Goal: Task Accomplishment & Management: Manage account settings

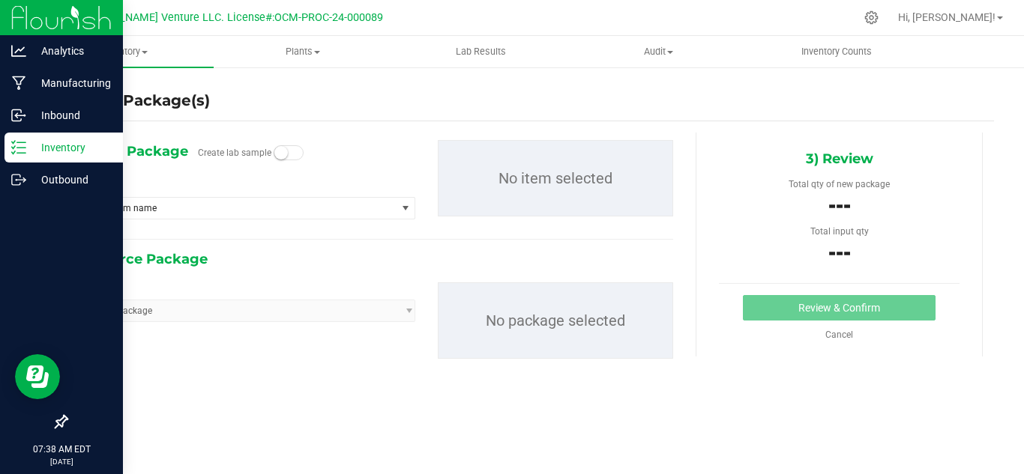
click at [27, 153] on p "Inventory" at bounding box center [71, 148] width 90 height 18
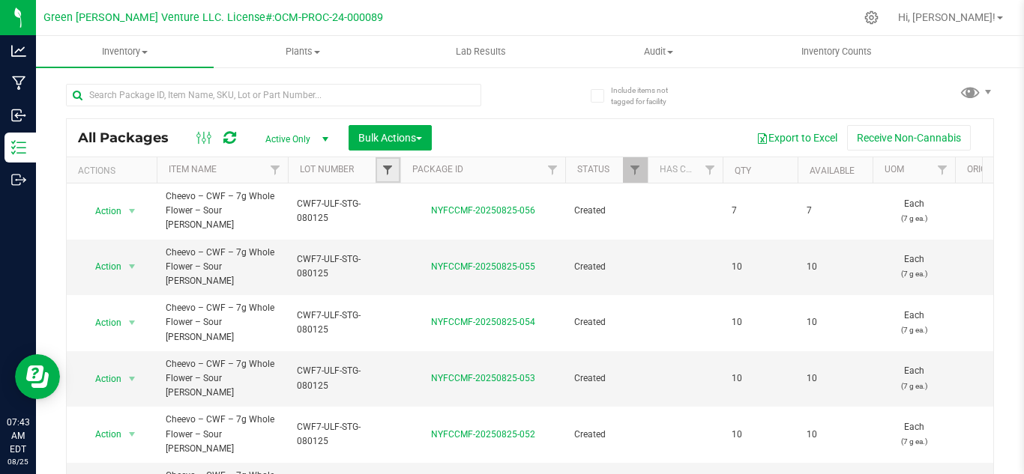
click at [386, 169] on span "Filter" at bounding box center [387, 170] width 12 height 12
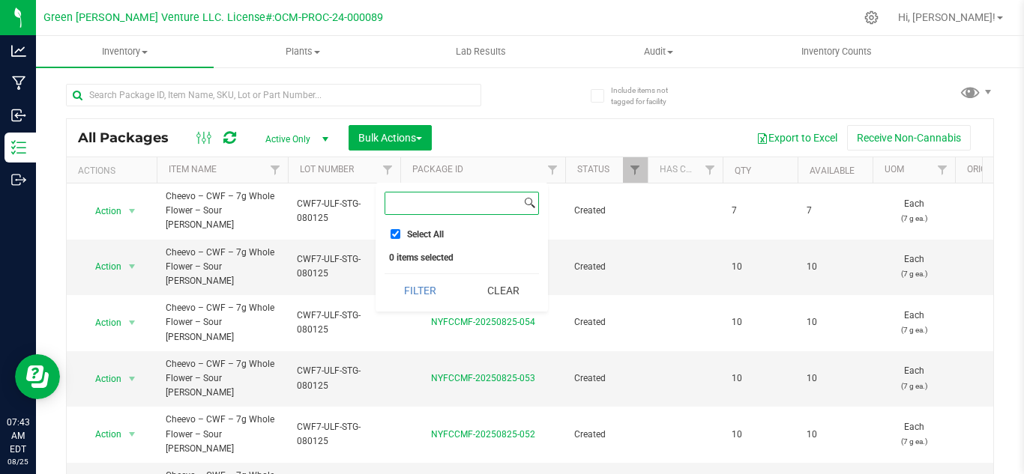
click at [416, 203] on input at bounding box center [453, 204] width 136 height 22
type input "cwf14-ulf-stg"
click at [384, 259] on button "Filter" at bounding box center [420, 275] width 72 height 33
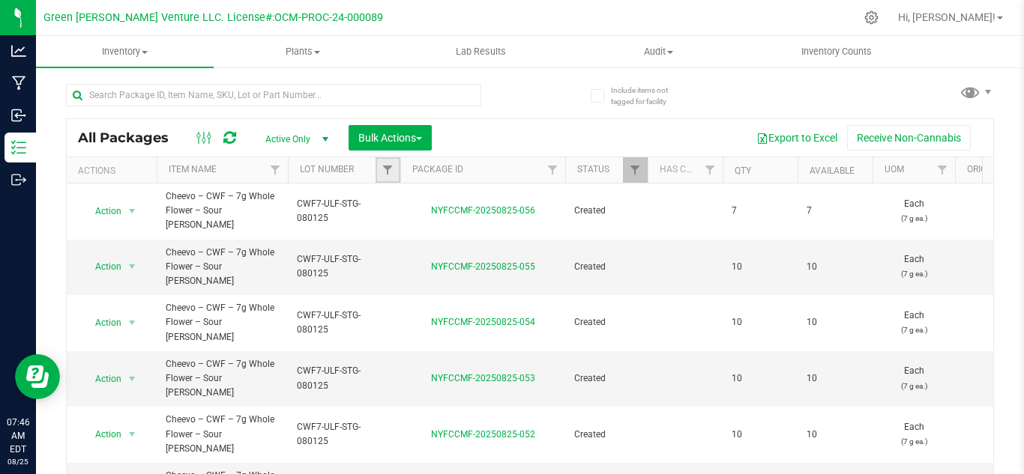
click at [381, 164] on link "Filter" at bounding box center [387, 169] width 25 height 25
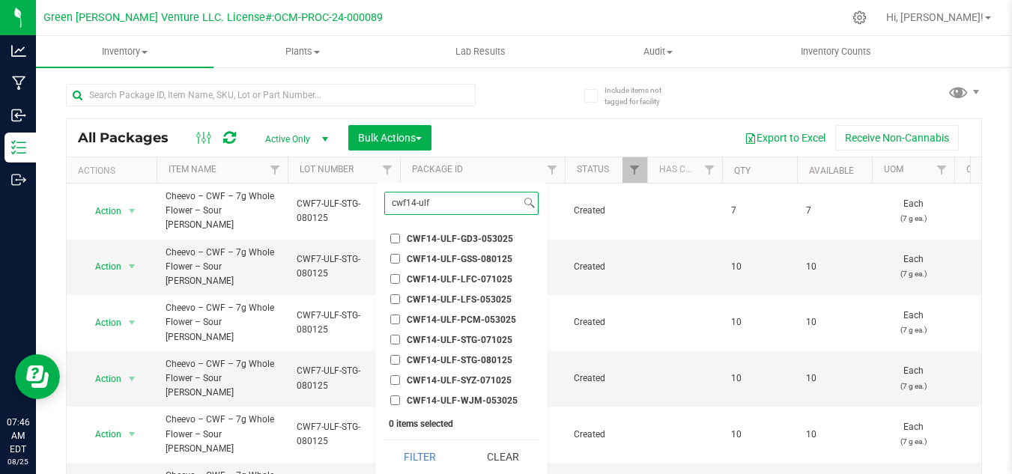
type input "cwf14-ulf"
click at [462, 336] on span "CWF14-ULF-STG-071025" at bounding box center [460, 340] width 106 height 9
click at [400, 335] on input "CWF14-ULF-STG-071025" at bounding box center [395, 340] width 10 height 10
checkbox input "true"
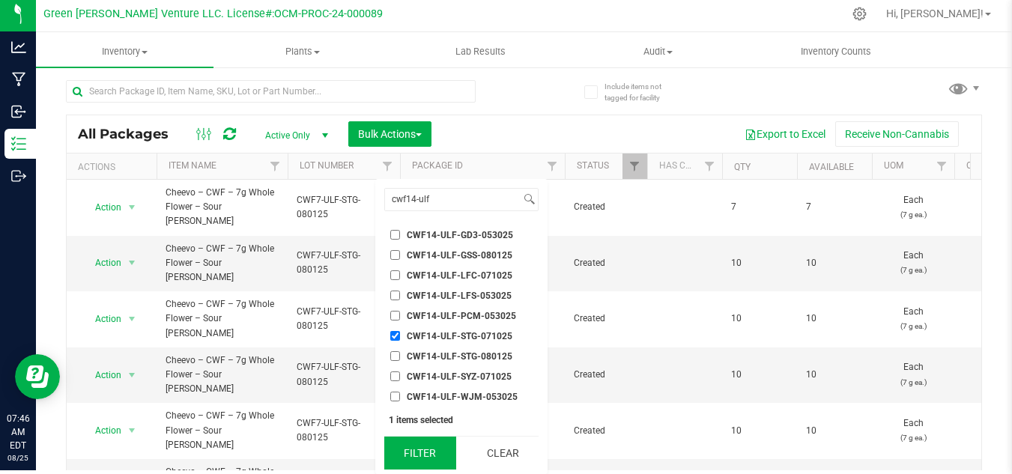
click at [426, 460] on button "Filter" at bounding box center [420, 453] width 72 height 33
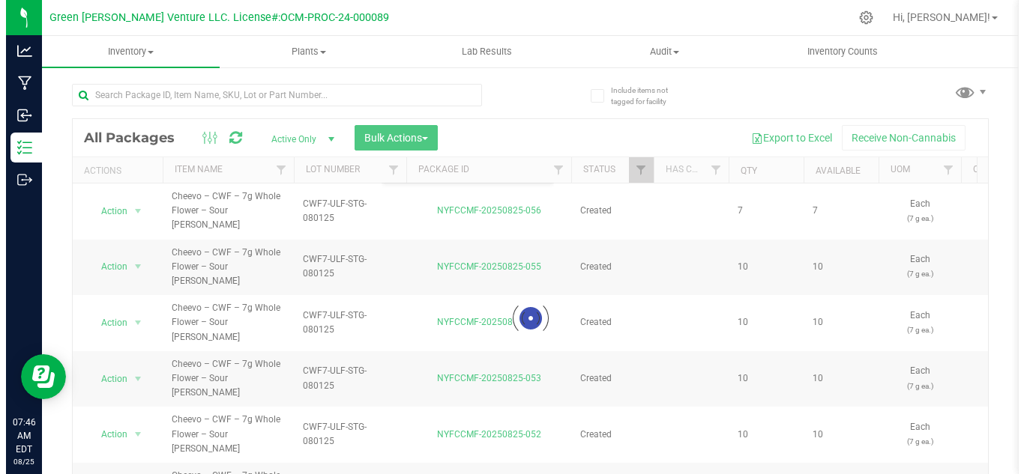
scroll to position [0, 0]
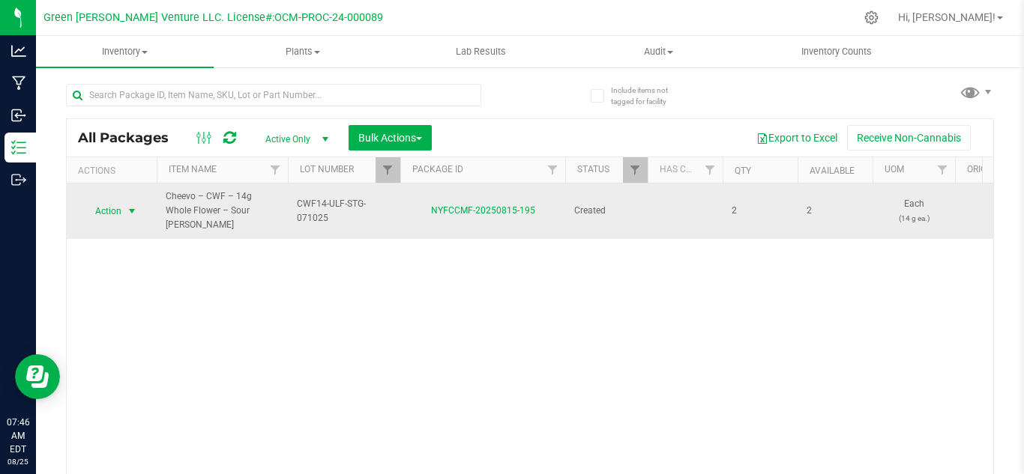
click at [106, 202] on span "Action" at bounding box center [102, 211] width 40 height 21
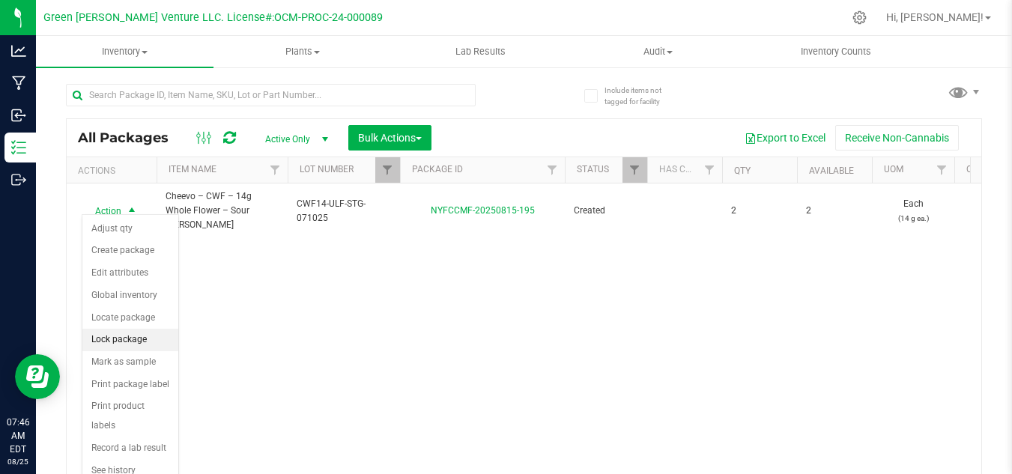
click at [133, 336] on li "Lock package" at bounding box center [130, 340] width 96 height 22
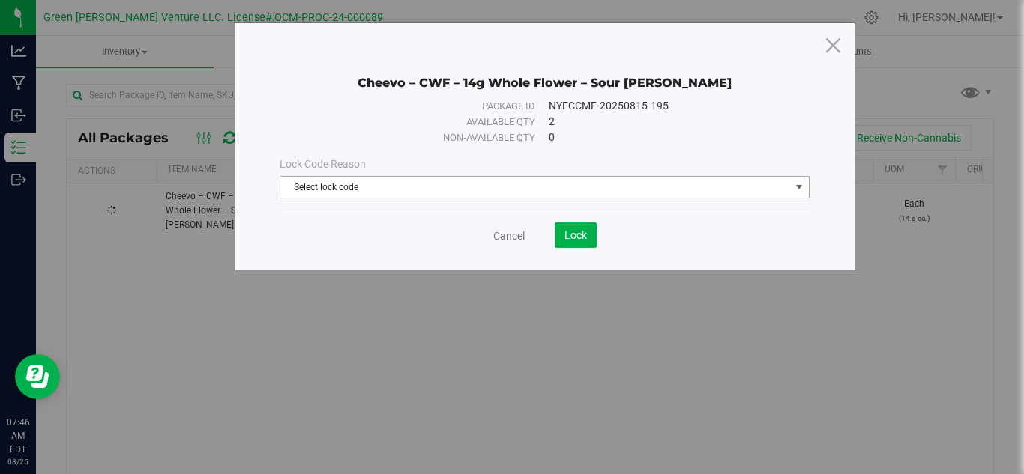
click at [398, 190] on span "Select lock code" at bounding box center [535, 187] width 510 height 21
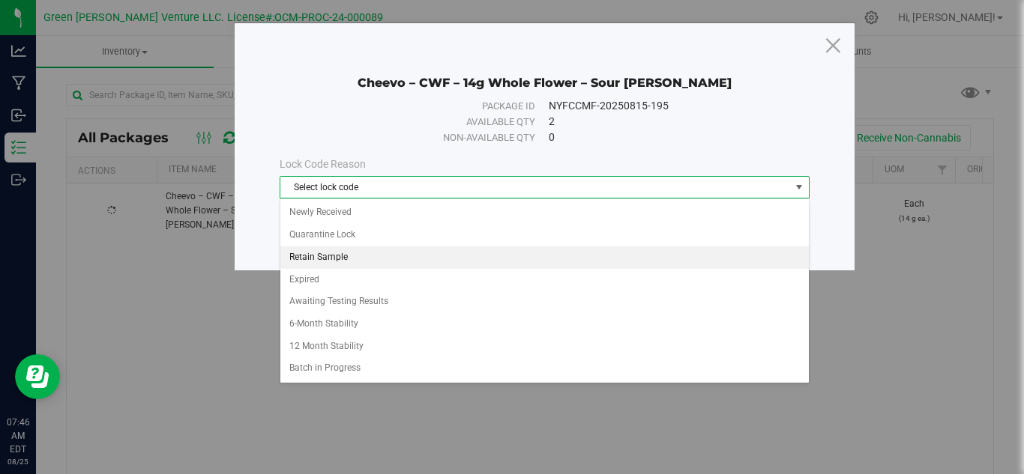
click at [335, 259] on li "Retain Sample" at bounding box center [544, 258] width 528 height 22
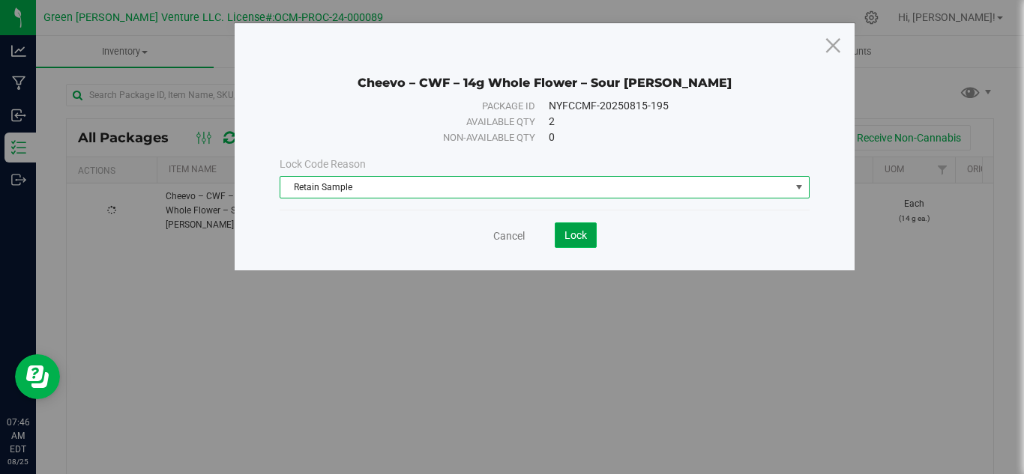
click at [593, 237] on button "Lock" at bounding box center [576, 235] width 42 height 25
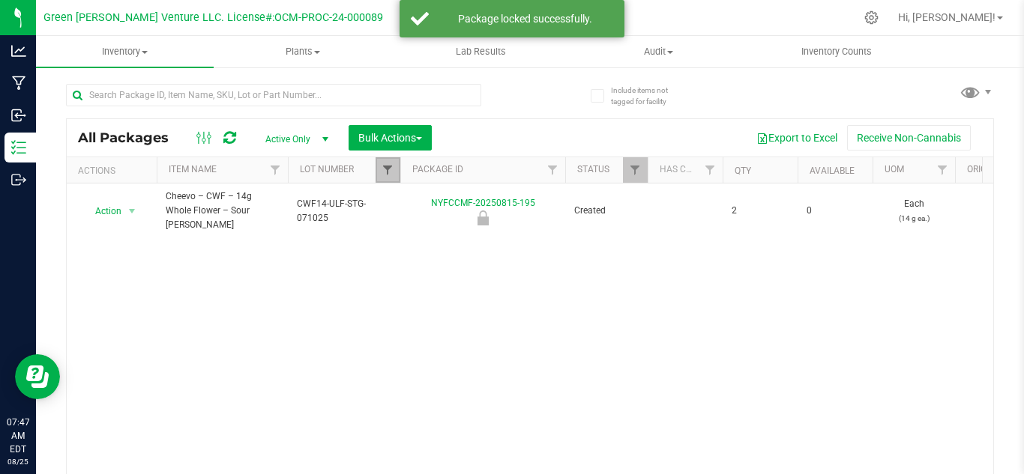
click at [390, 166] on span "Filter" at bounding box center [387, 170] width 12 height 12
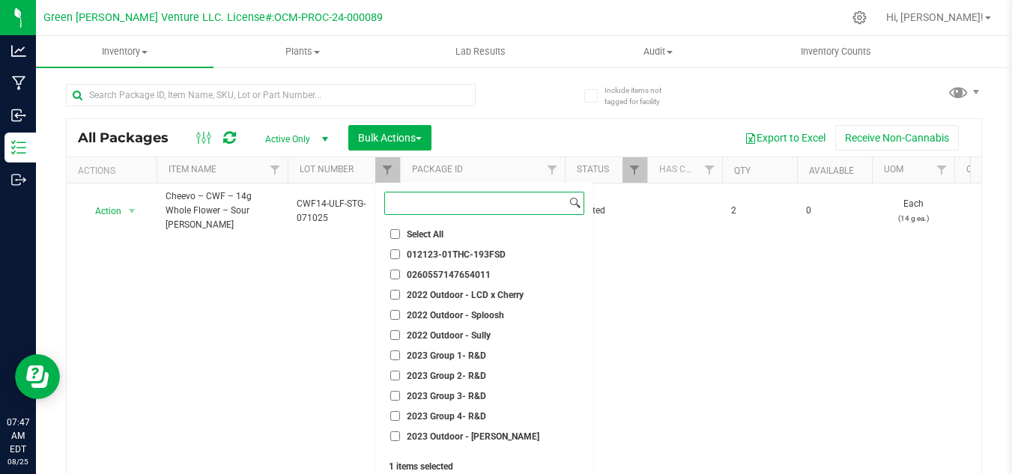
click at [462, 206] on input at bounding box center [475, 204] width 181 height 22
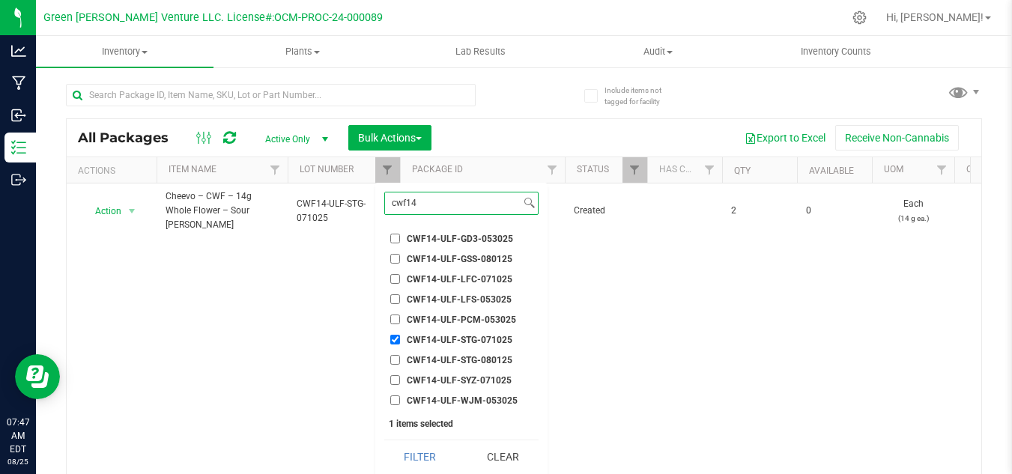
type input "cwf14"
click at [393, 339] on input "CWF14-ULF-STG-071025" at bounding box center [395, 340] width 10 height 10
checkbox input "false"
click at [441, 205] on input "cwf14" at bounding box center [453, 204] width 136 height 22
type input "cwf7"
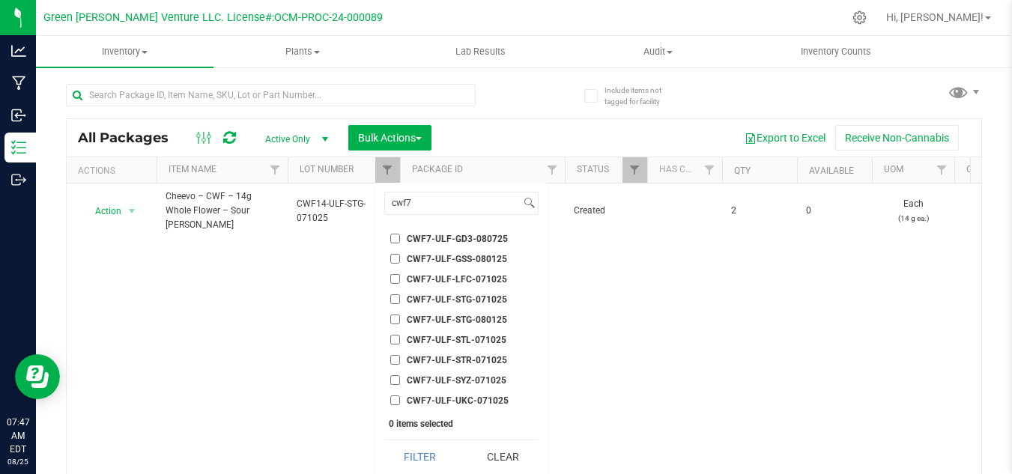
click at [494, 299] on span "CWF7-ULF-STG-071025" at bounding box center [457, 299] width 100 height 9
click at [400, 299] on input "CWF7-ULF-STG-071025" at bounding box center [395, 299] width 10 height 10
checkbox input "true"
click at [417, 459] on button "Filter" at bounding box center [420, 457] width 72 height 33
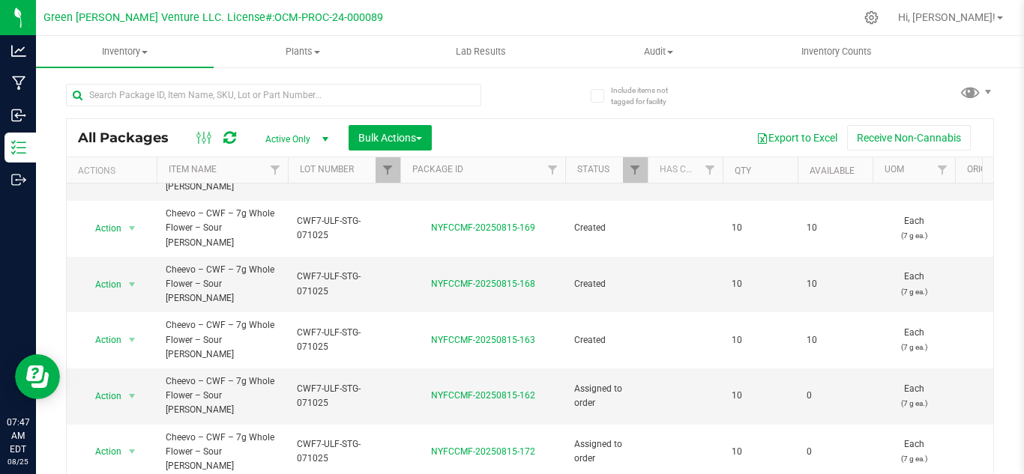
scroll to position [49, 0]
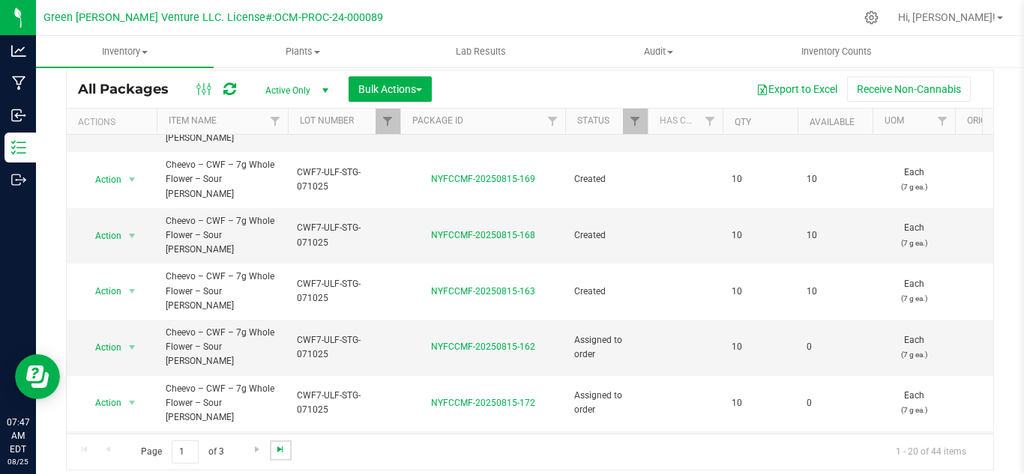
click at [280, 453] on span "Go to the last page" at bounding box center [280, 450] width 12 height 12
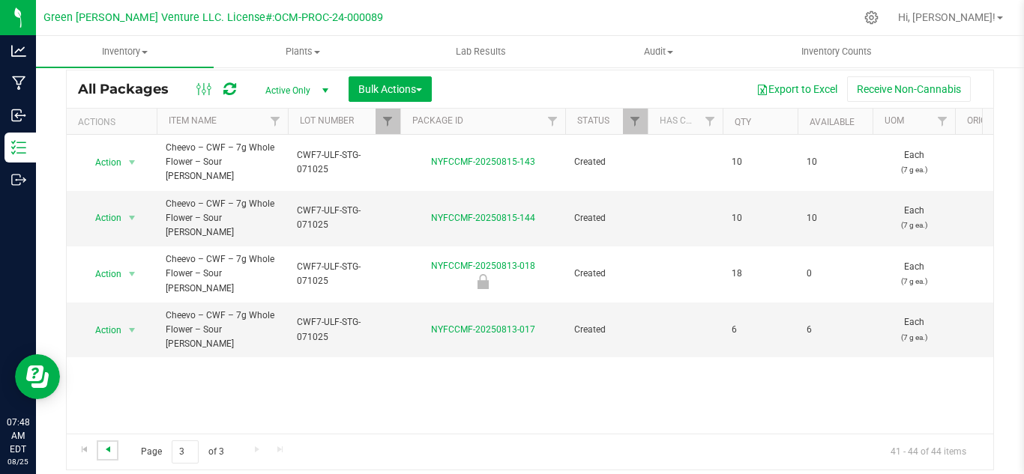
click at [109, 450] on span "Go to the previous page" at bounding box center [108, 450] width 12 height 12
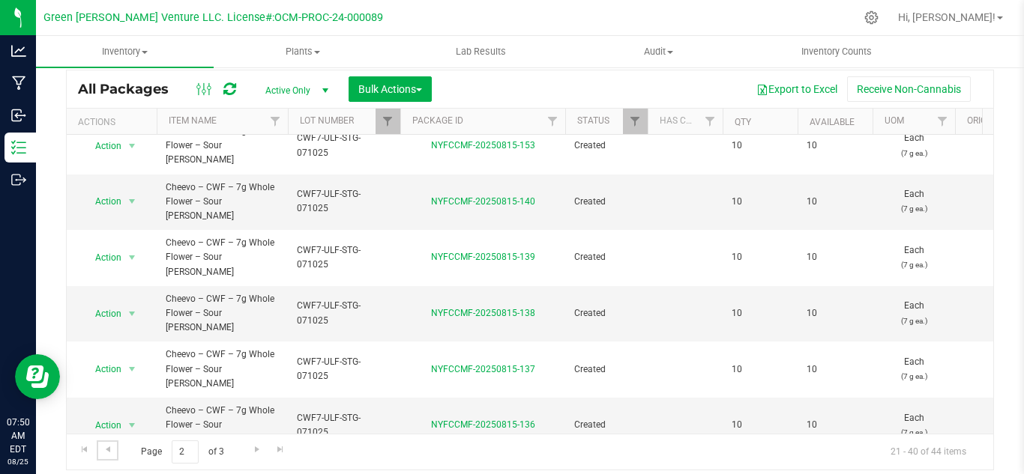
scroll to position [542, 0]
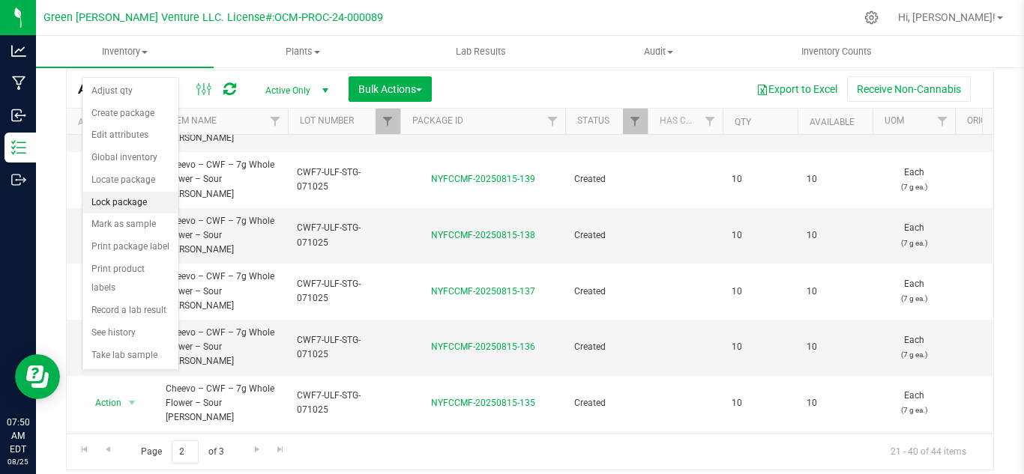
click at [124, 209] on li "Lock package" at bounding box center [130, 203] width 96 height 22
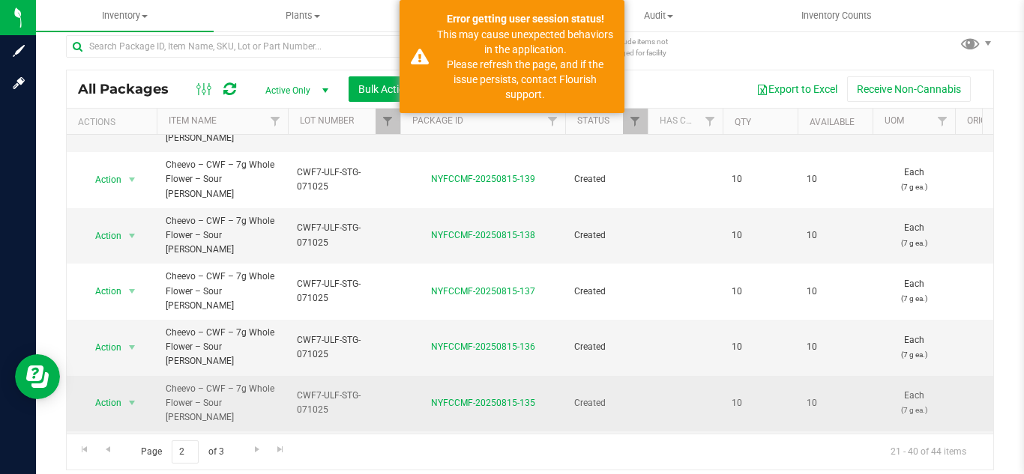
scroll to position [13, 0]
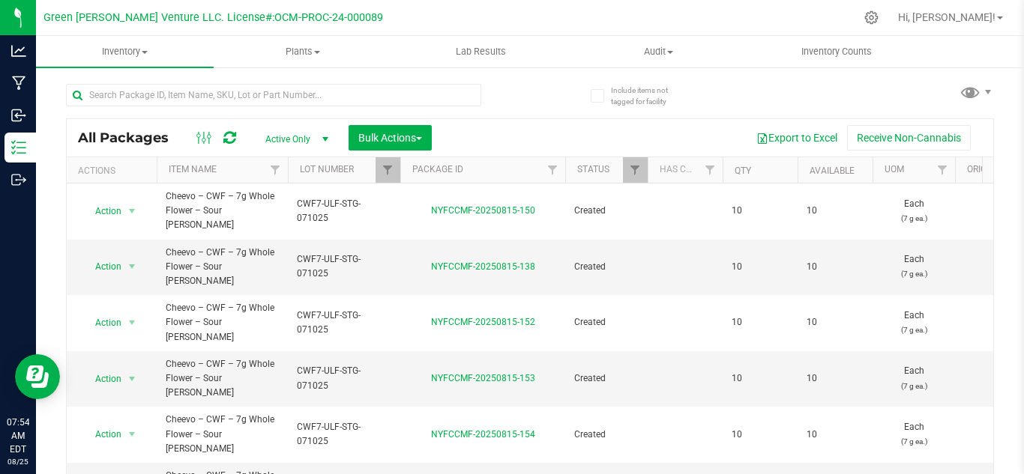
scroll to position [75, 0]
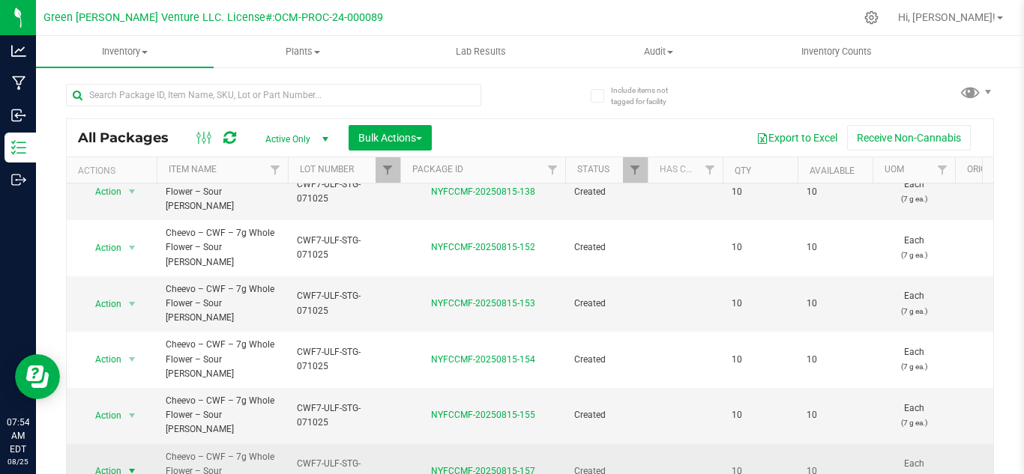
click at [106, 461] on span "Action" at bounding box center [102, 471] width 40 height 21
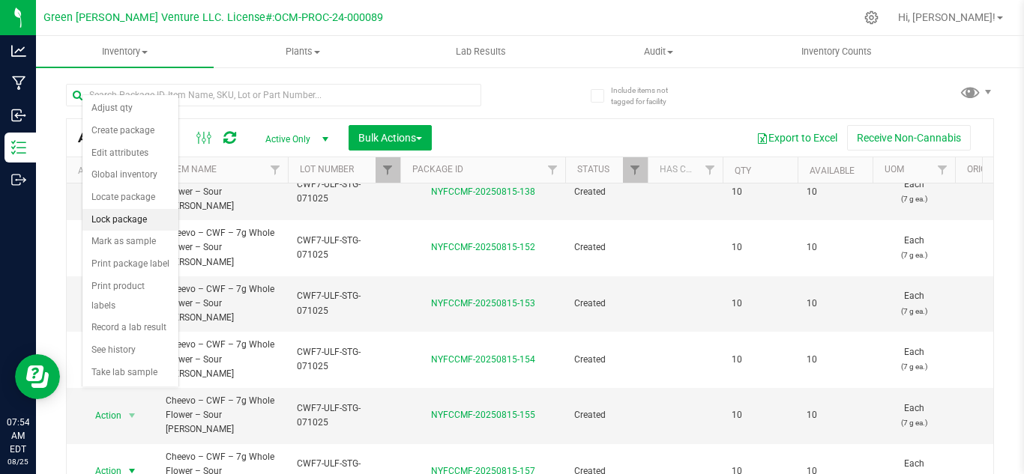
click at [136, 212] on li "Lock package" at bounding box center [130, 220] width 96 height 22
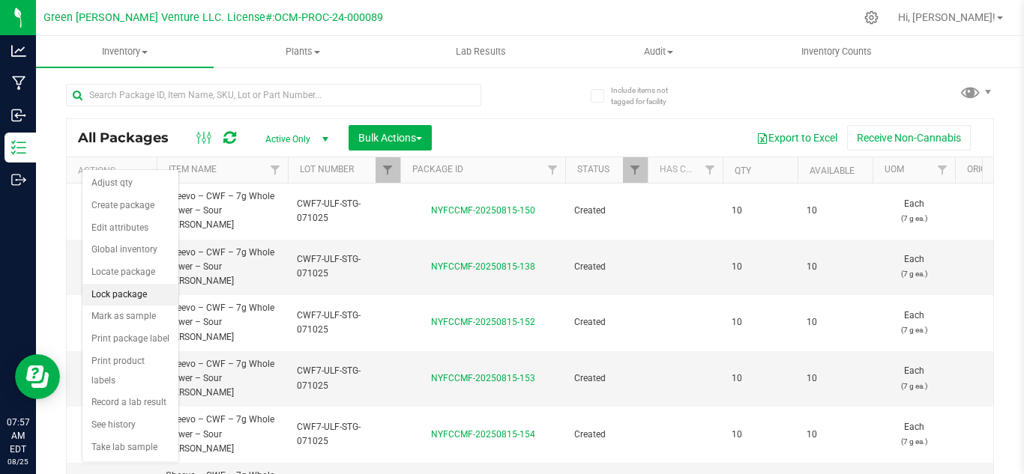
click at [124, 292] on li "Lock package" at bounding box center [130, 295] width 96 height 22
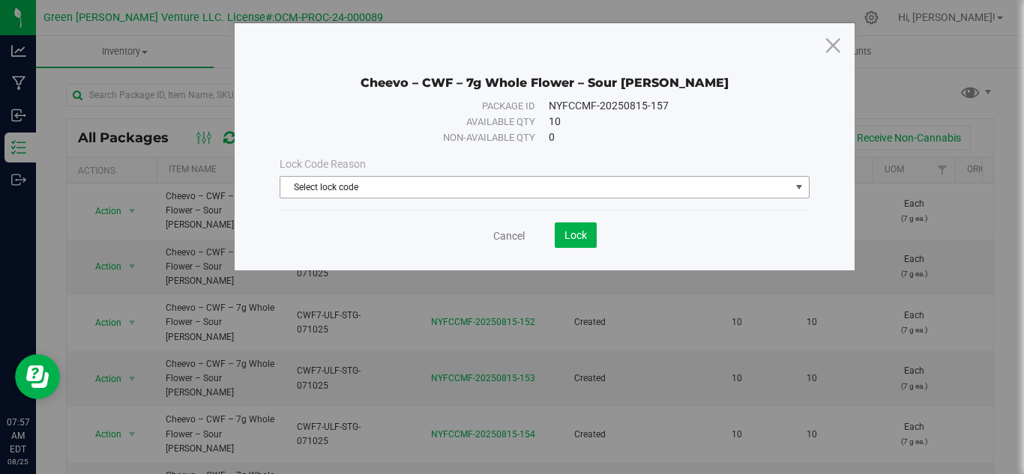
click at [378, 178] on span "Select lock code" at bounding box center [535, 187] width 510 height 21
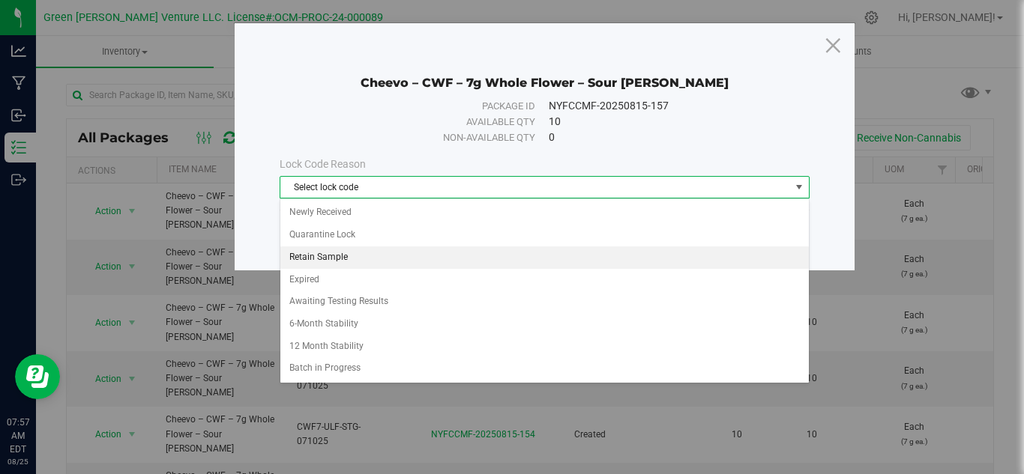
click at [341, 256] on li "Retain Sample" at bounding box center [544, 258] width 528 height 22
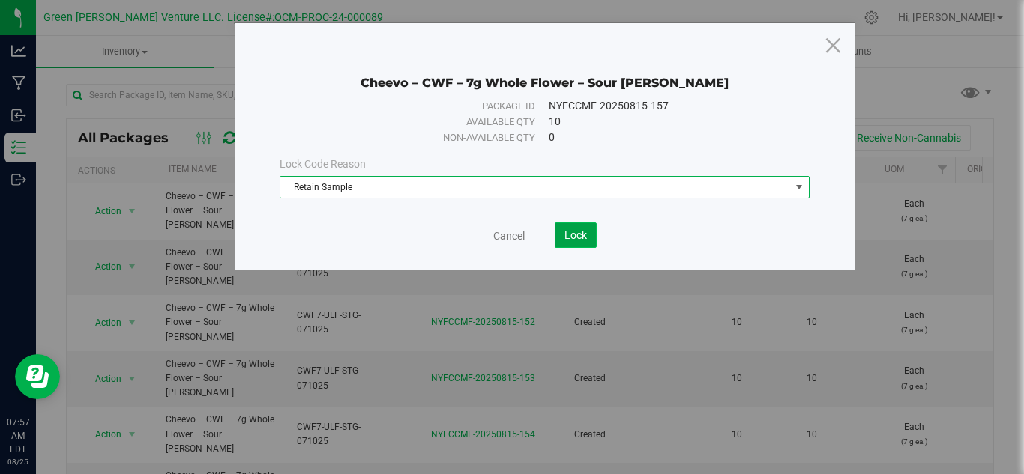
click at [572, 241] on span "Lock" at bounding box center [575, 235] width 22 height 12
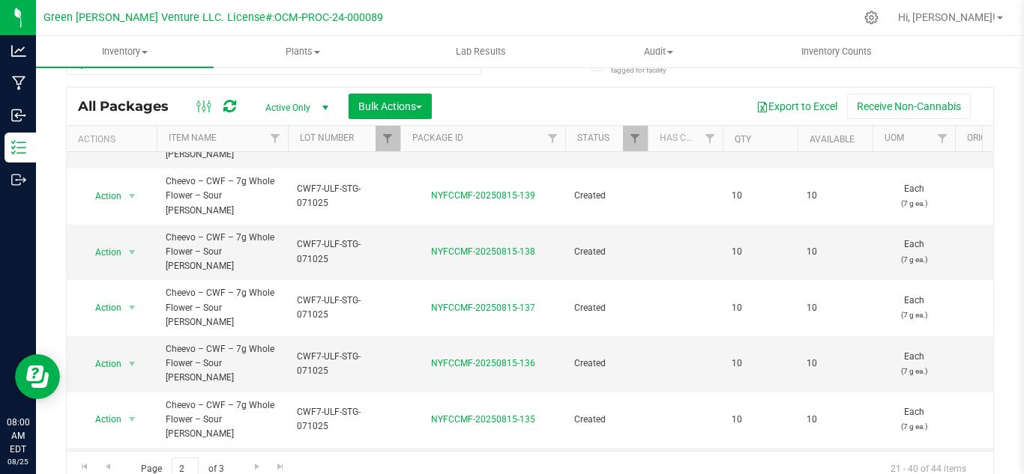
scroll to position [49, 0]
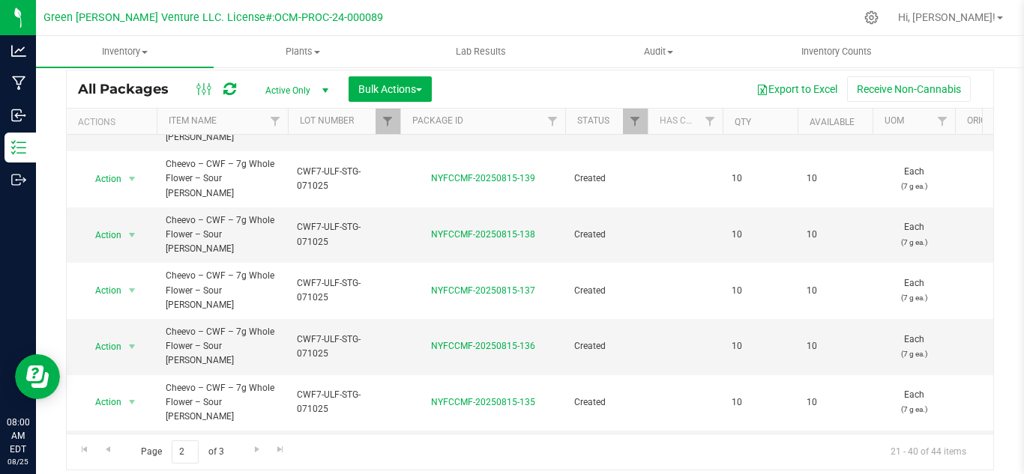
drag, startPoint x: 559, startPoint y: 354, endPoint x: 431, endPoint y: 356, distance: 128.2
copy link "NYFCCMF-20250815-157"
click at [384, 123] on span "Filter" at bounding box center [387, 121] width 12 height 12
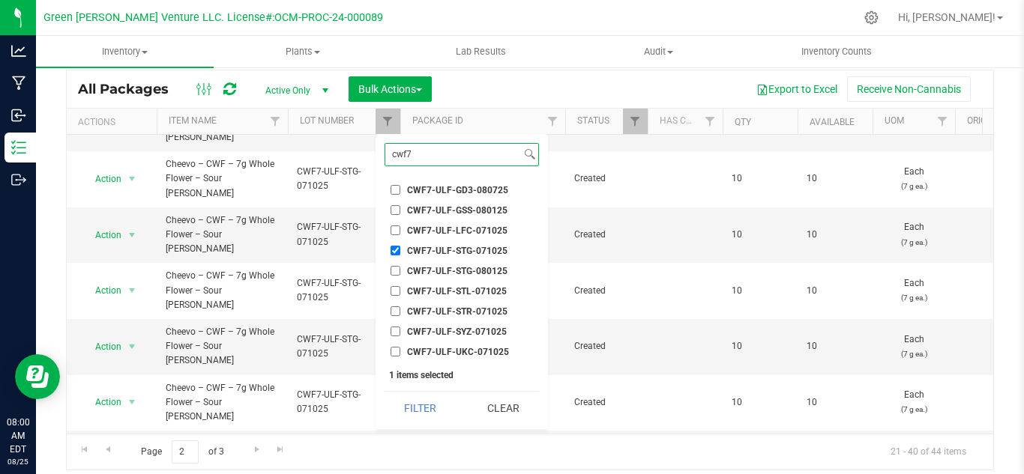
type input "cwf7"
click at [396, 247] on input "CWF7-ULF-STG-071025" at bounding box center [395, 251] width 10 height 10
checkbox input "false"
click at [453, 157] on input "cwf7" at bounding box center [453, 155] width 136 height 22
type input "cwf14"
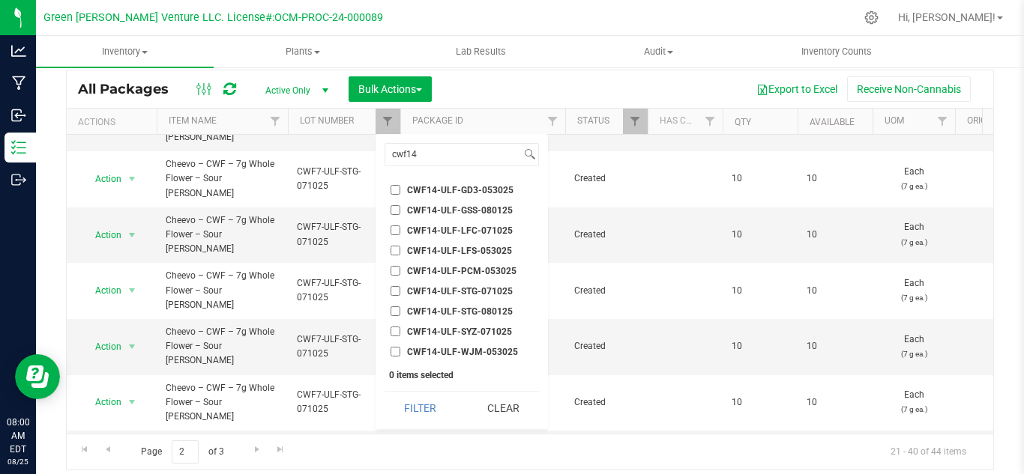
click at [466, 287] on span "CWF14-ULF-STG-071025" at bounding box center [460, 291] width 106 height 9
click at [400, 286] on input "CWF14-ULF-STG-071025" at bounding box center [395, 291] width 10 height 10
click at [414, 413] on button "Filter" at bounding box center [420, 408] width 72 height 33
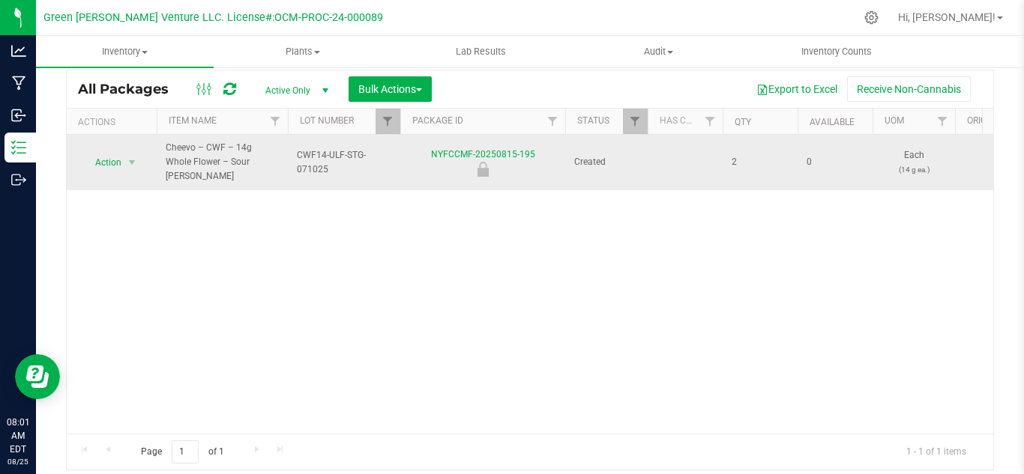
drag, startPoint x: 540, startPoint y: 145, endPoint x: 416, endPoint y: 137, distance: 123.9
click at [416, 137] on td "NYFCCMF-20250815-195" at bounding box center [482, 162] width 165 height 55
copy link "NYFCCMF-20250815-195"
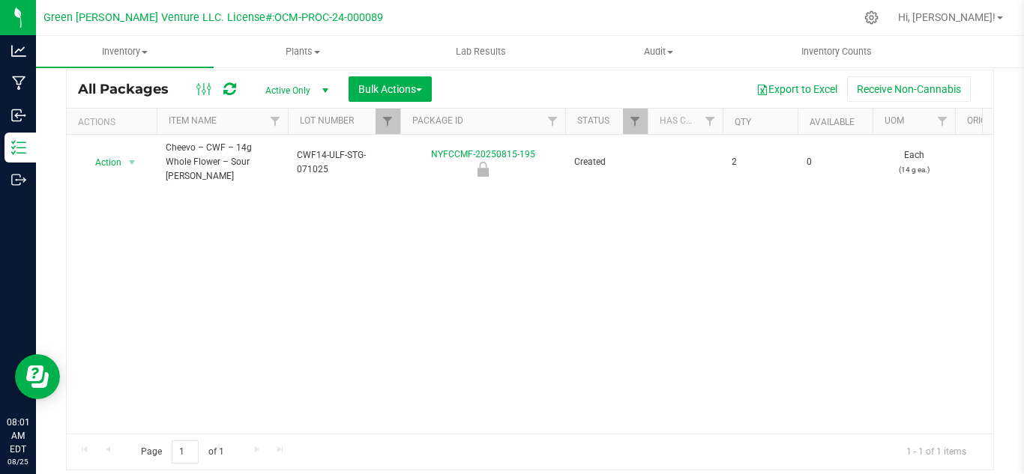
click at [434, 286] on div "Action Action Edit attributes Global inventory Locate package Mark as sample Pr…" at bounding box center [530, 284] width 926 height 299
click at [387, 120] on span "Filter" at bounding box center [387, 121] width 12 height 12
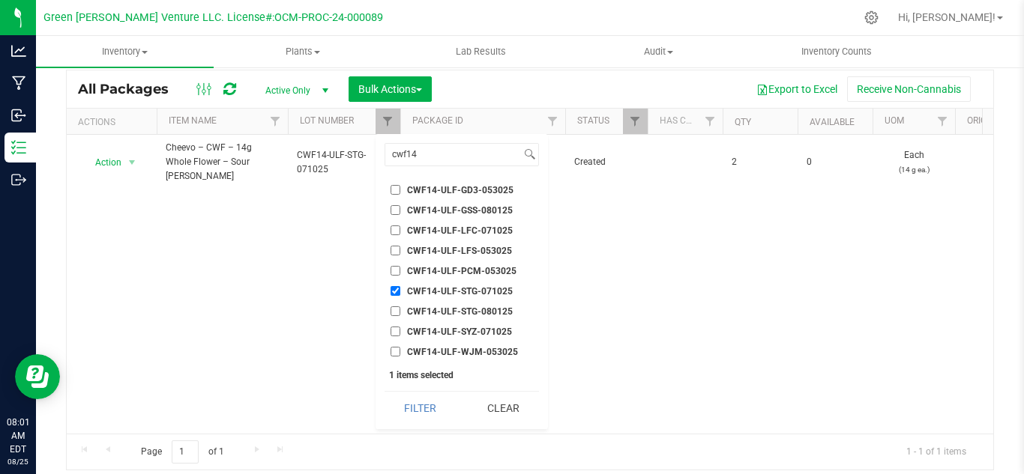
click at [396, 292] on input "CWF14-ULF-STG-071025" at bounding box center [395, 291] width 10 height 10
checkbox input "false"
click at [438, 157] on input "cwf14" at bounding box center [453, 155] width 136 height 22
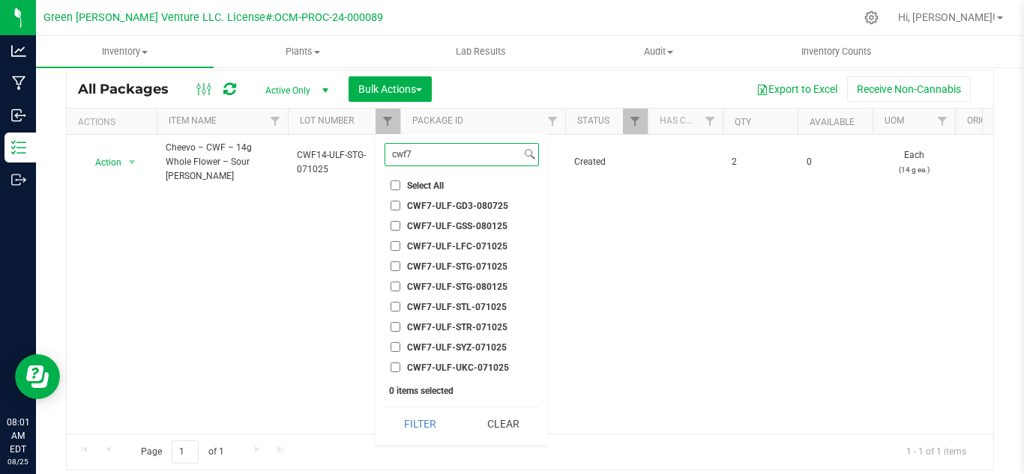
type input "cwf7"
click at [486, 264] on span "CWF7-ULF-STG-071025" at bounding box center [457, 266] width 100 height 9
click at [400, 264] on input "CWF7-ULF-STG-071025" at bounding box center [395, 267] width 10 height 10
checkbox input "true"
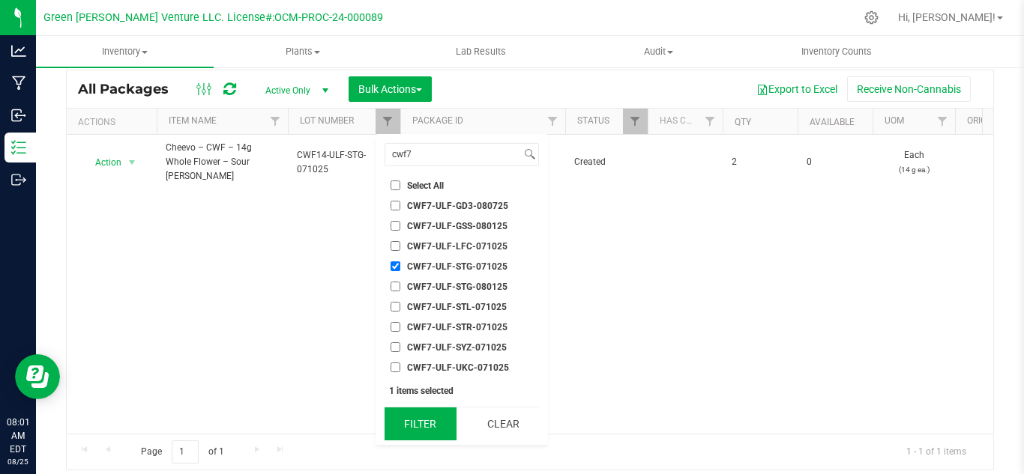
click at [420, 421] on button "Filter" at bounding box center [420, 424] width 72 height 33
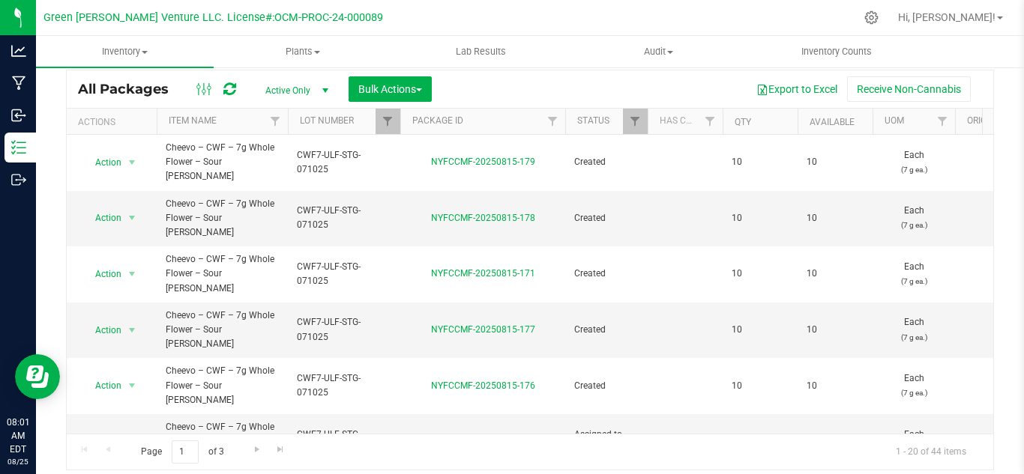
scroll to position [542, 0]
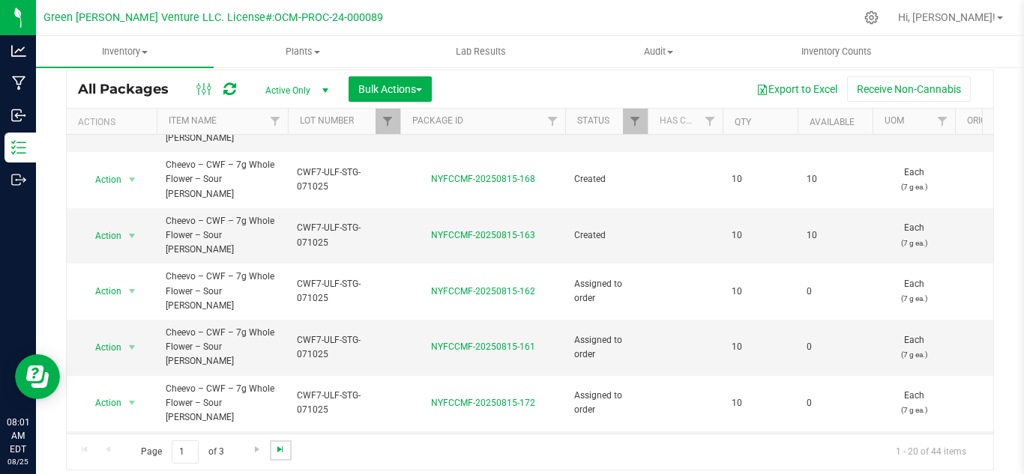
click at [280, 454] on span "Go to the last page" at bounding box center [280, 450] width 12 height 12
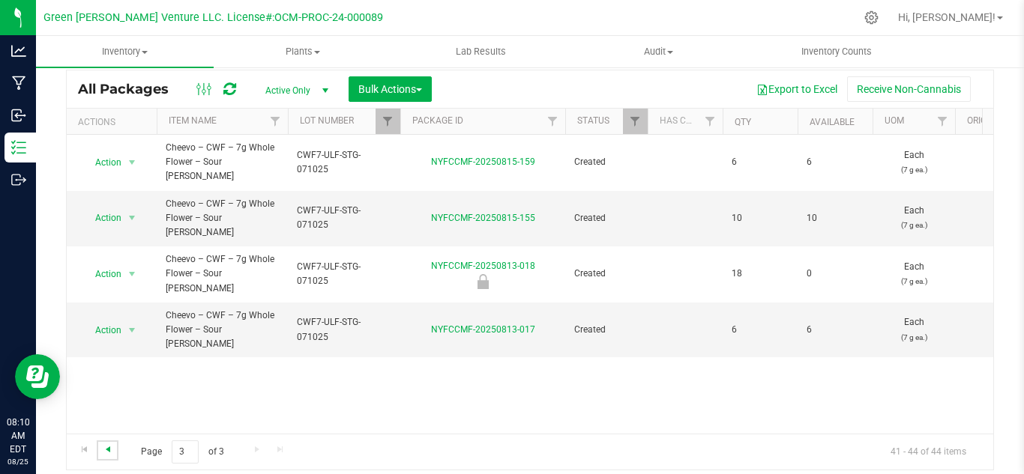
click at [110, 452] on span "Go to the previous page" at bounding box center [108, 450] width 12 height 12
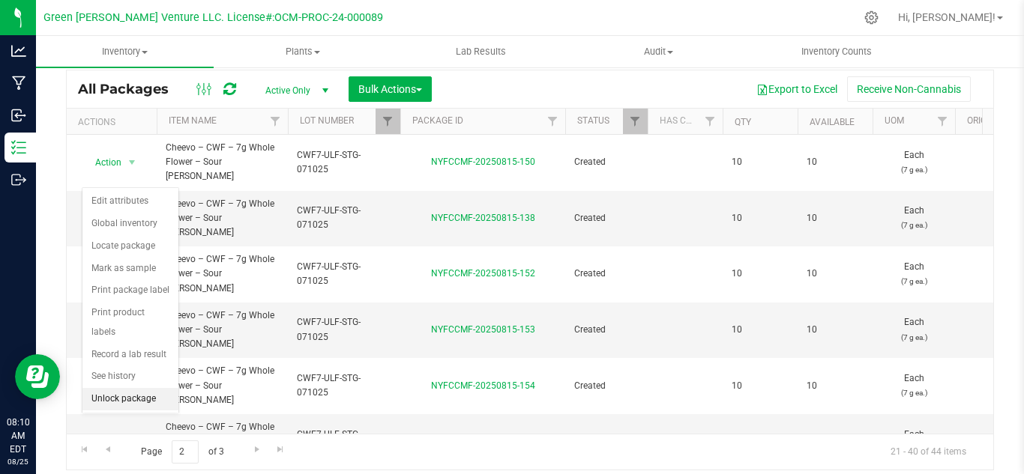
click at [121, 388] on li "Unlock package" at bounding box center [130, 399] width 96 height 22
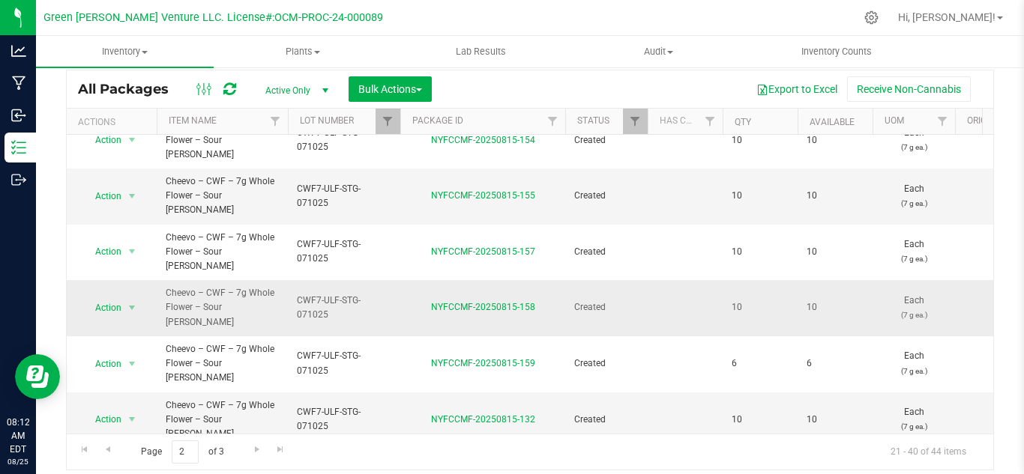
scroll to position [167, 0]
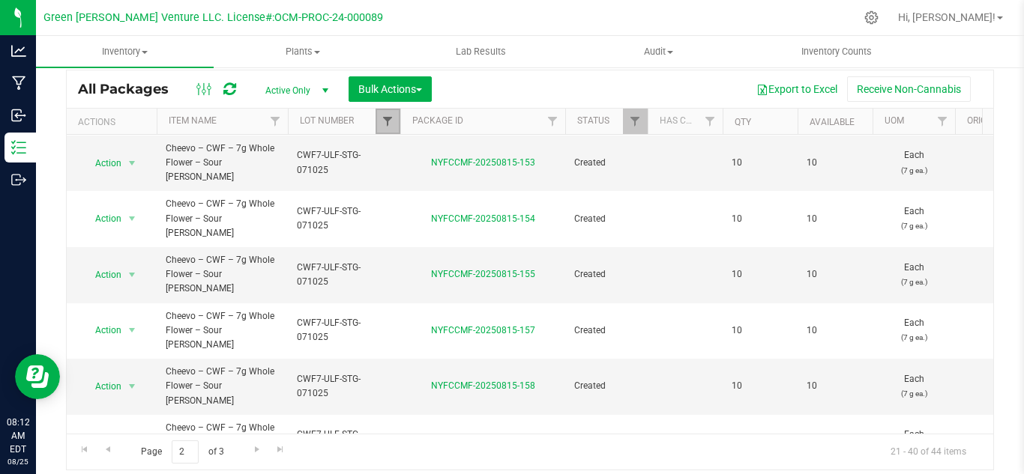
click at [386, 118] on span "Filter" at bounding box center [387, 121] width 12 height 12
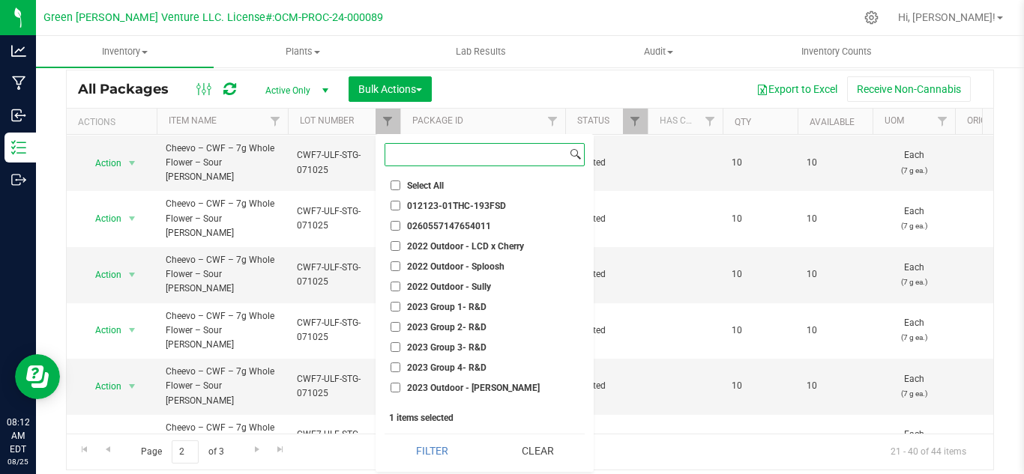
click at [432, 158] on input at bounding box center [475, 155] width 181 height 22
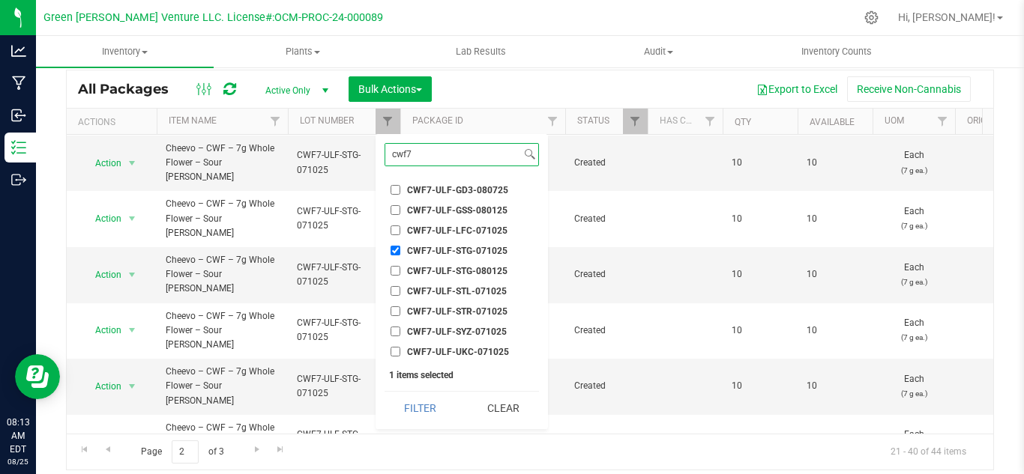
type input "cwf7"
click at [397, 251] on input "CWF7-ULF-STG-071025" at bounding box center [395, 251] width 10 height 10
checkbox input "false"
click at [439, 153] on input "cwf7" at bounding box center [453, 155] width 136 height 22
type input "cwf14"
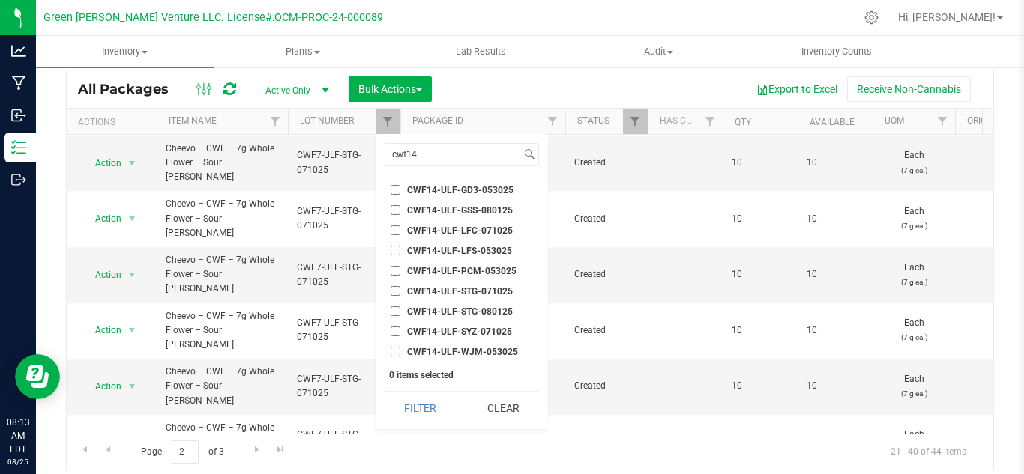
click at [493, 283] on ul "Select All 012123-01THC-193FSD 0260557147654011 2022 Outdoor - LCD x Cherry 202…" at bounding box center [461, 269] width 154 height 182
click at [486, 294] on span "CWF14-ULF-STG-071025" at bounding box center [460, 291] width 106 height 9
click at [400, 294] on input "CWF14-ULF-STG-071025" at bounding box center [395, 291] width 10 height 10
checkbox input "true"
click at [414, 414] on button "Filter" at bounding box center [420, 408] width 72 height 33
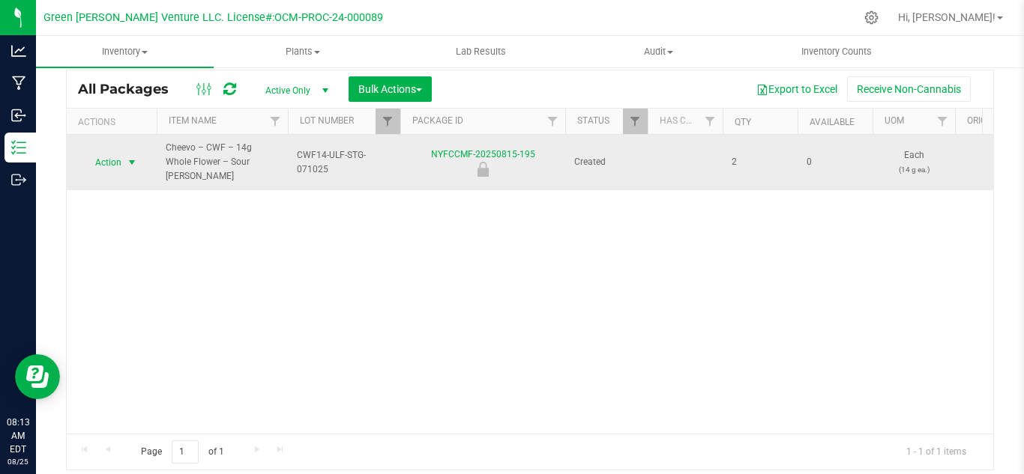
click at [119, 155] on span "Action" at bounding box center [102, 162] width 40 height 21
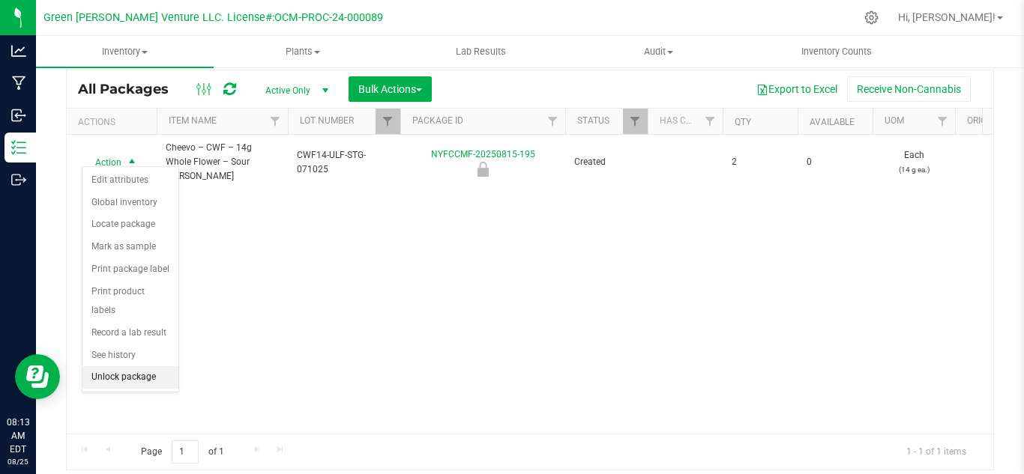
click at [116, 366] on li "Unlock package" at bounding box center [130, 377] width 96 height 22
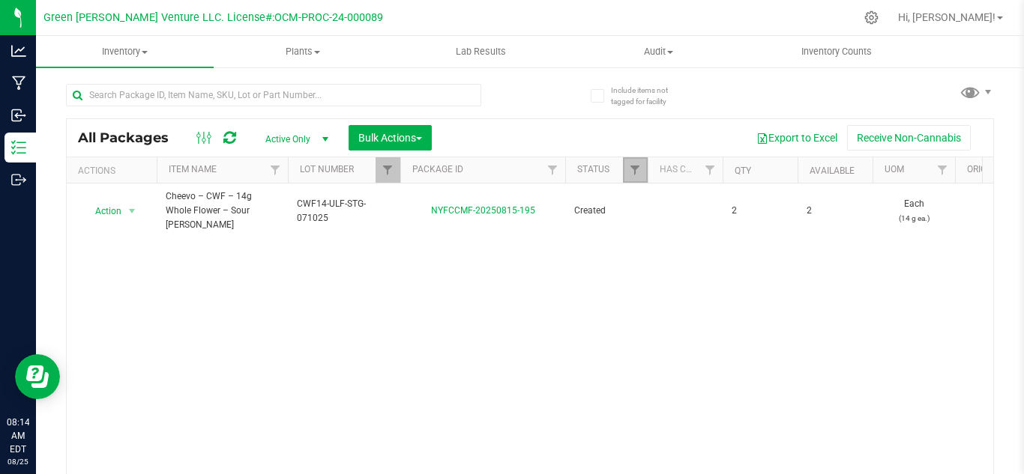
click at [641, 178] on link "Filter" at bounding box center [635, 169] width 25 height 25
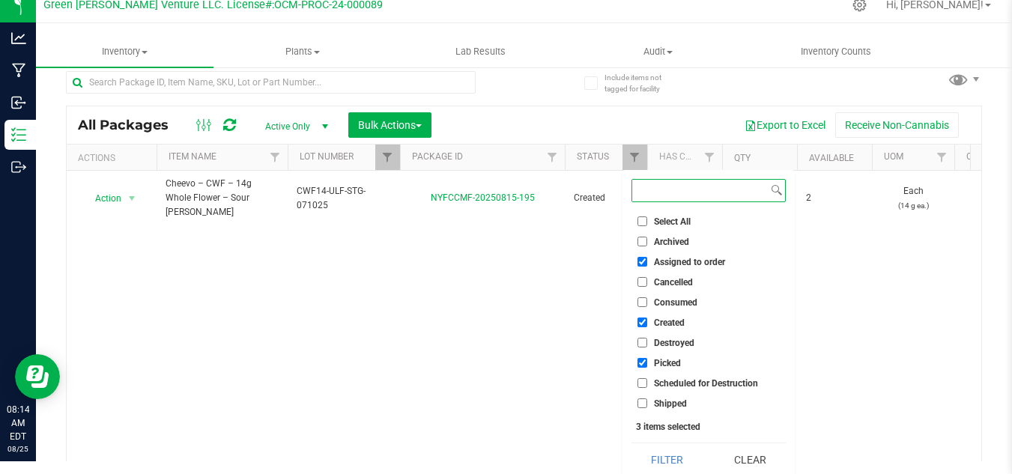
scroll to position [19, 0]
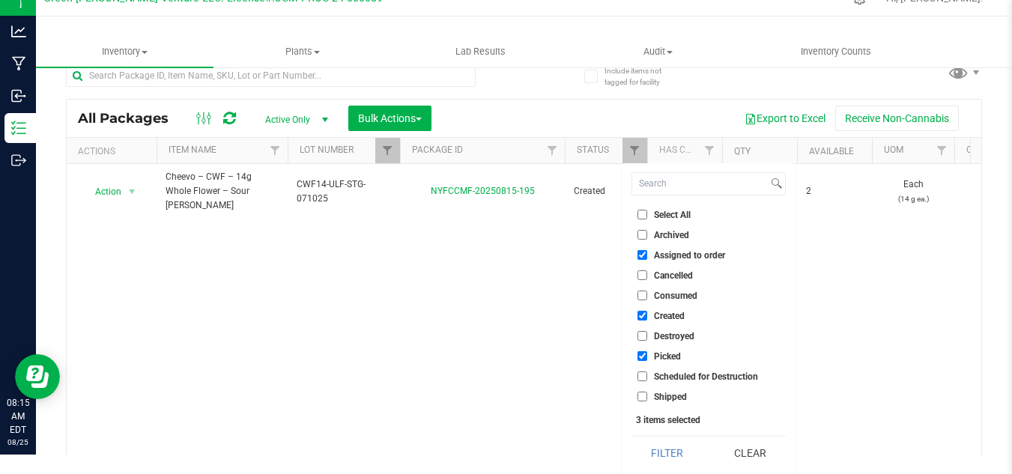
click at [645, 297] on input "Consumed" at bounding box center [643, 296] width 10 height 10
checkbox input "true"
click at [678, 453] on button "Filter" at bounding box center [668, 453] width 72 height 33
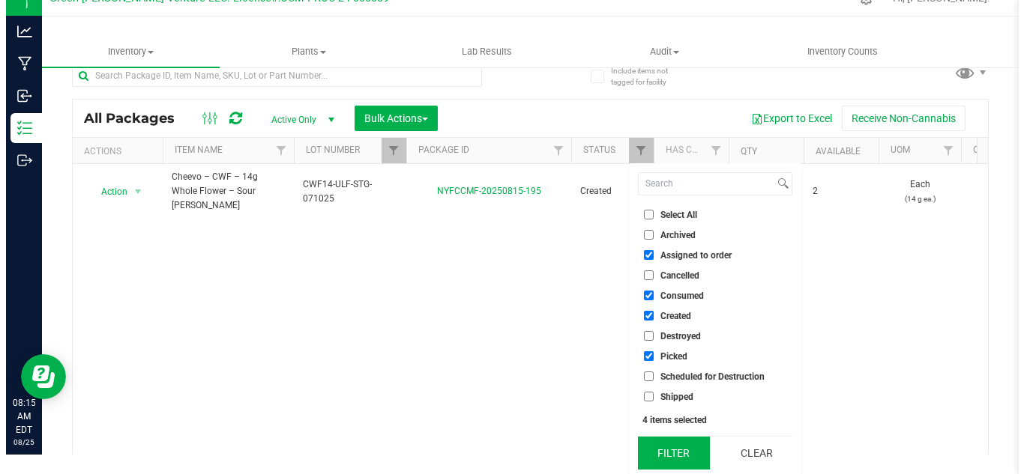
scroll to position [0, 0]
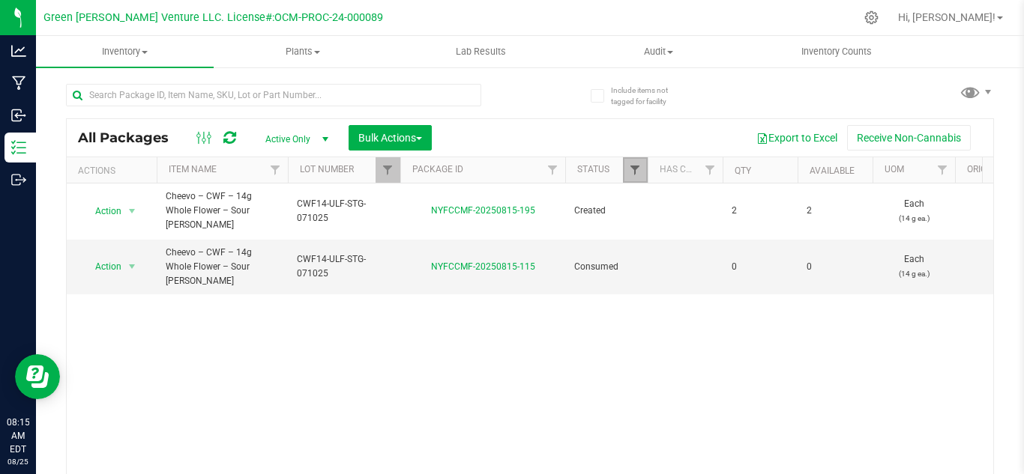
click at [640, 165] on span "Filter" at bounding box center [635, 170] width 12 height 12
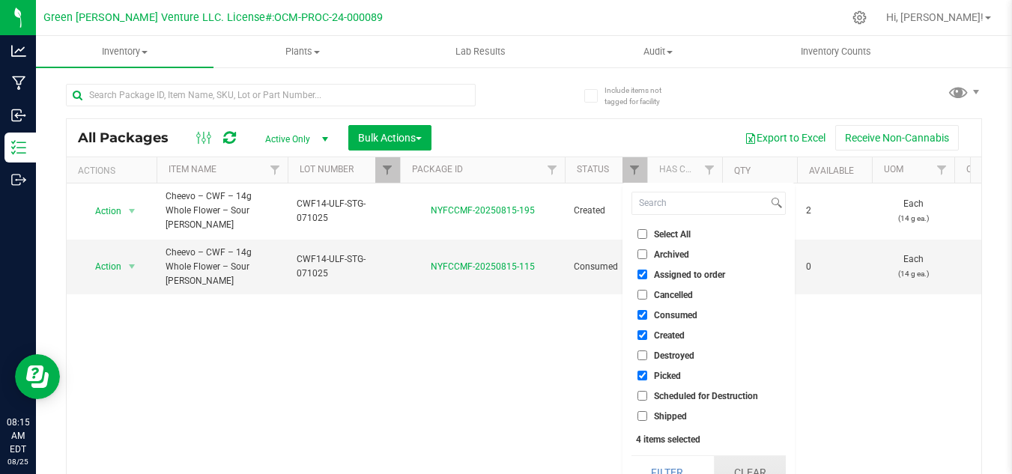
click at [740, 464] on button "Clear" at bounding box center [750, 472] width 72 height 33
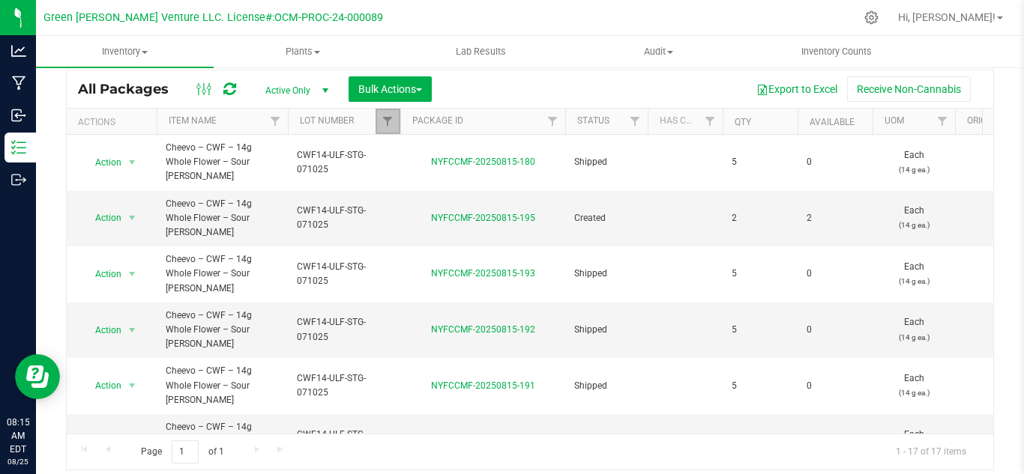
click at [378, 126] on link "Filter" at bounding box center [387, 121] width 25 height 25
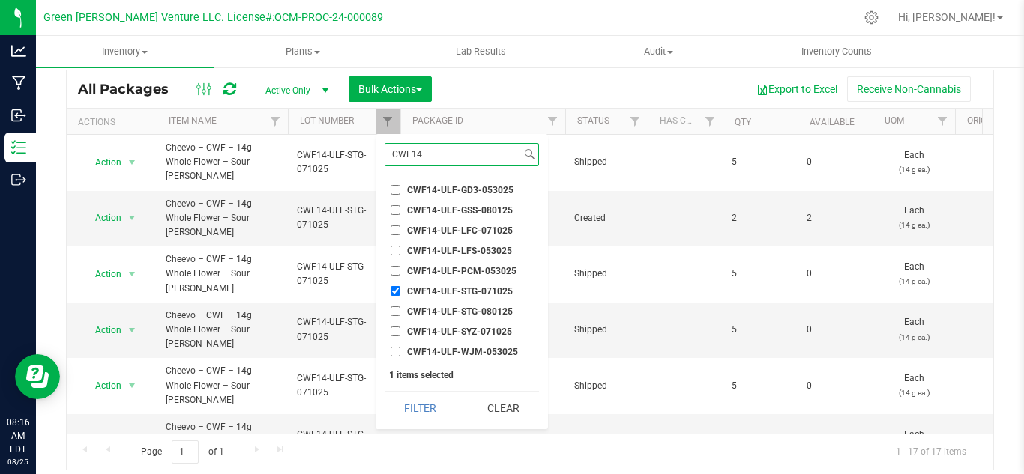
type input "CWF14"
click at [395, 289] on input "CWF14-ULF-STG-071025" at bounding box center [395, 291] width 10 height 10
checkbox input "false"
click at [433, 327] on span "CWF14-ULF-SYZ-071025" at bounding box center [459, 331] width 105 height 9
click at [400, 327] on input "CWF14-ULF-SYZ-071025" at bounding box center [395, 332] width 10 height 10
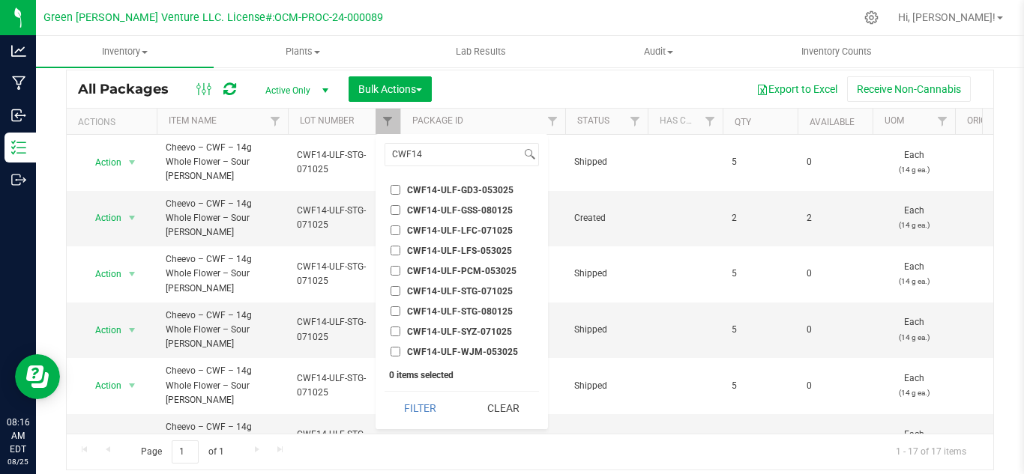
checkbox input "true"
click at [419, 402] on button "Filter" at bounding box center [420, 408] width 72 height 33
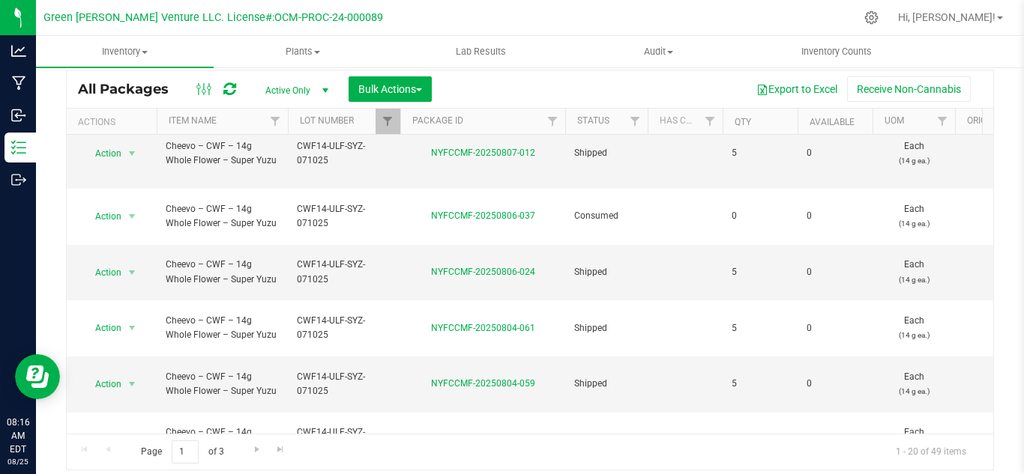
scroll to position [686, 0]
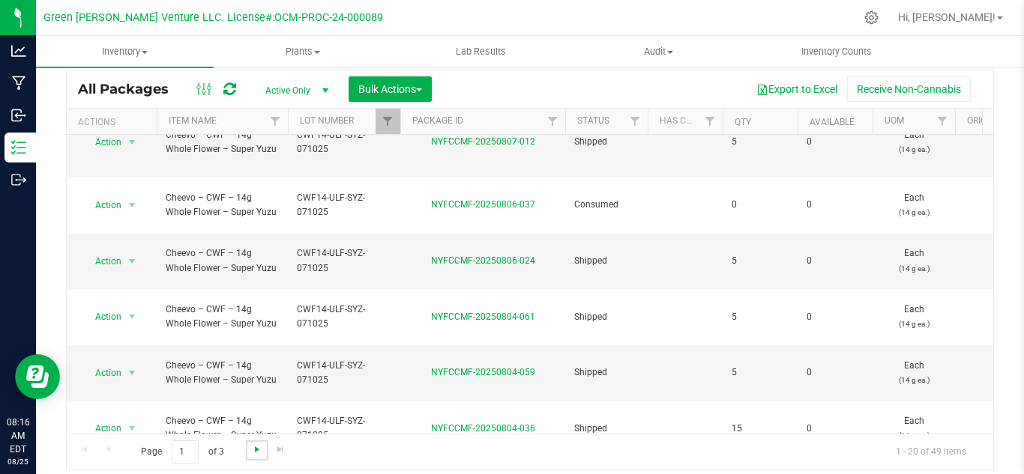
click at [261, 452] on span "Go to the next page" at bounding box center [257, 450] width 12 height 12
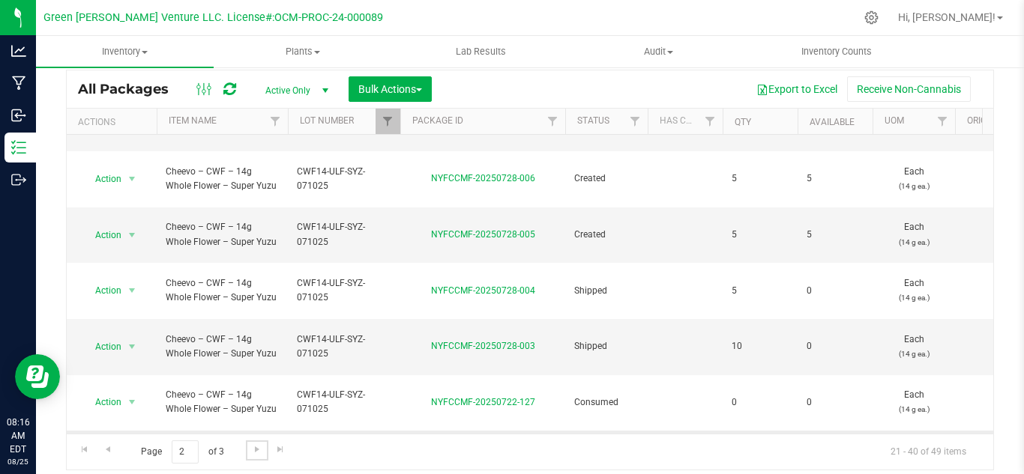
scroll to position [556, 0]
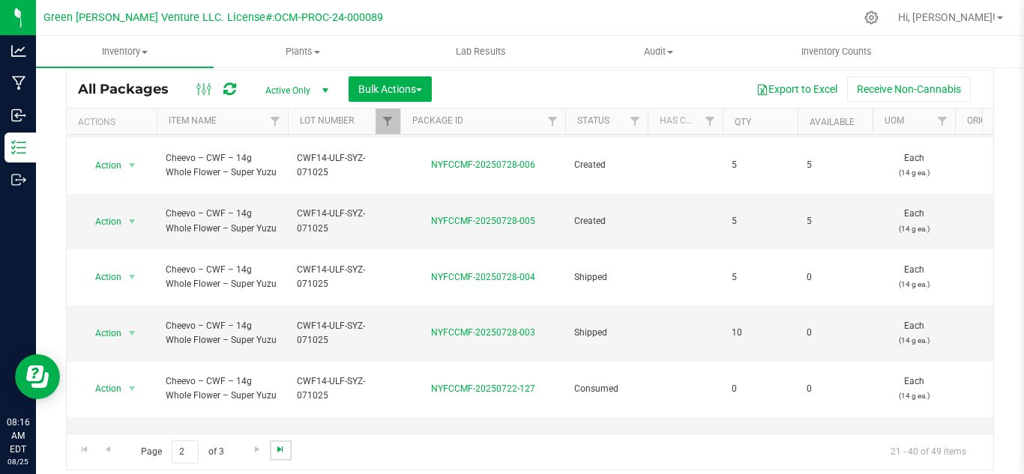
click at [277, 445] on span "Go to the last page" at bounding box center [280, 450] width 12 height 12
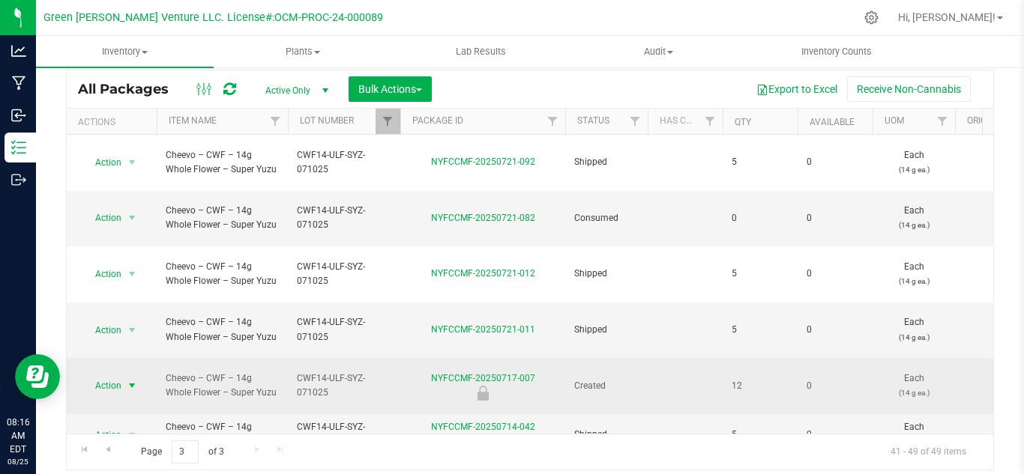
click at [104, 375] on span "Action" at bounding box center [102, 385] width 40 height 21
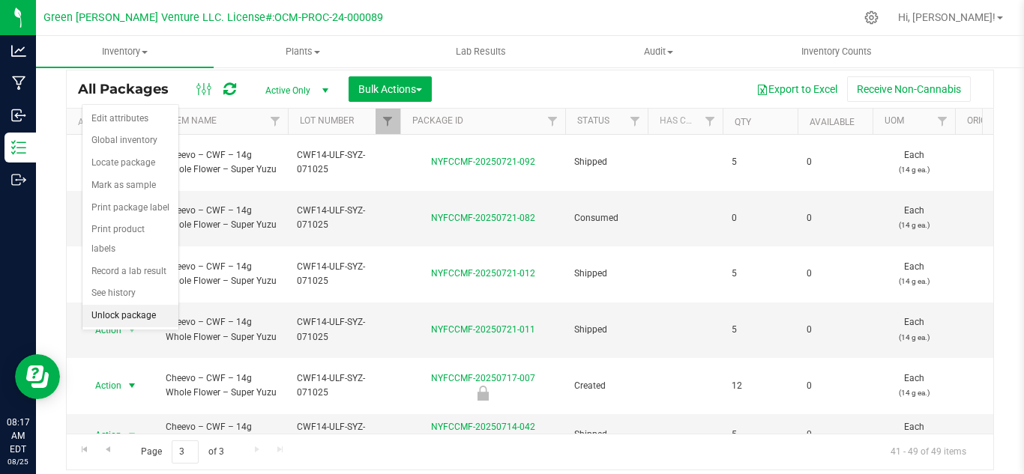
click at [103, 305] on li "Unlock package" at bounding box center [130, 316] width 96 height 22
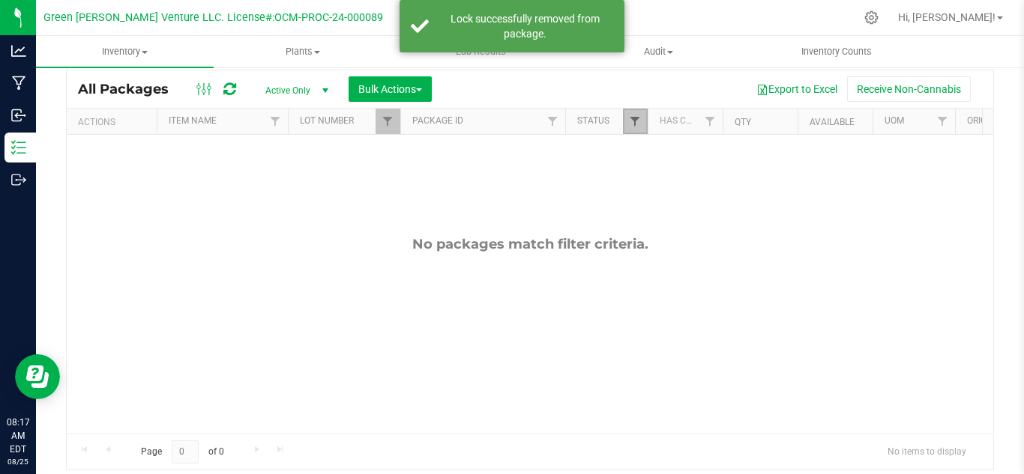
click at [630, 121] on span "Filter" at bounding box center [635, 121] width 12 height 12
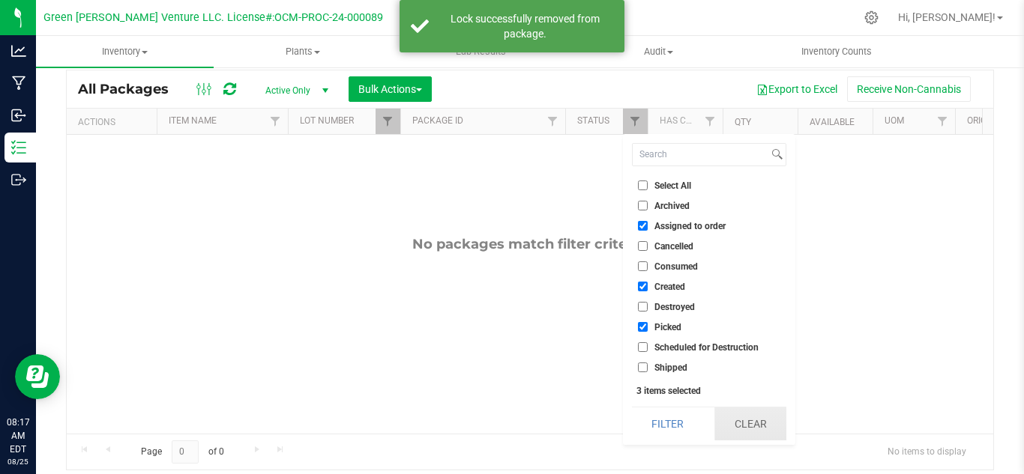
click at [756, 423] on button "Clear" at bounding box center [750, 424] width 72 height 33
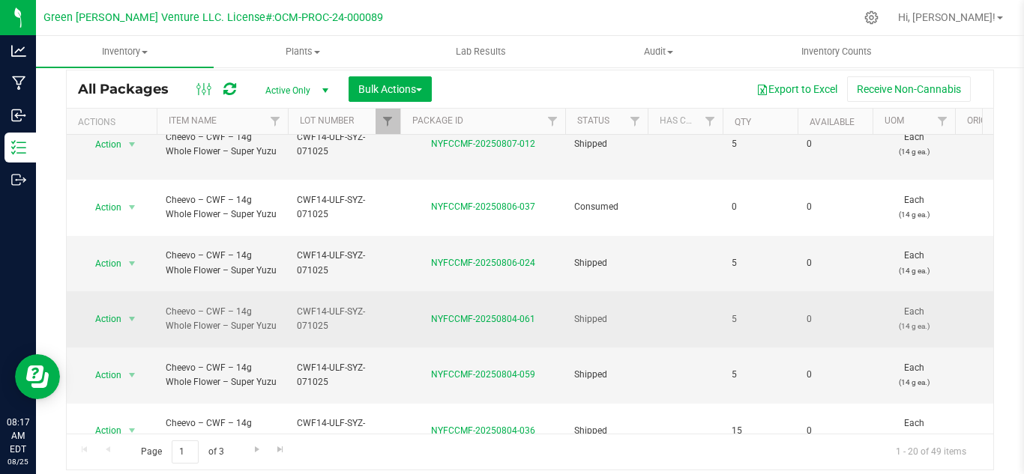
scroll to position [686, 0]
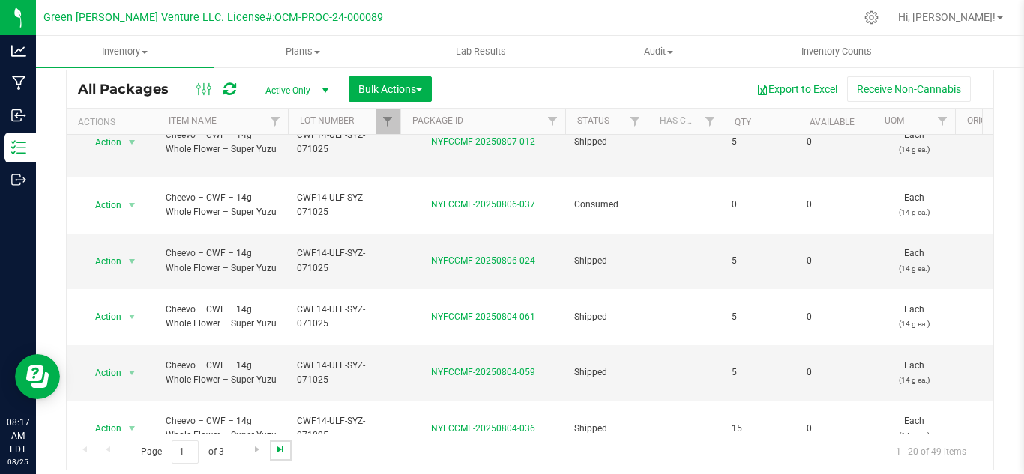
click at [274, 452] on span "Go to the last page" at bounding box center [280, 450] width 12 height 12
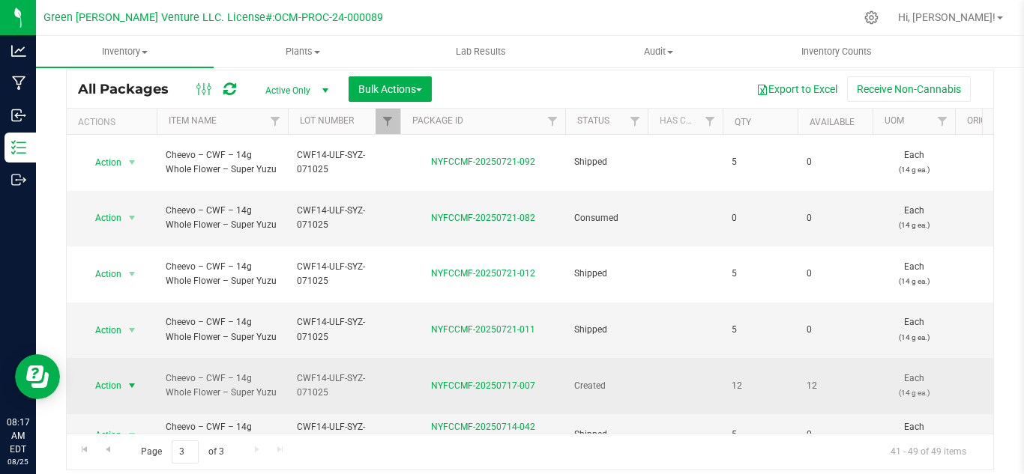
click at [117, 375] on span "Action" at bounding box center [102, 385] width 40 height 21
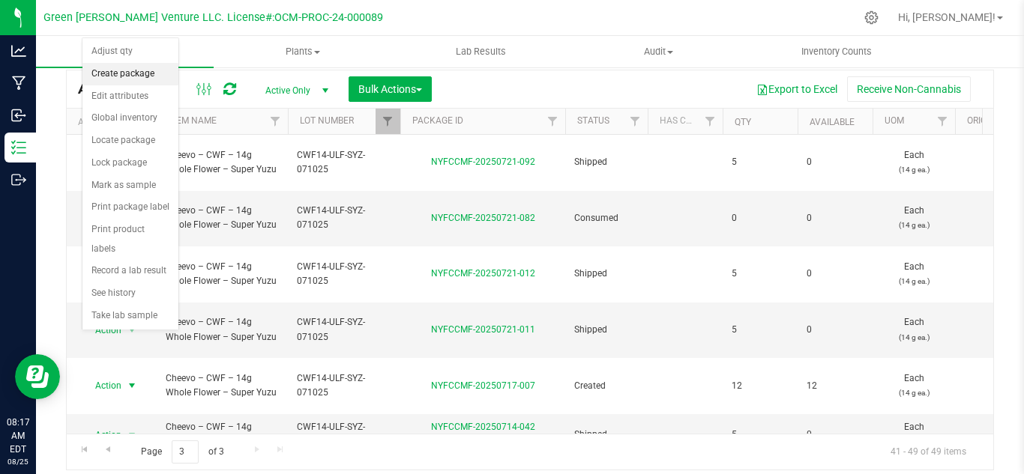
click at [102, 71] on li "Create package" at bounding box center [130, 74] width 96 height 22
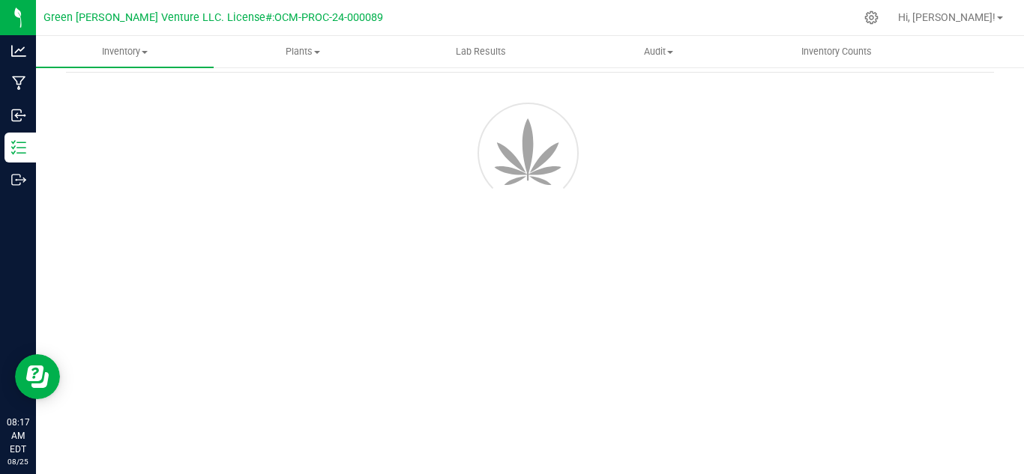
scroll to position [60, 0]
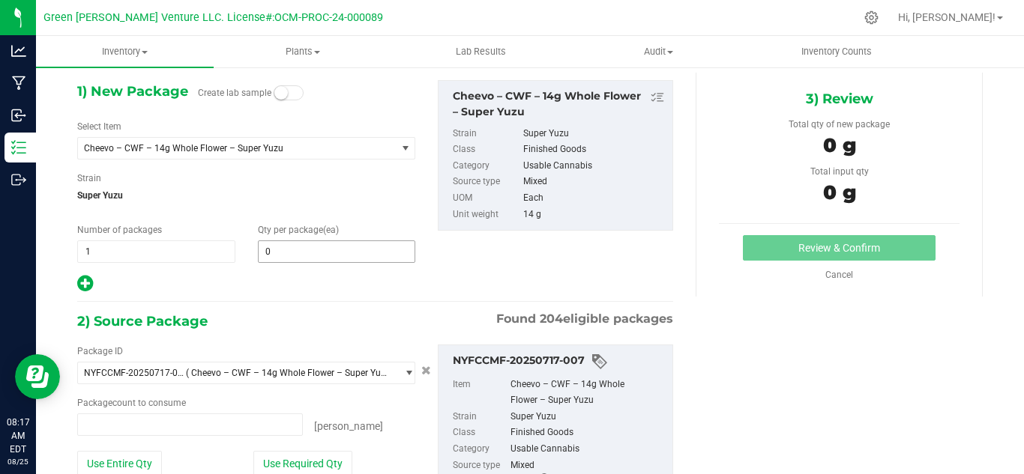
type input "0 ea"
click at [268, 146] on span "Cheevo – CWF – 14g Whole Flower – Super Yuzu" at bounding box center [231, 148] width 294 height 10
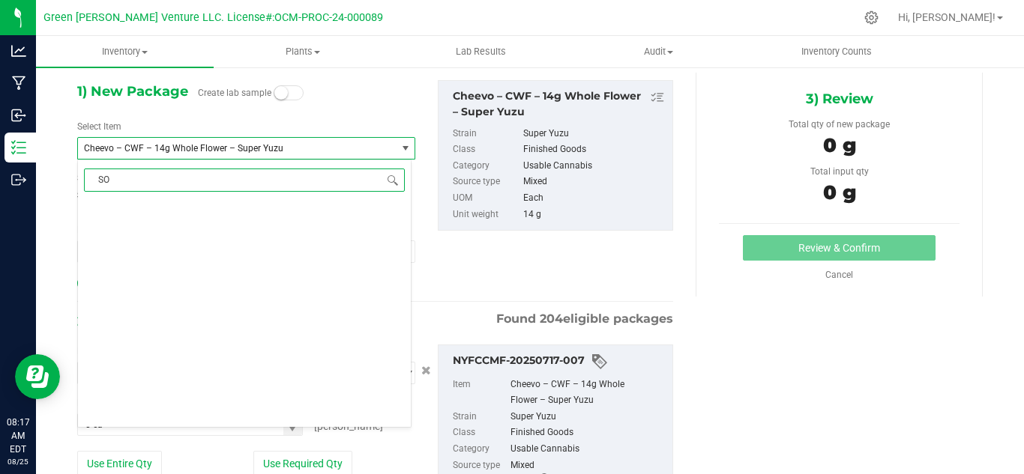
scroll to position [0, 0]
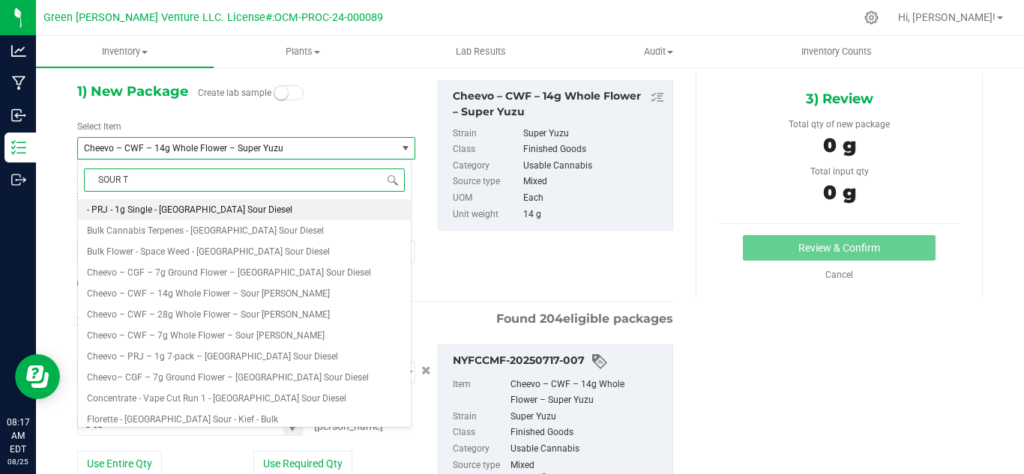
type input "SOUR TA"
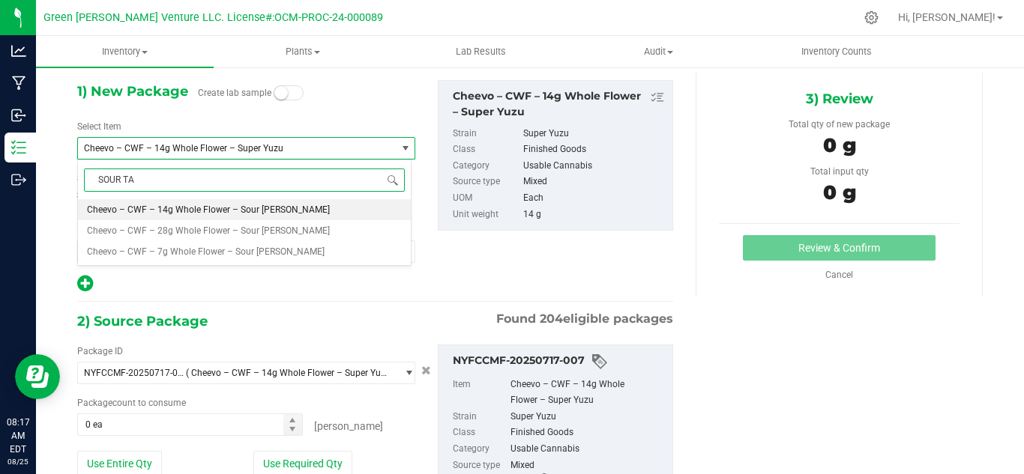
click at [196, 209] on span "Cheevo – CWF – 14g Whole Flower – Sour Tangie" at bounding box center [208, 210] width 243 height 10
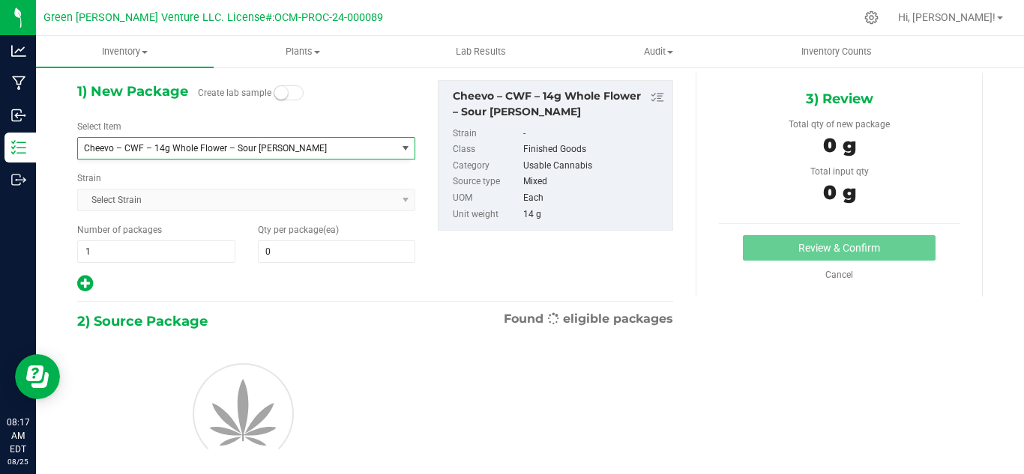
type input "0"
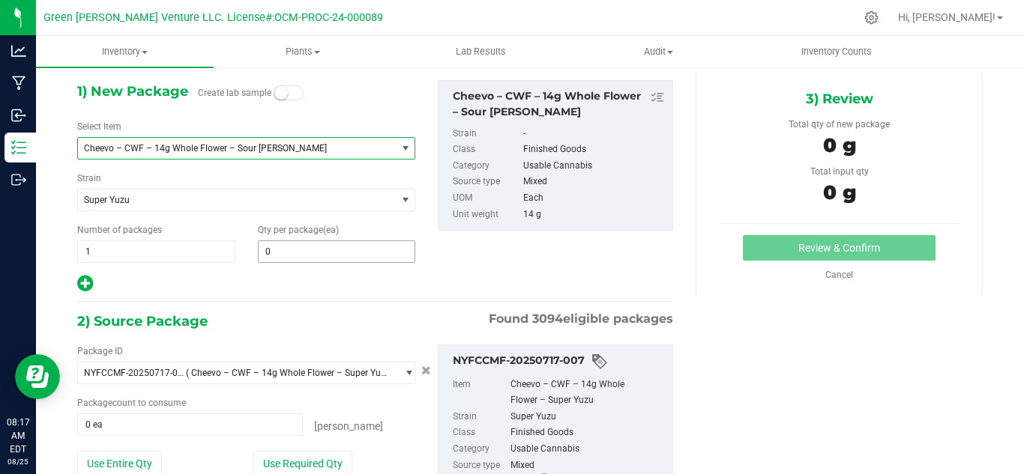
click at [277, 249] on span "0 0" at bounding box center [337, 252] width 158 height 22
type input "12"
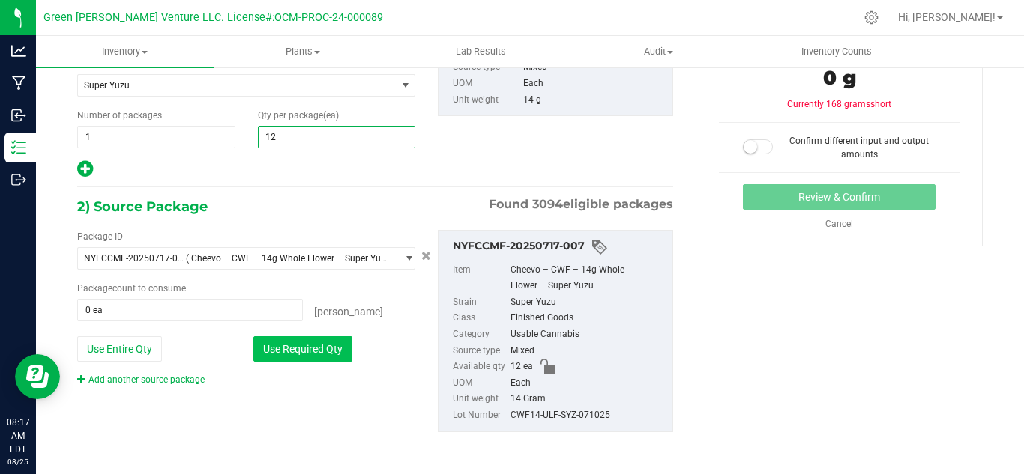
scroll to position [175, 0]
type input "12"
click at [270, 341] on button "Use Required Qty" at bounding box center [302, 348] width 99 height 25
type input "12 ea"
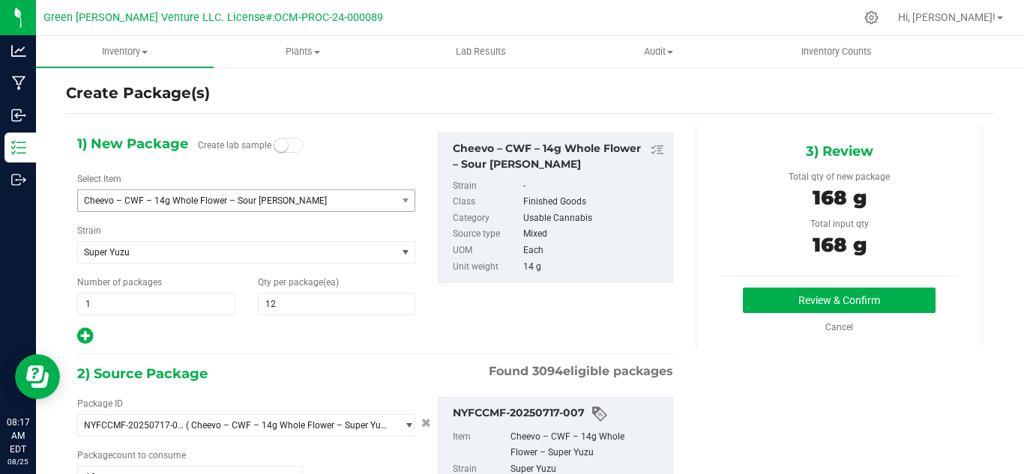
scroll to position [0, 0]
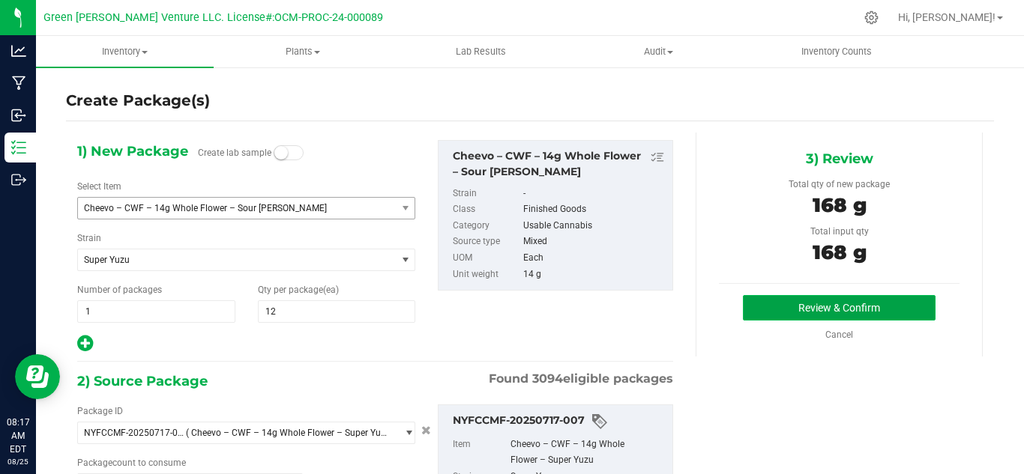
click at [764, 309] on button "Review & Confirm" at bounding box center [839, 307] width 193 height 25
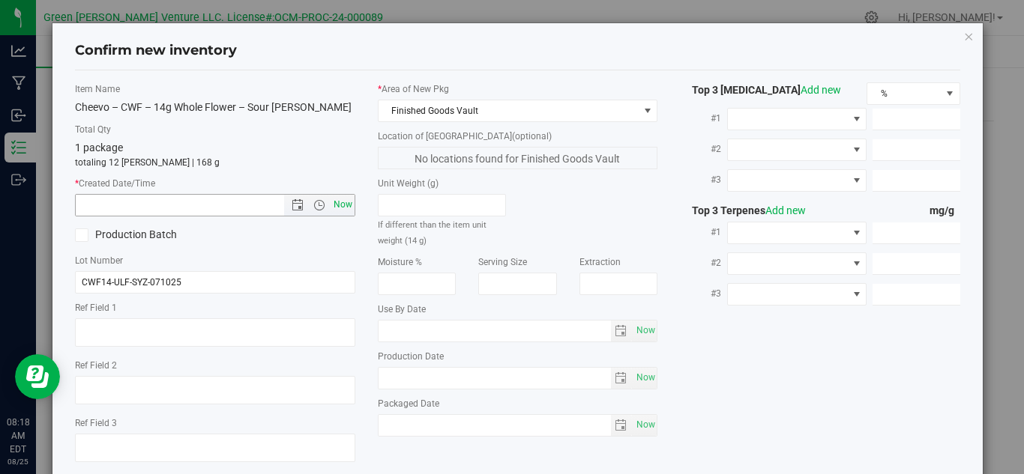
click at [335, 205] on span "Now" at bounding box center [342, 205] width 25 height 22
type input "8/25/2025 8:18 AM"
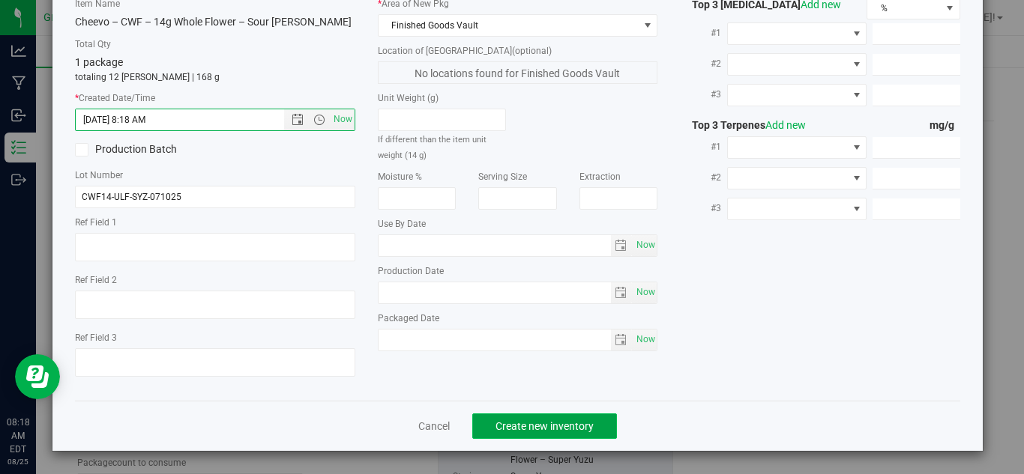
click at [508, 420] on span "Create new inventory" at bounding box center [544, 426] width 98 height 12
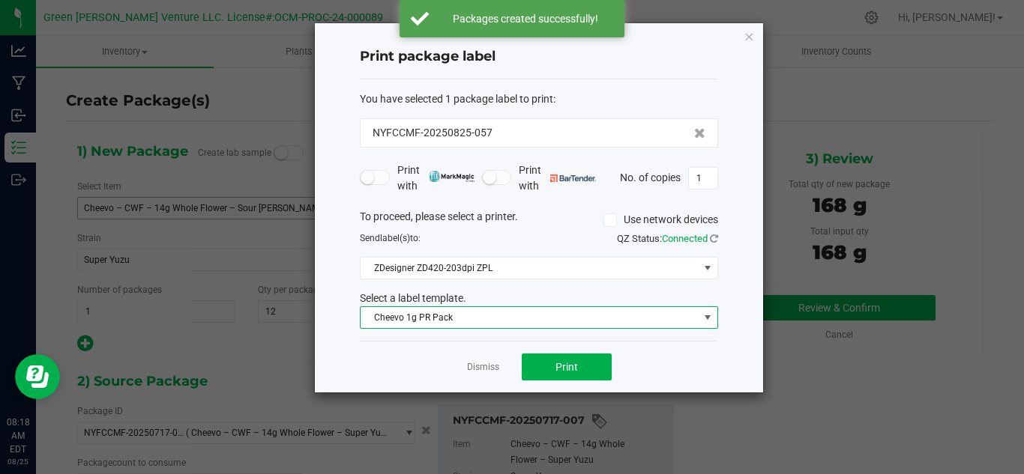
click at [393, 309] on span "Cheevo 1g PR Pack" at bounding box center [529, 317] width 338 height 21
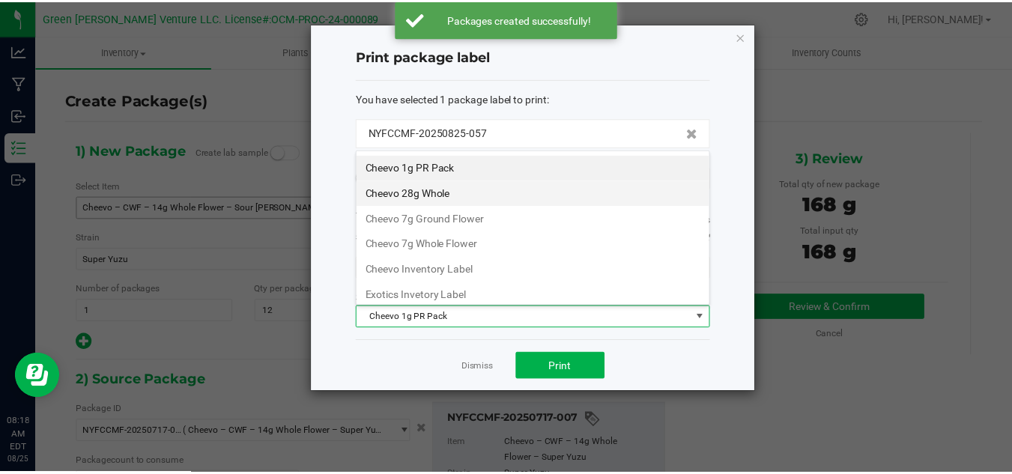
scroll to position [75, 0]
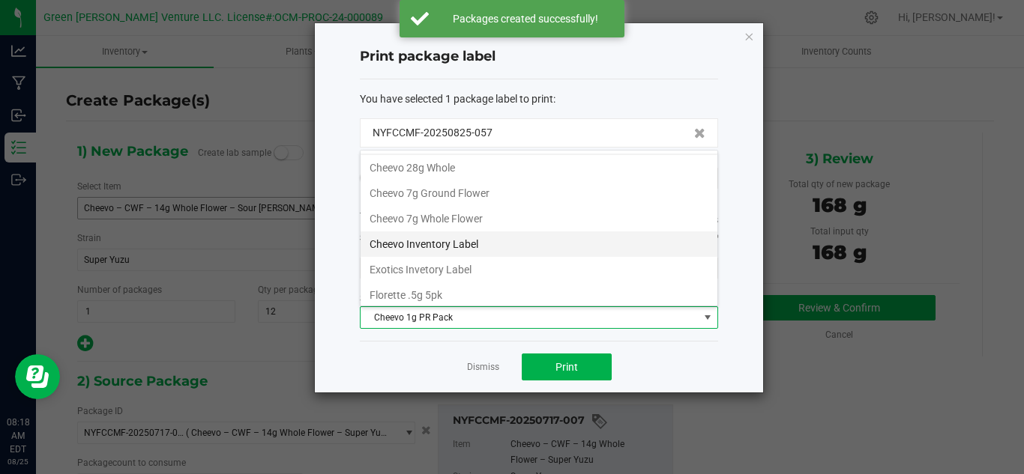
click at [430, 249] on li "Cheevo Inventory Label" at bounding box center [538, 244] width 357 height 25
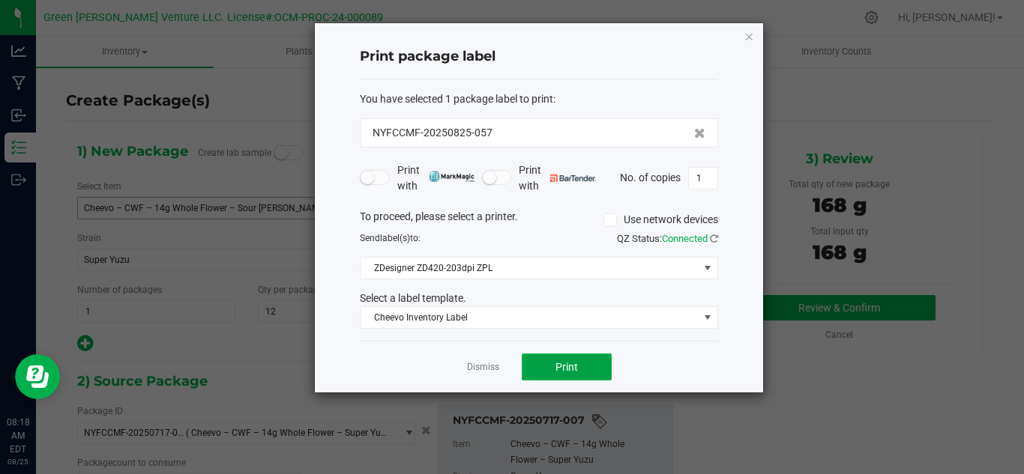
click at [540, 366] on button "Print" at bounding box center [567, 367] width 90 height 27
click at [541, 365] on button "Print" at bounding box center [567, 367] width 90 height 27
click at [474, 373] on link "Dismiss" at bounding box center [483, 367] width 32 height 13
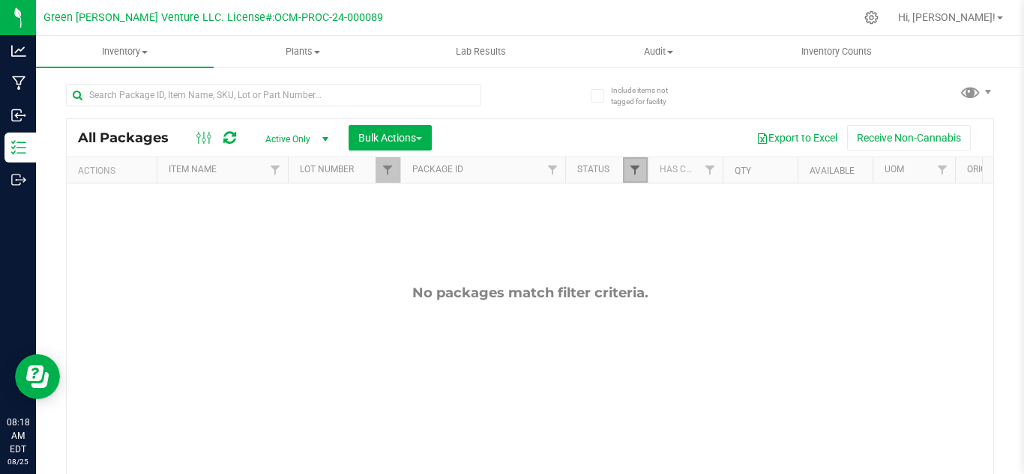
click at [638, 166] on span "Filter" at bounding box center [635, 170] width 12 height 12
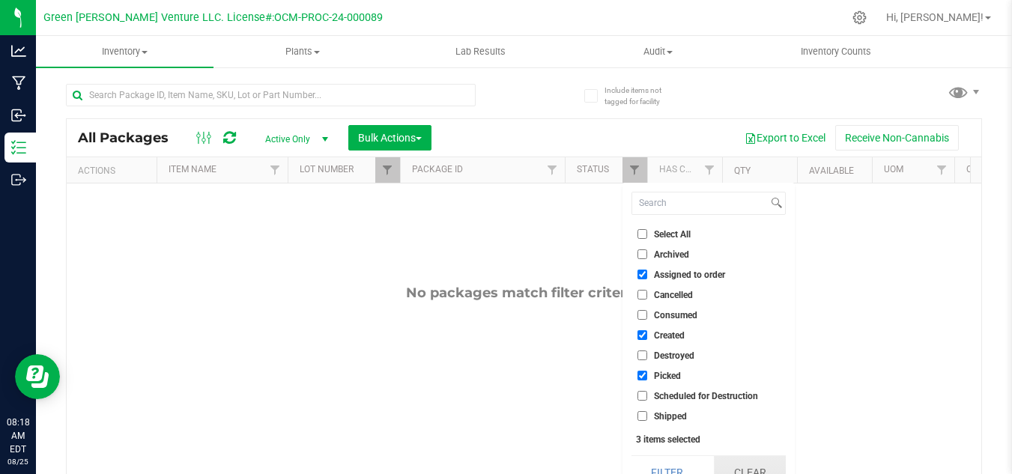
click at [755, 468] on button "Clear" at bounding box center [750, 472] width 72 height 33
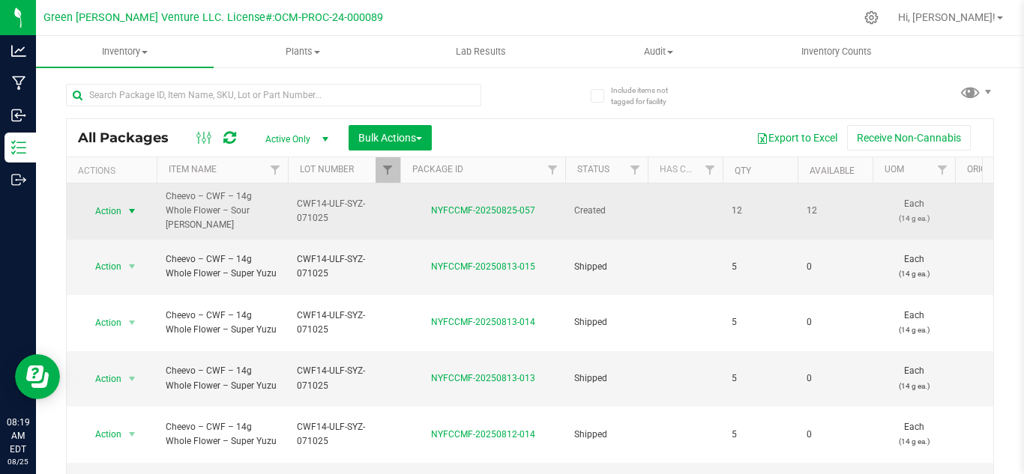
click at [111, 202] on span "Action" at bounding box center [102, 211] width 40 height 21
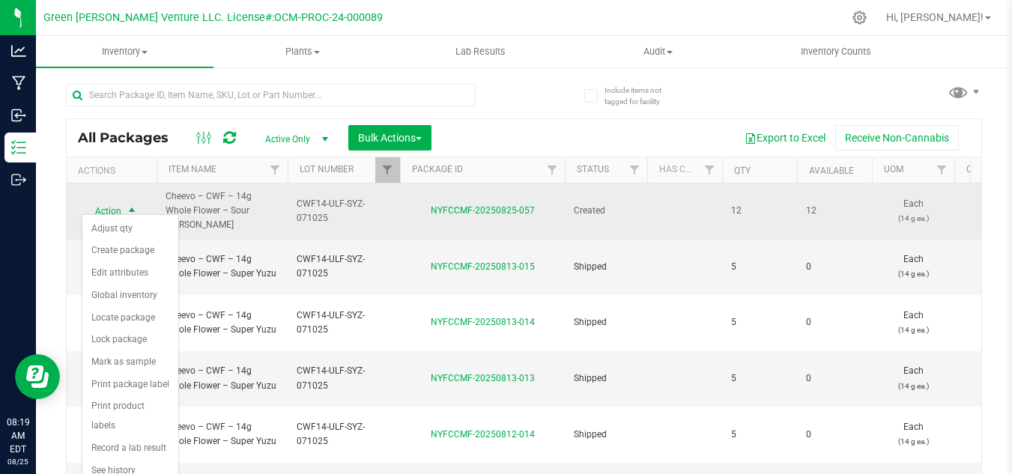
click at [112, 203] on span "Action" at bounding box center [102, 211] width 40 height 21
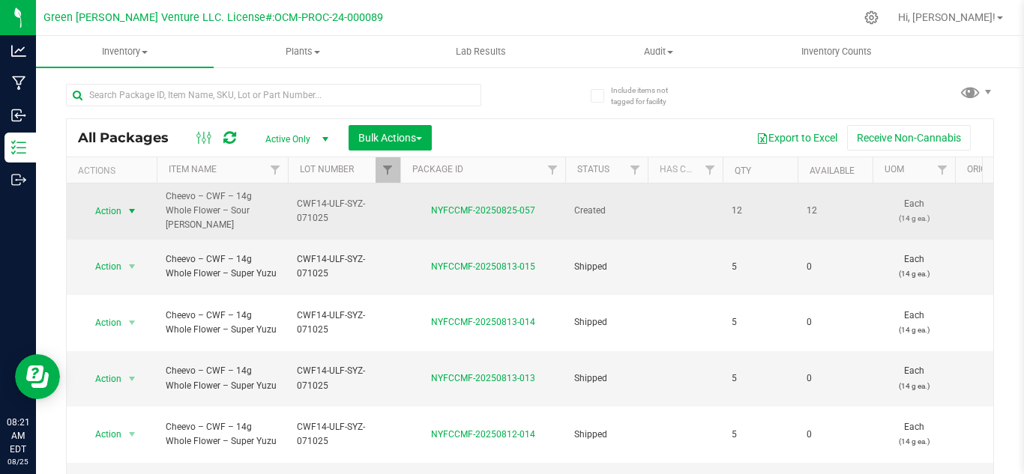
click at [103, 209] on span "Action" at bounding box center [102, 211] width 40 height 21
click at [91, 201] on span "Action" at bounding box center [102, 211] width 40 height 21
click at [109, 207] on span "Action" at bounding box center [102, 211] width 40 height 21
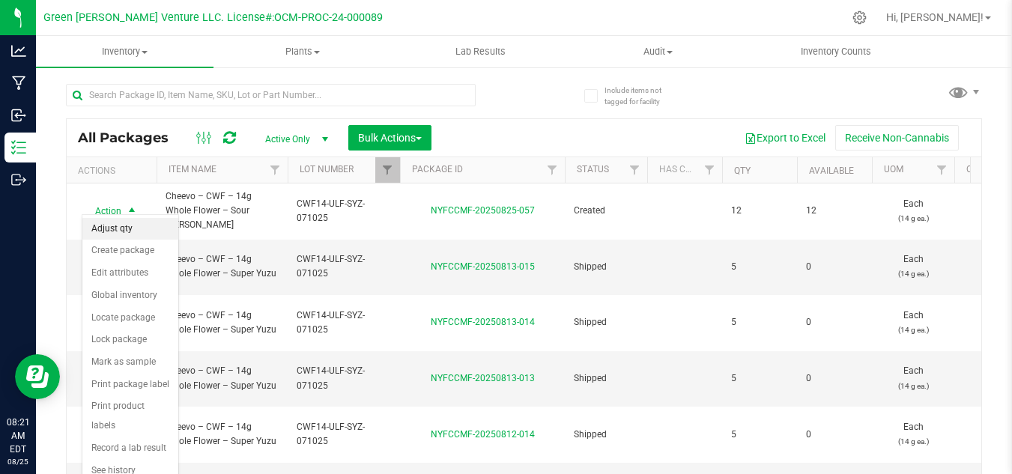
click at [108, 224] on li "Adjust qty" at bounding box center [130, 229] width 96 height 22
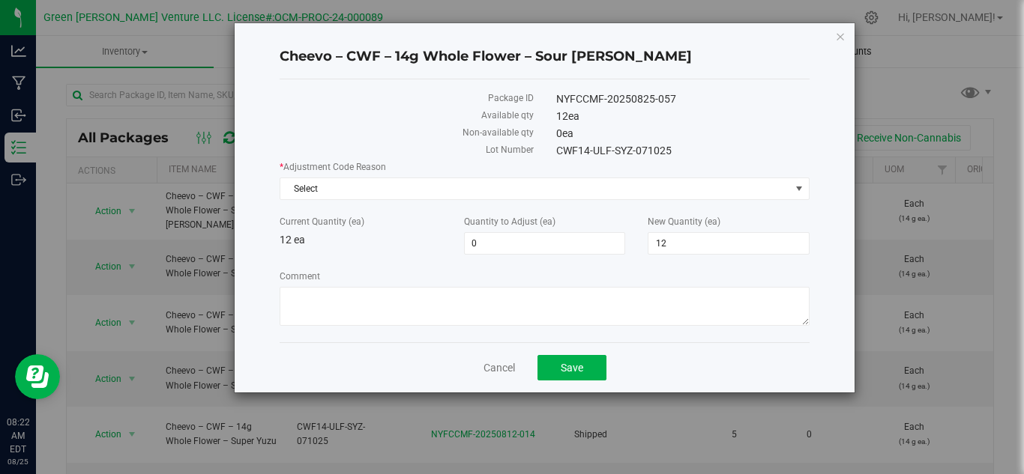
click at [840, 38] on icon "button" at bounding box center [840, 36] width 10 height 18
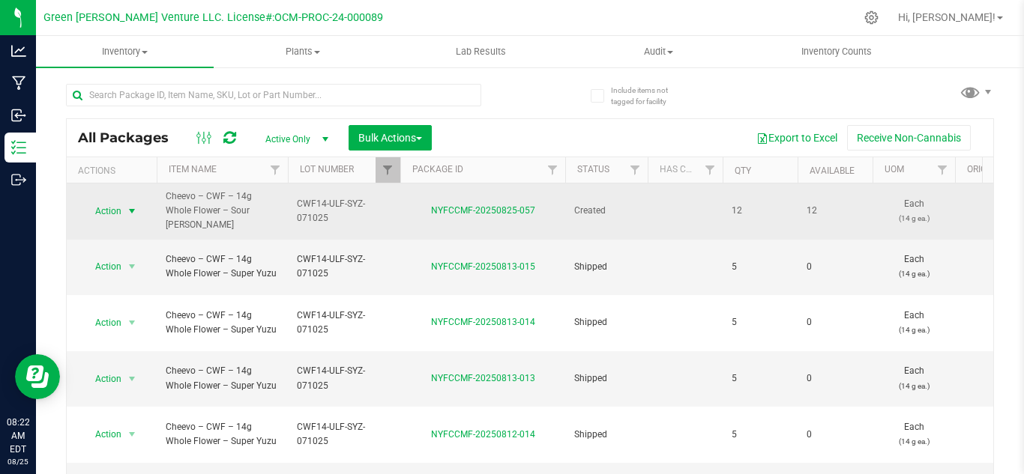
click at [115, 201] on span "Action" at bounding box center [102, 211] width 40 height 21
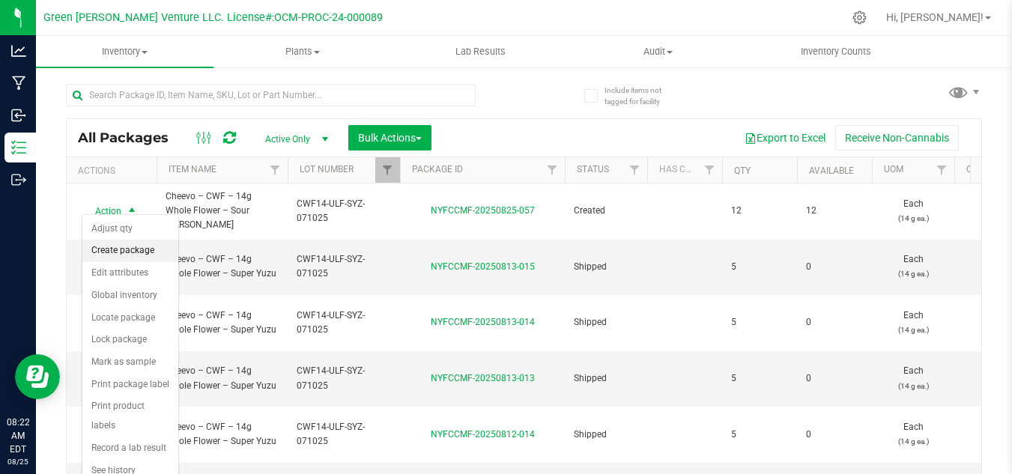
click at [120, 244] on li "Create package" at bounding box center [130, 251] width 96 height 22
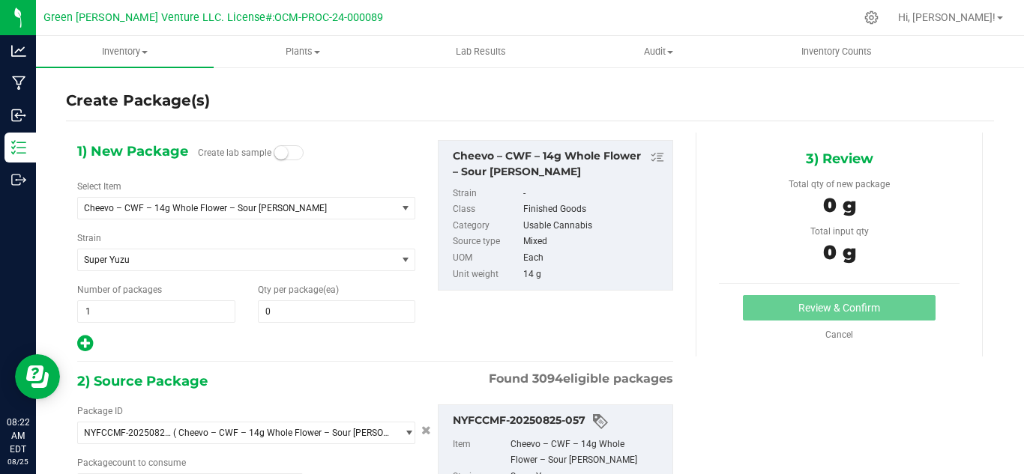
type input "0 ea"
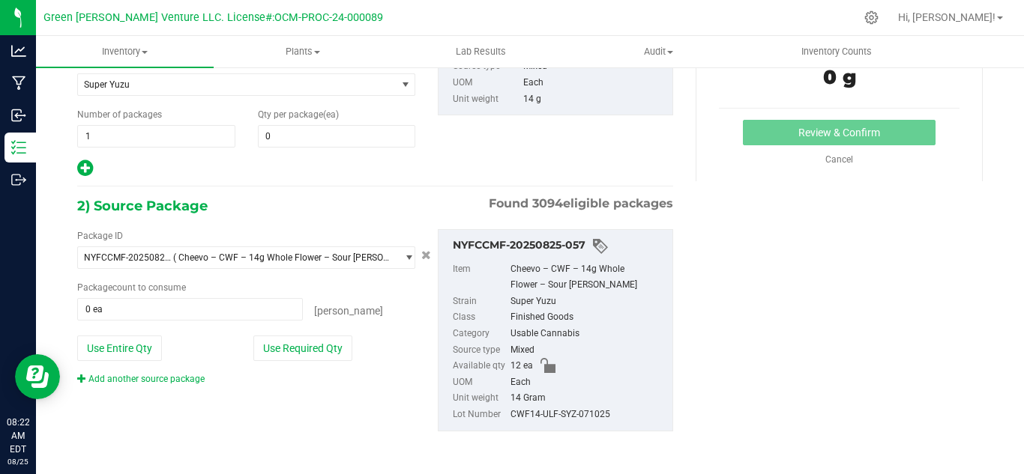
scroll to position [25, 0]
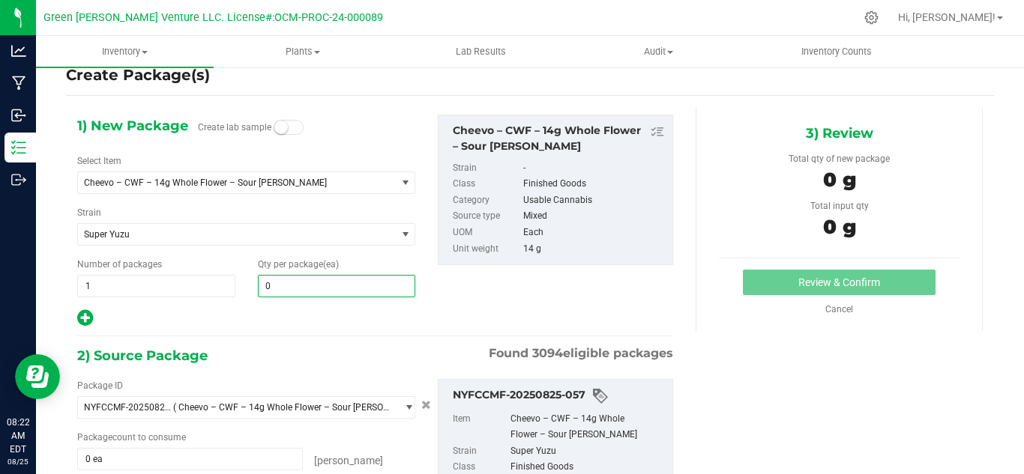
click at [271, 288] on span "0 0" at bounding box center [337, 286] width 158 height 22
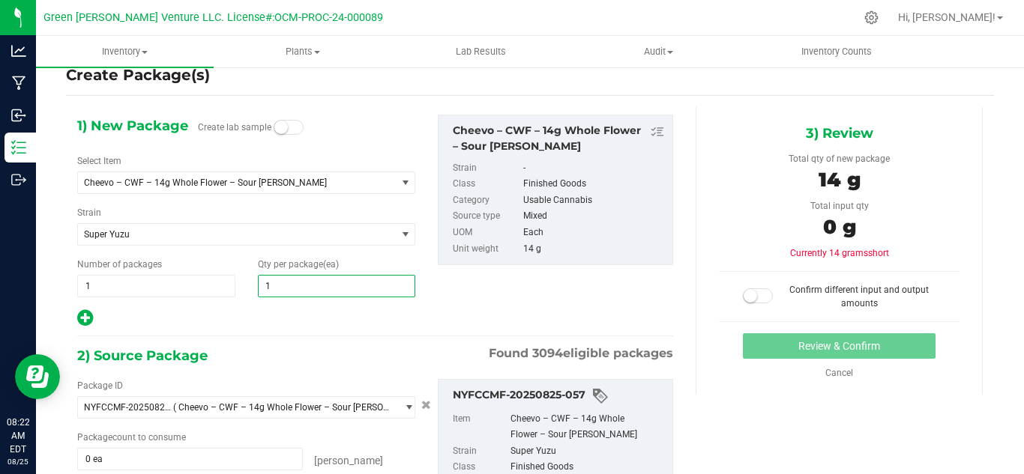
type input "12"
click at [254, 291] on div "Qty per package (ea) 12 12" at bounding box center [337, 278] width 181 height 40
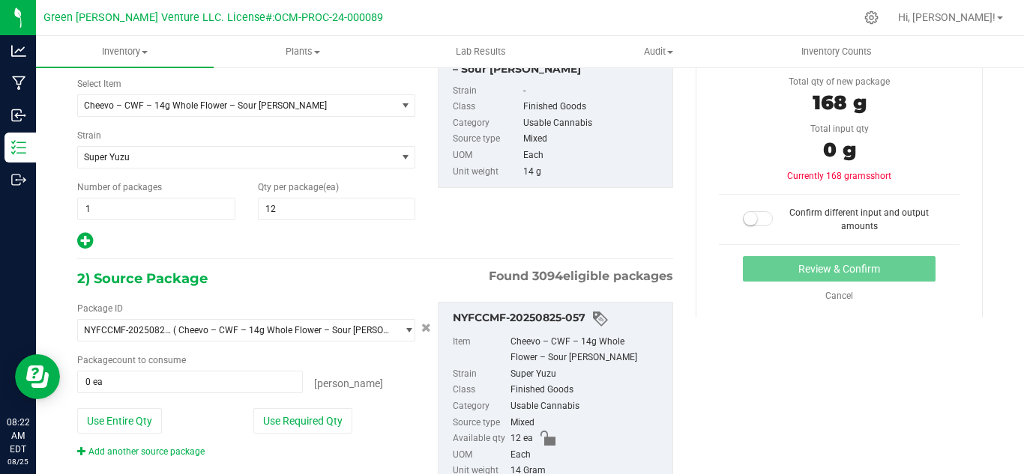
scroll to position [175, 0]
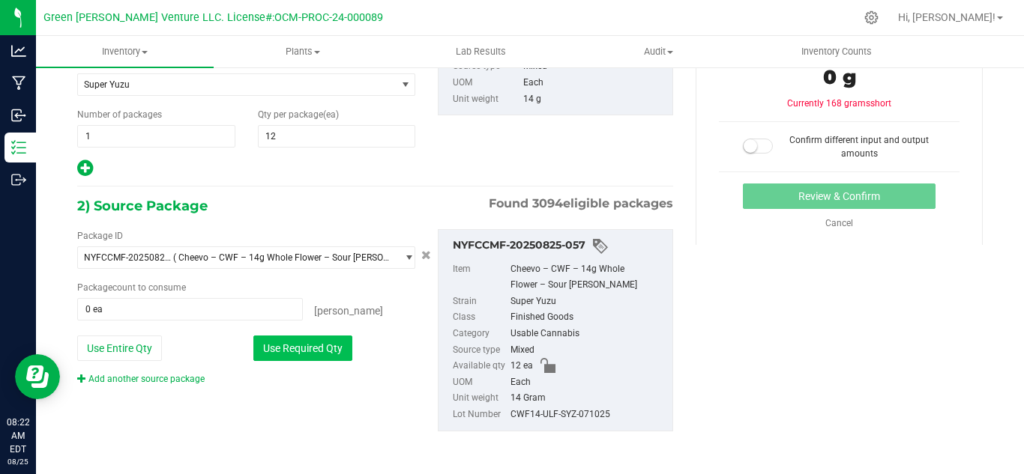
click at [287, 344] on button "Use Required Qty" at bounding box center [302, 348] width 99 height 25
type input "12 ea"
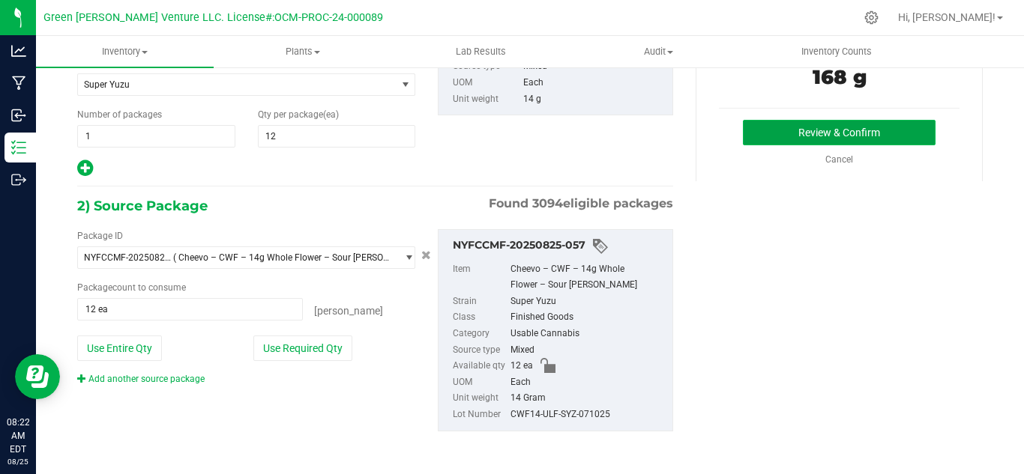
click at [782, 139] on button "Review & Confirm" at bounding box center [839, 132] width 193 height 25
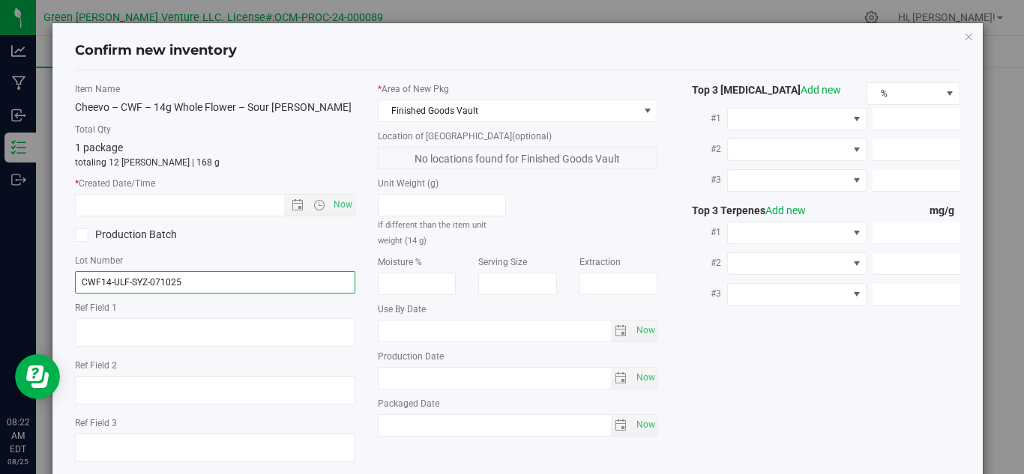
drag, startPoint x: 209, startPoint y: 286, endPoint x: 49, endPoint y: 308, distance: 161.1
click at [50, 309] on div "Confirm new inventory Item Name Cheevo – CWF – 14g Whole Flower – Sour Tangie T…" at bounding box center [517, 237] width 1035 height 474
paste input "7-ULF-STG"
drag, startPoint x: 169, startPoint y: 286, endPoint x: 160, endPoint y: 286, distance: 9.0
click at [160, 286] on input "CWF7-ULF-STG-071025" at bounding box center [215, 282] width 280 height 22
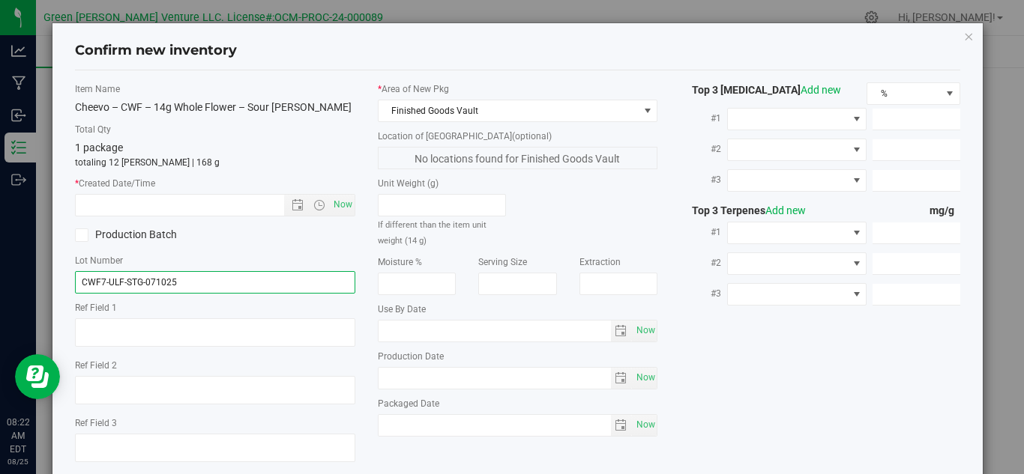
click at [214, 286] on input "CWF7-ULF-STG-071025" at bounding box center [215, 282] width 280 height 22
click at [193, 307] on label "Ref Field 1" at bounding box center [215, 307] width 280 height 13
drag, startPoint x: 103, startPoint y: 287, endPoint x: 117, endPoint y: 285, distance: 14.4
click at [103, 286] on input "CWF7-ULF-STG-071025" at bounding box center [215, 282] width 280 height 22
type input "CWF14-ULF-STG-071025"
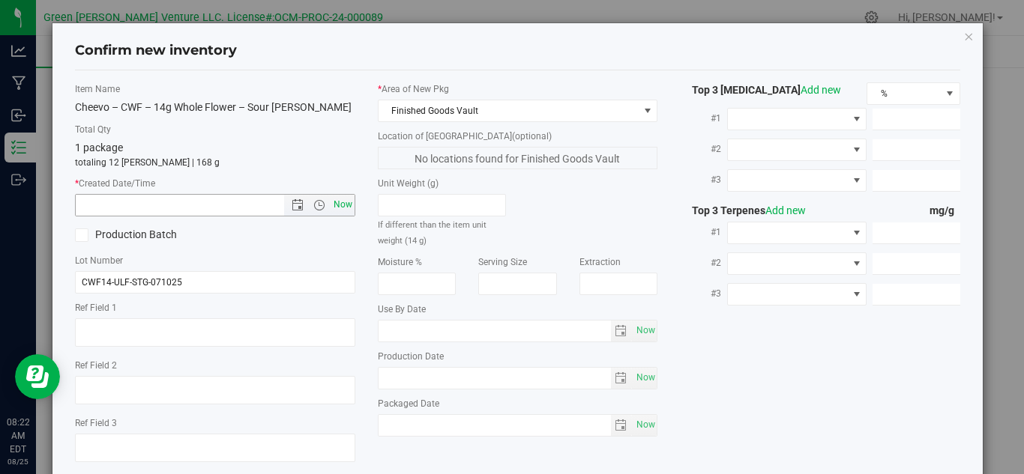
click at [336, 202] on span "Now" at bounding box center [342, 205] width 25 height 22
type input "8/25/2025 8:22 AM"
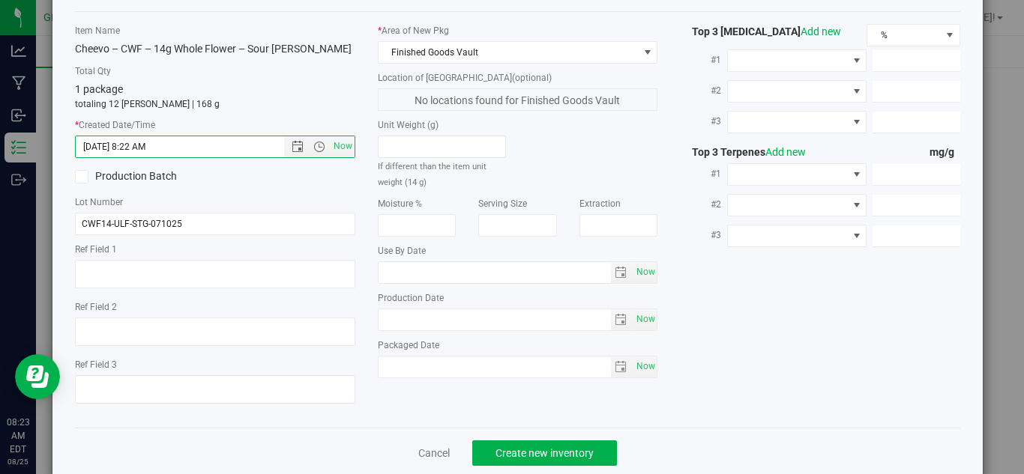
scroll to position [85, 0]
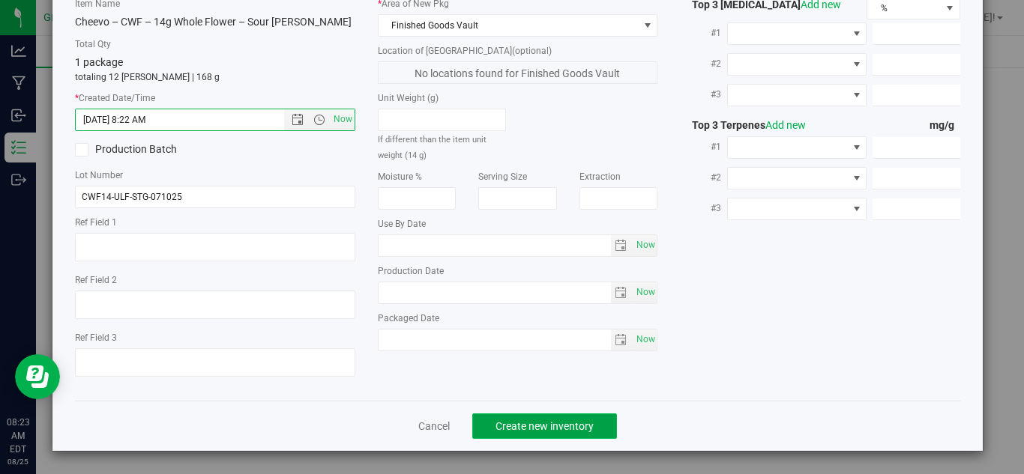
click at [495, 431] on span "Create new inventory" at bounding box center [544, 426] width 98 height 12
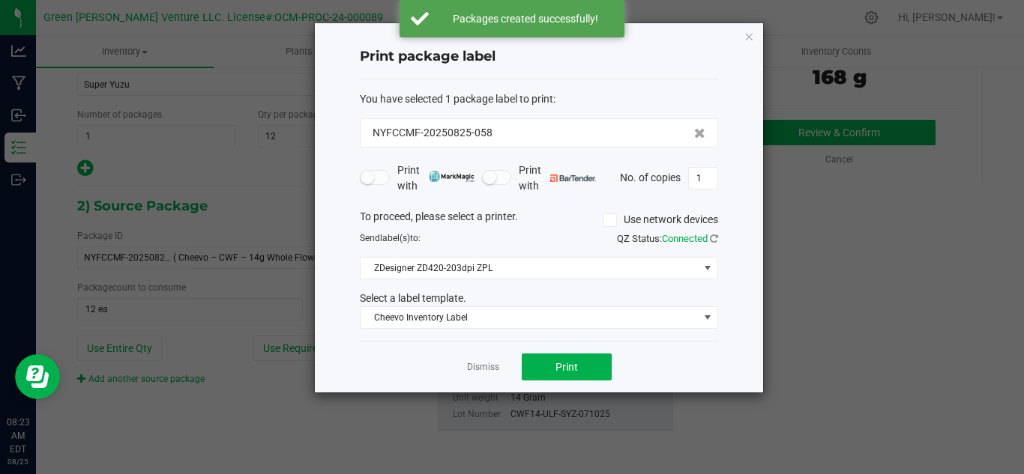
drag, startPoint x: 498, startPoint y: 127, endPoint x: 347, endPoint y: 150, distance: 153.0
click at [347, 150] on div "Print package label You have selected 1 package label to print : NYFCCMF-202508…" at bounding box center [539, 207] width 448 height 369
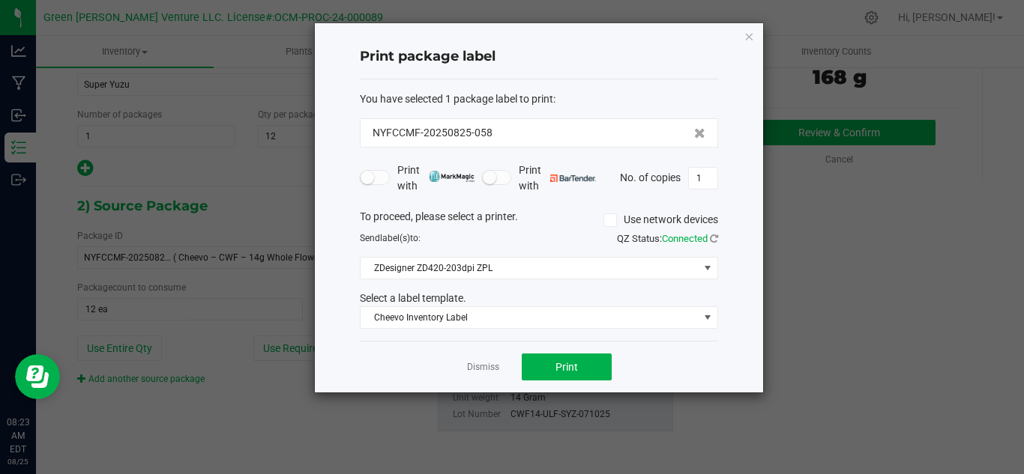
click at [465, 150] on form "You have selected 1 package label to print : NYFCCMF-20250825-058 Print with Pr…" at bounding box center [539, 210] width 358 height 238
drag, startPoint x: 450, startPoint y: 135, endPoint x: 373, endPoint y: 143, distance: 77.6
click at [373, 143] on div "NYFCCMF-20250825-058" at bounding box center [539, 132] width 358 height 29
copy span "NYFCCMF-20250825-058"
click at [376, 360] on div "Dismiss Print" at bounding box center [539, 367] width 358 height 52
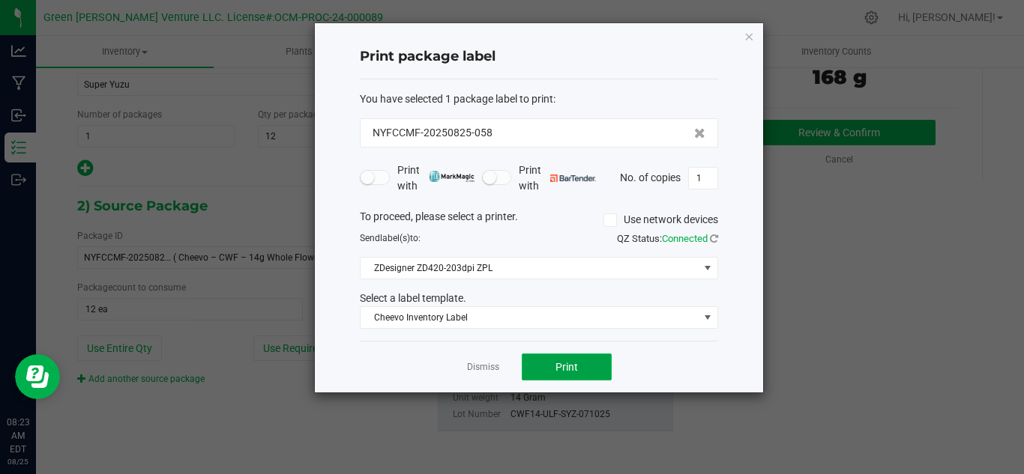
click at [540, 369] on button "Print" at bounding box center [567, 367] width 90 height 27
click at [477, 360] on app-cancel-button "Dismiss" at bounding box center [483, 368] width 32 height 16
click at [482, 368] on link "Dismiss" at bounding box center [483, 367] width 32 height 13
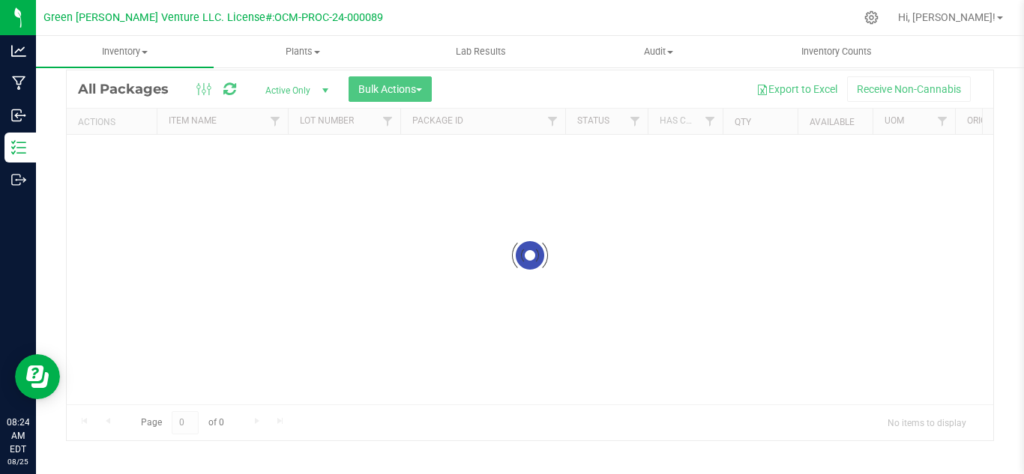
scroll to position [49, 0]
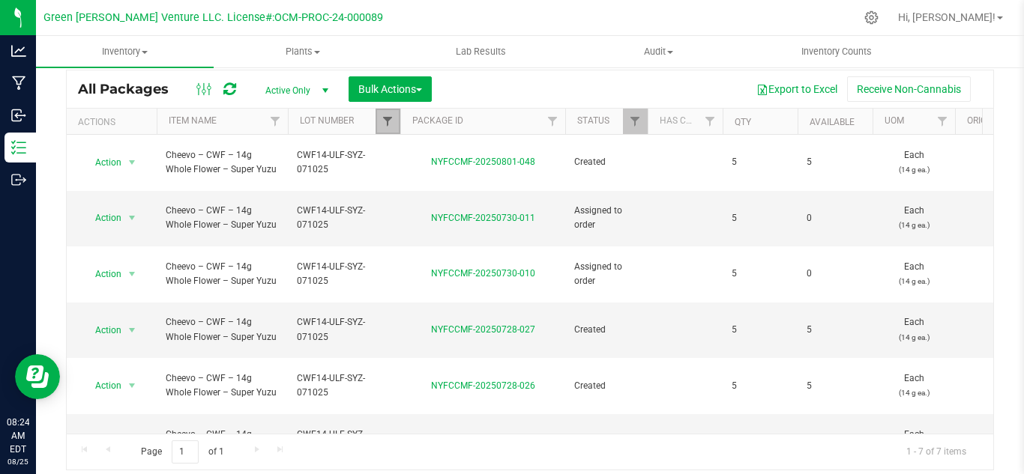
click at [381, 124] on span "Filter" at bounding box center [387, 121] width 12 height 12
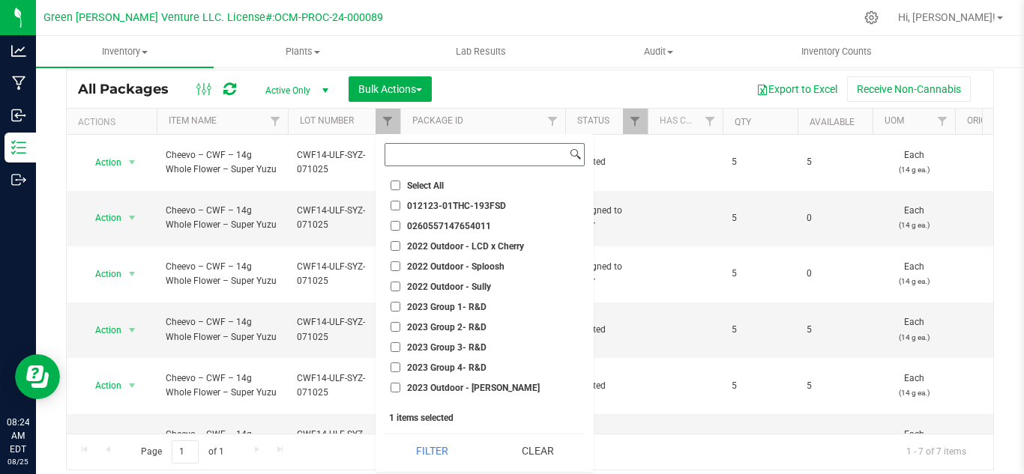
paste input "NYFCCMF-20250825-058"
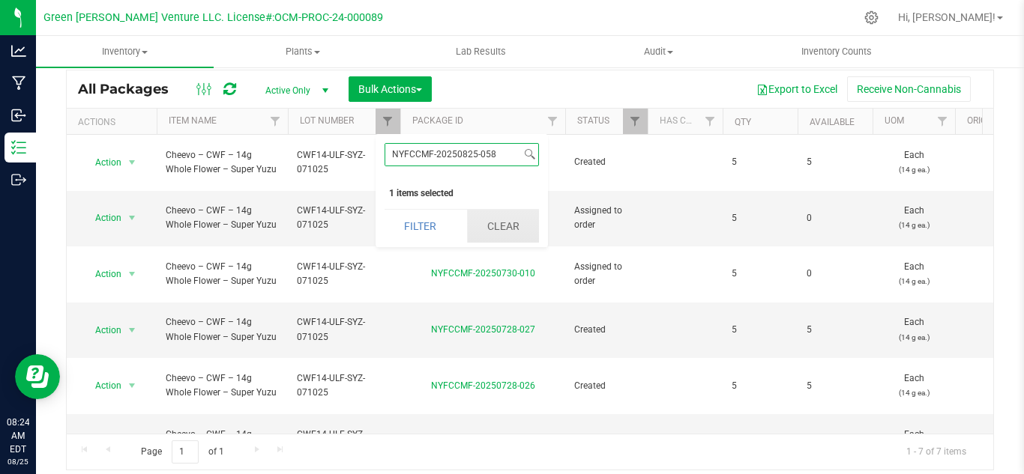
type input "NYFCCMF-20250825-058"
click at [483, 232] on button "Clear" at bounding box center [503, 226] width 72 height 33
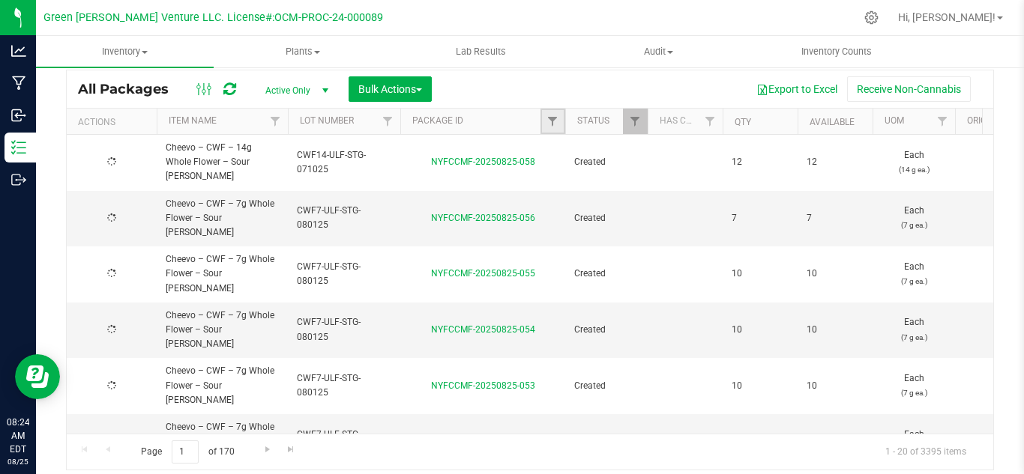
click at [555, 114] on link "Filter" at bounding box center [552, 121] width 25 height 25
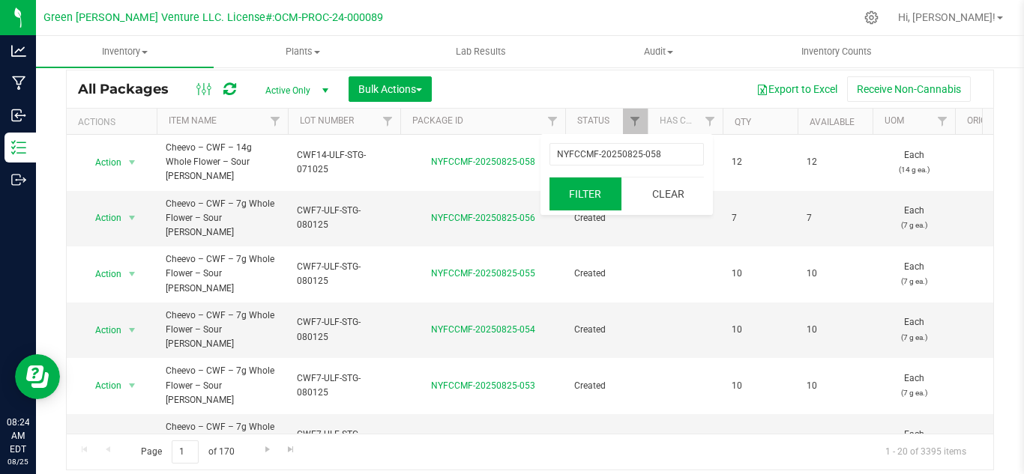
type input "NYFCCMF-20250825-058"
click at [584, 192] on button "Filter" at bounding box center [585, 194] width 72 height 33
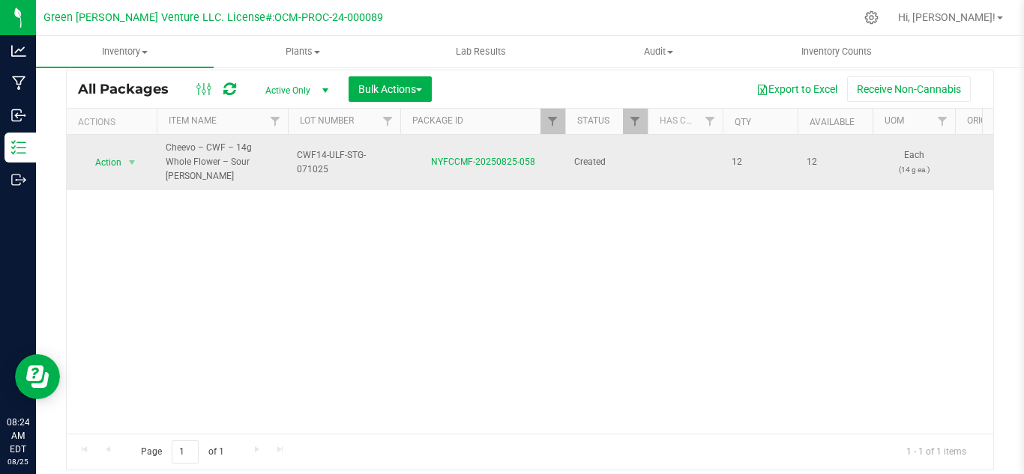
click at [105, 143] on td "Action Action Adjust qty Create package Edit attributes Global inventory Locate…" at bounding box center [112, 162] width 90 height 55
click at [103, 154] on span "Action" at bounding box center [102, 162] width 40 height 21
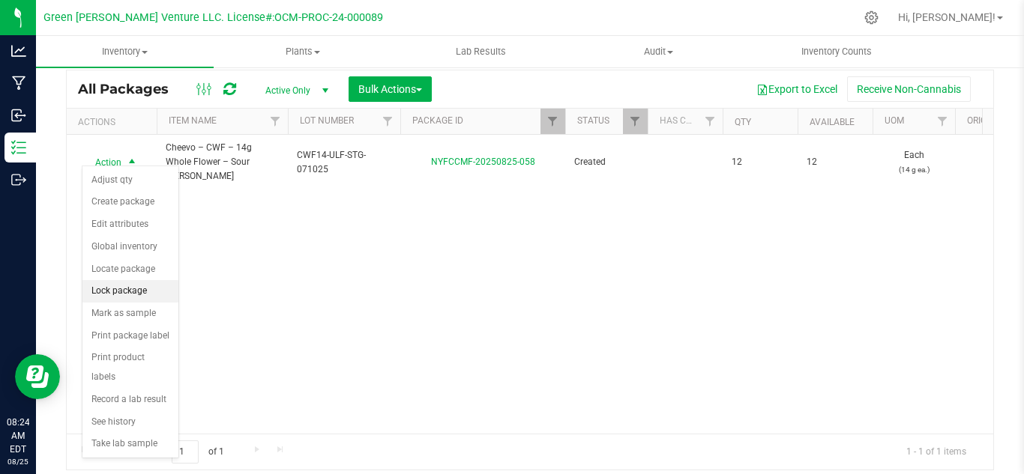
click at [130, 290] on li "Lock package" at bounding box center [130, 291] width 96 height 22
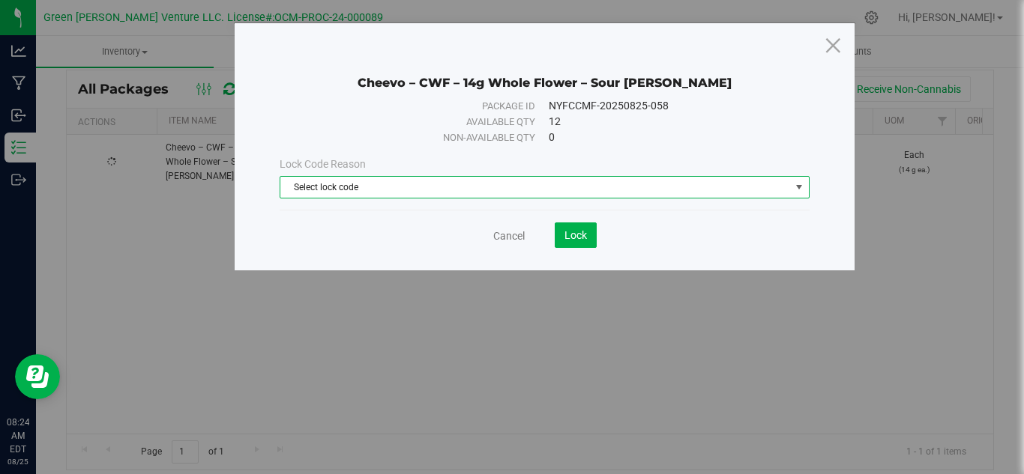
click at [414, 186] on span "Select lock code" at bounding box center [535, 187] width 510 height 21
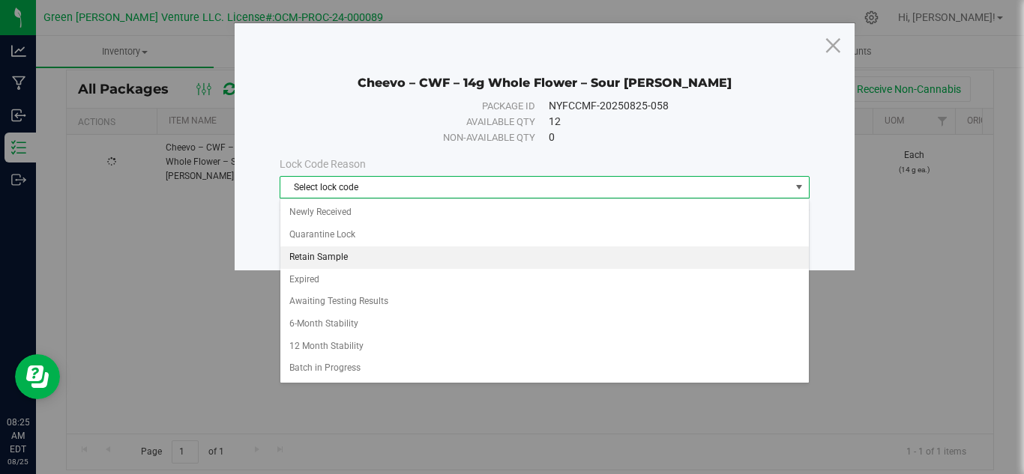
click at [327, 259] on li "Retain Sample" at bounding box center [544, 258] width 528 height 22
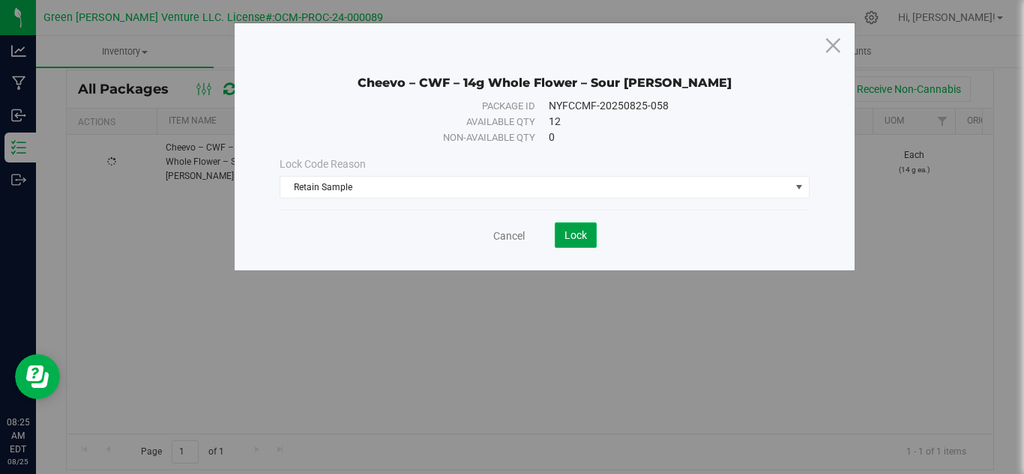
click at [581, 226] on button "Lock" at bounding box center [576, 235] width 42 height 25
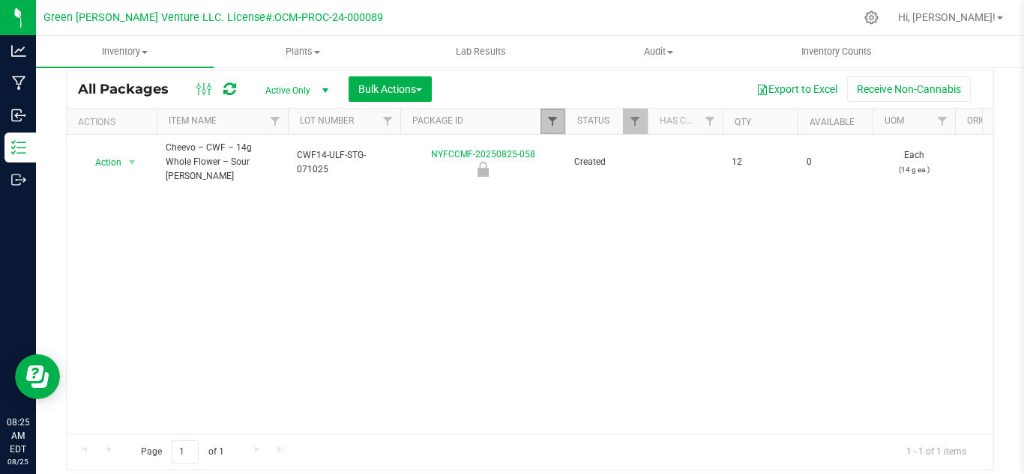
click at [552, 123] on span "Filter" at bounding box center [552, 121] width 12 height 12
click at [585, 207] on button "Filter" at bounding box center [585, 194] width 72 height 33
click at [548, 118] on span "Filter" at bounding box center [552, 121] width 12 height 12
click at [674, 201] on button "Clear" at bounding box center [668, 194] width 72 height 33
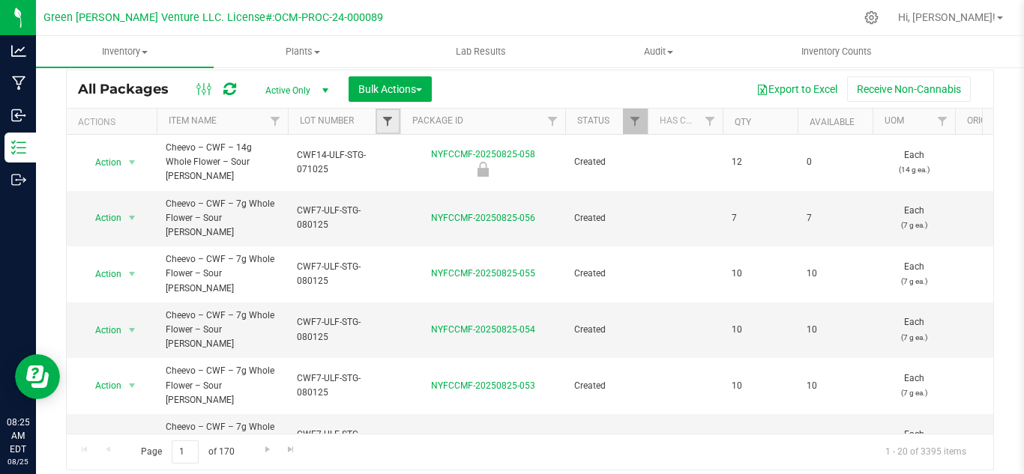
click at [393, 124] on span "Filter" at bounding box center [387, 121] width 12 height 12
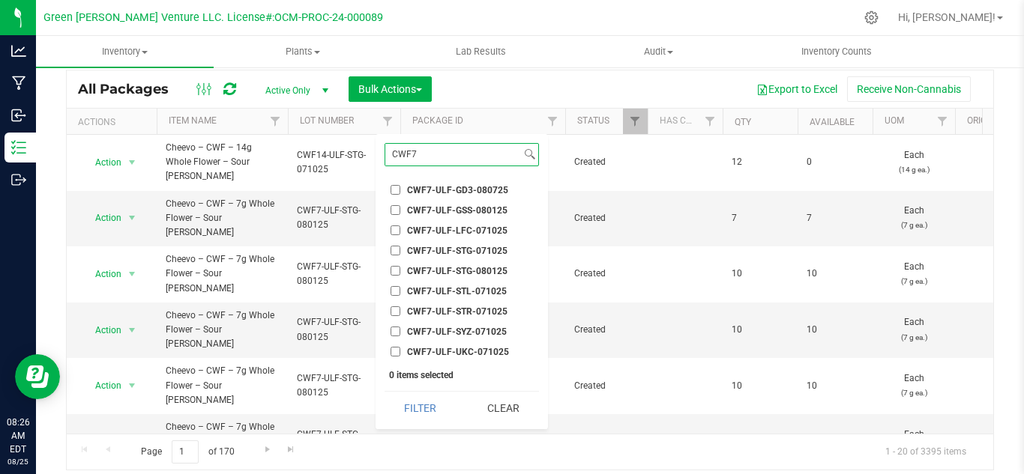
type input "CWF7"
click at [486, 328] on span "CWF7-ULF-SYZ-071025" at bounding box center [457, 331] width 100 height 9
click at [400, 328] on input "CWF7-ULF-SYZ-071025" at bounding box center [395, 332] width 10 height 10
checkbox input "true"
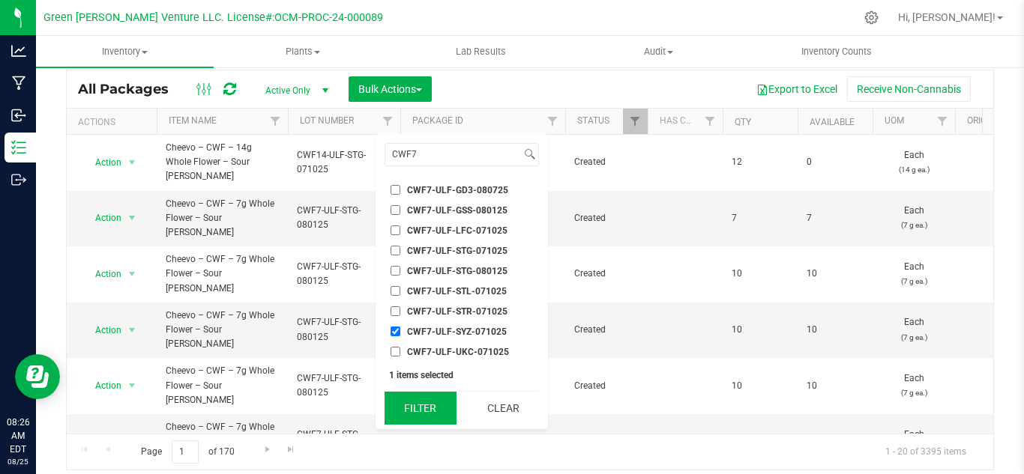
click at [423, 406] on button "Filter" at bounding box center [420, 408] width 72 height 33
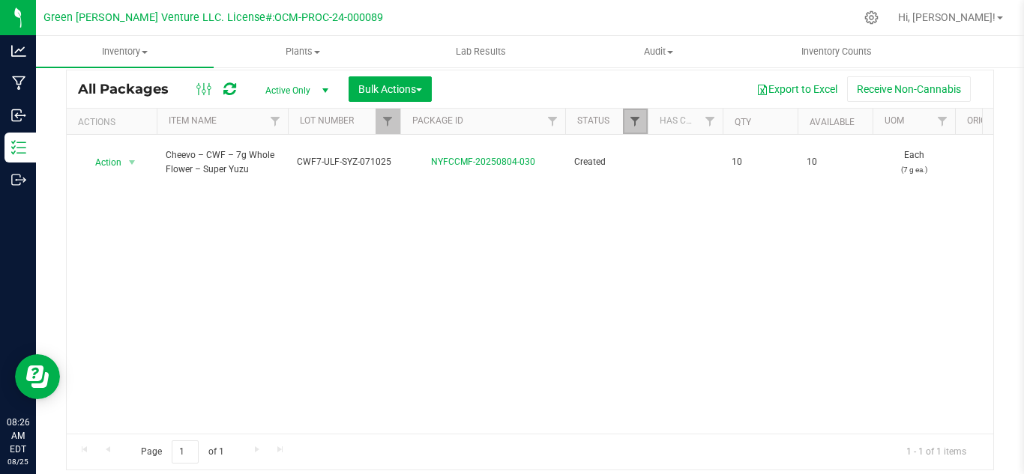
click at [639, 124] on span "Filter" at bounding box center [635, 121] width 12 height 12
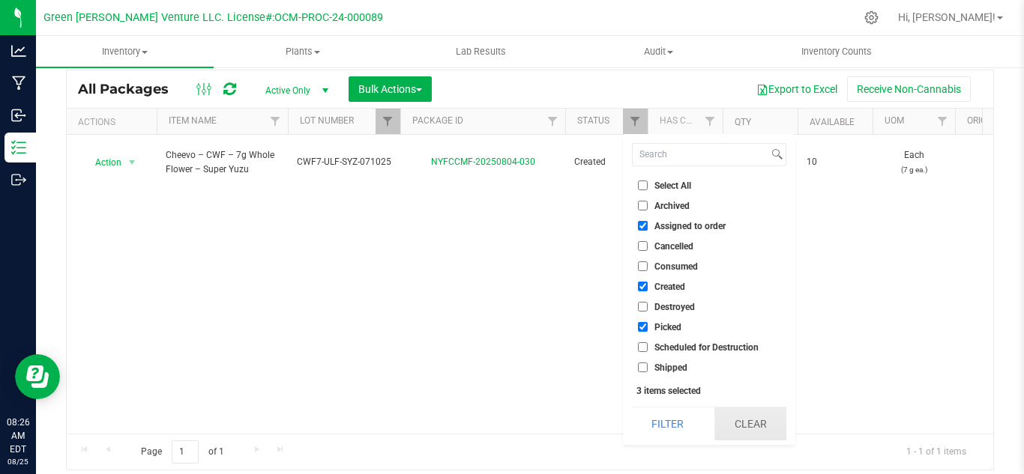
click at [740, 426] on button "Clear" at bounding box center [750, 424] width 72 height 33
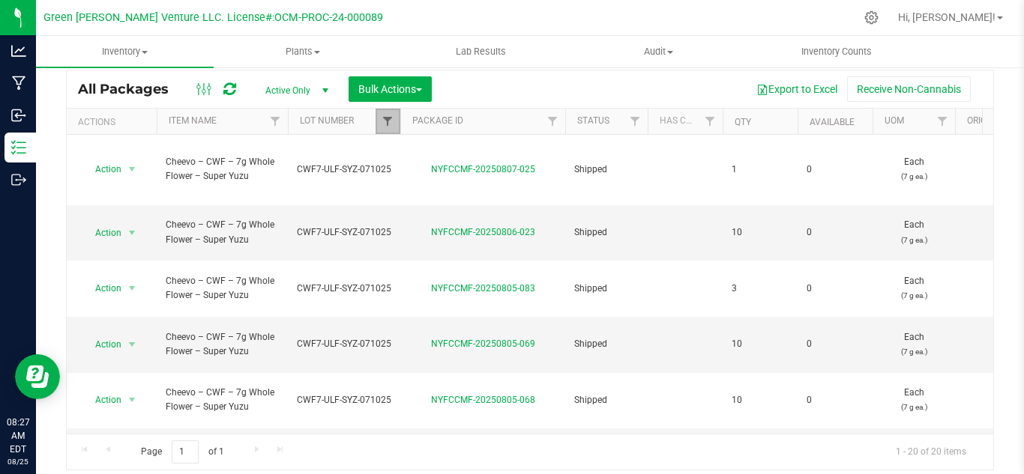
click at [384, 121] on span "Filter" at bounding box center [387, 121] width 12 height 12
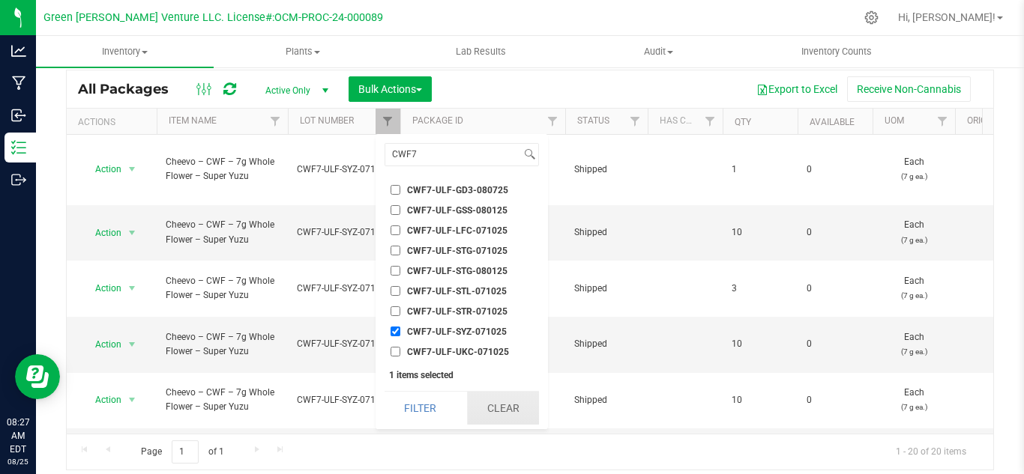
click at [499, 406] on button "Clear" at bounding box center [503, 408] width 72 height 33
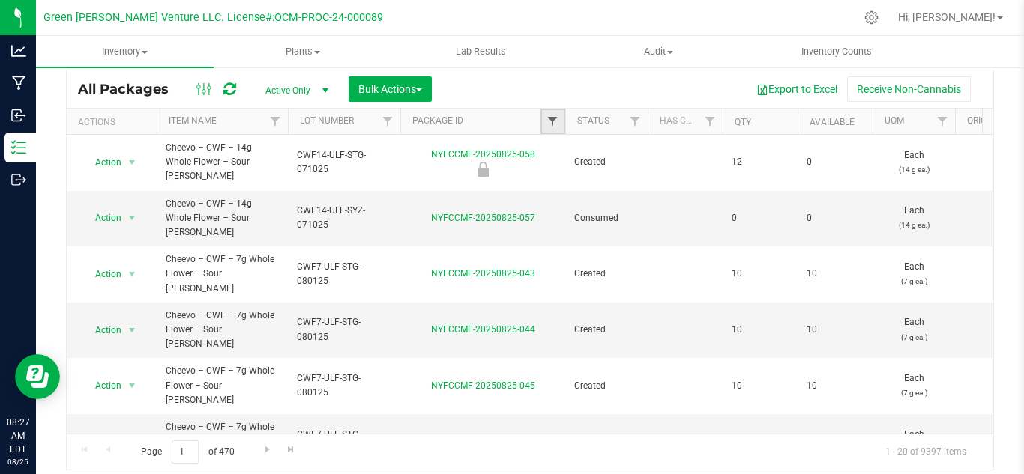
click at [549, 118] on span "Filter" at bounding box center [552, 121] width 12 height 12
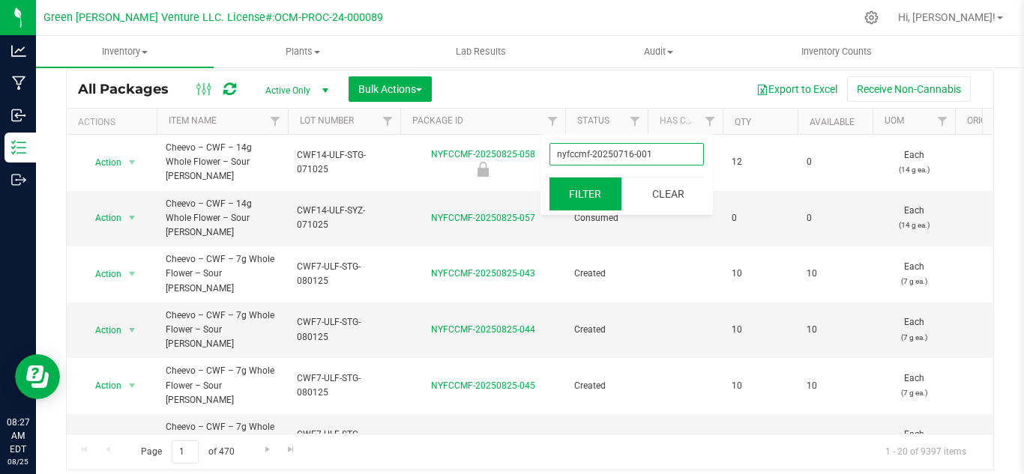
type input "nyfccmf-20250716-001"
click at [580, 202] on button "Filter" at bounding box center [585, 194] width 72 height 33
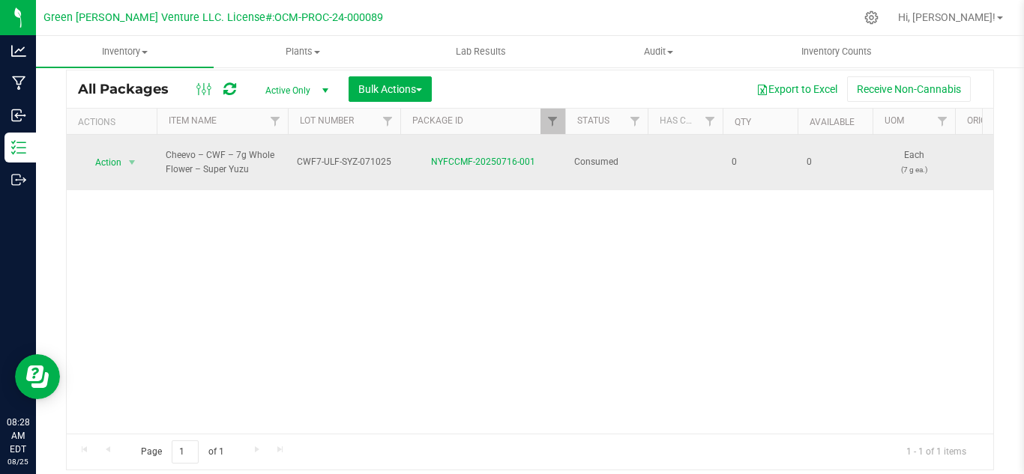
drag, startPoint x: 537, startPoint y: 156, endPoint x: 396, endPoint y: 163, distance: 141.8
copy tr "NYFCCMF-20250716-001"
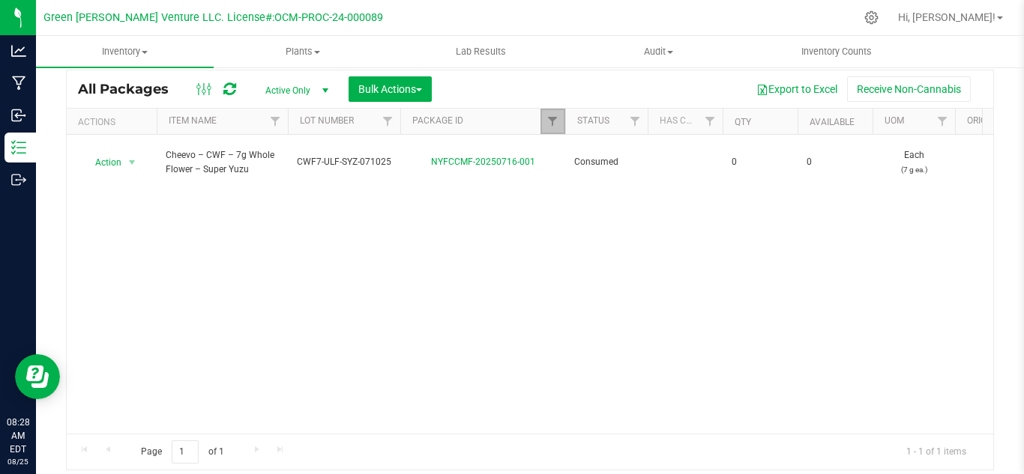
click at [541, 121] on link "Filter" at bounding box center [552, 121] width 25 height 25
click at [641, 191] on button "Clear" at bounding box center [668, 194] width 72 height 33
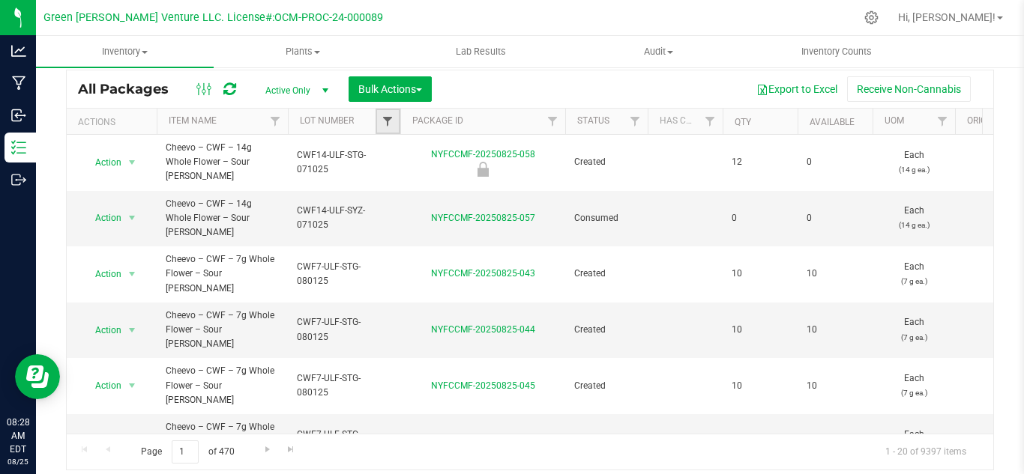
click at [387, 117] on span "Filter" at bounding box center [387, 121] width 12 height 12
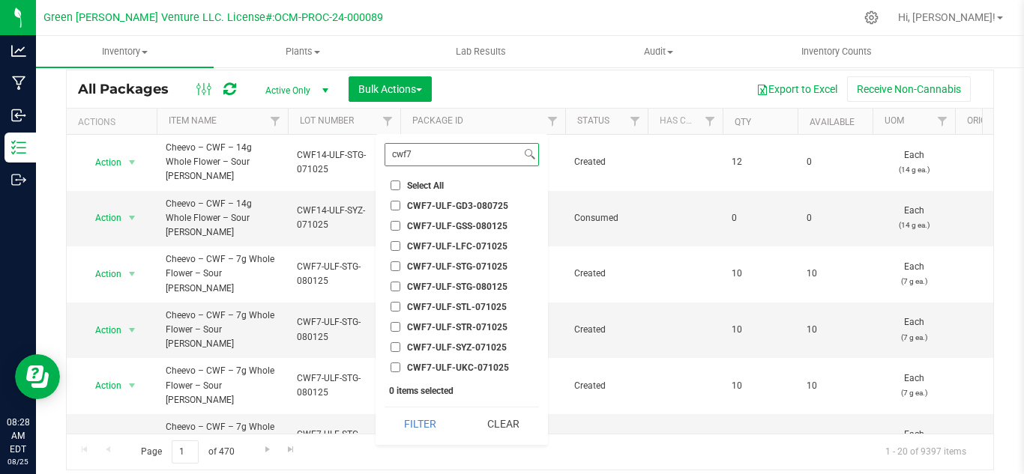
type input "cwf7"
click at [441, 268] on span "CWF7-ULF-STG-071025" at bounding box center [457, 266] width 100 height 9
click at [400, 268] on input "CWF7-ULF-STG-071025" at bounding box center [395, 267] width 10 height 10
checkbox input "true"
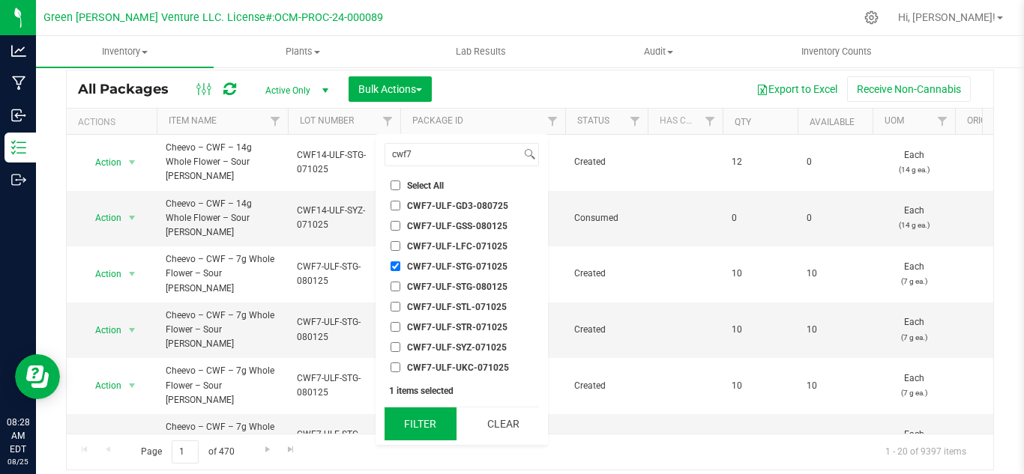
click at [426, 428] on button "Filter" at bounding box center [420, 424] width 72 height 33
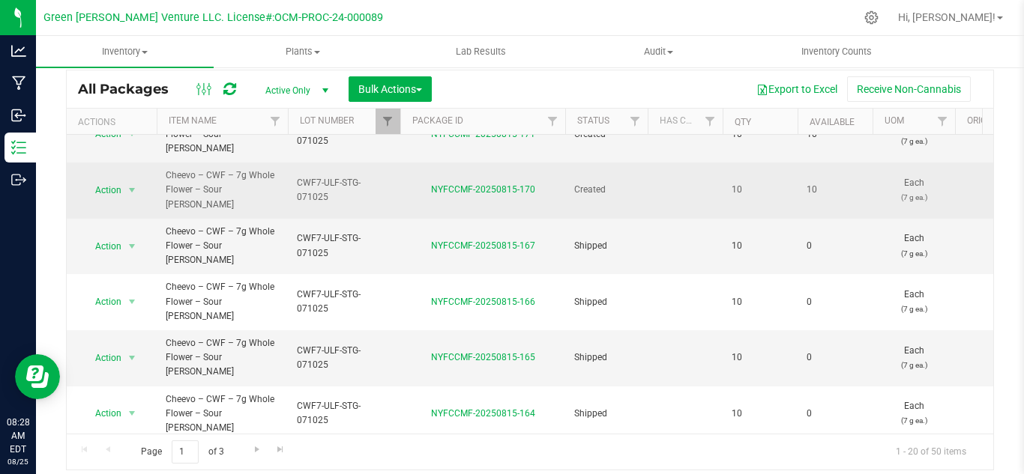
scroll to position [542, 0]
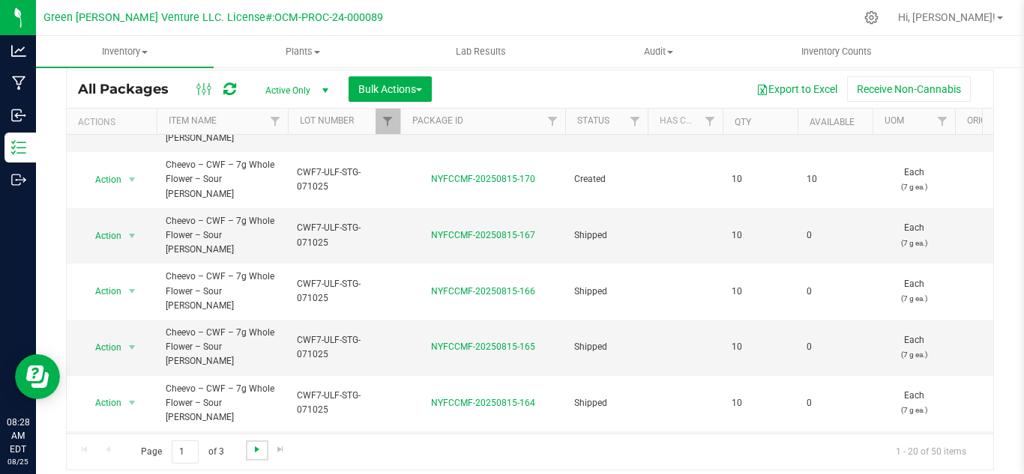
click at [252, 452] on span "Go to the next page" at bounding box center [257, 450] width 12 height 12
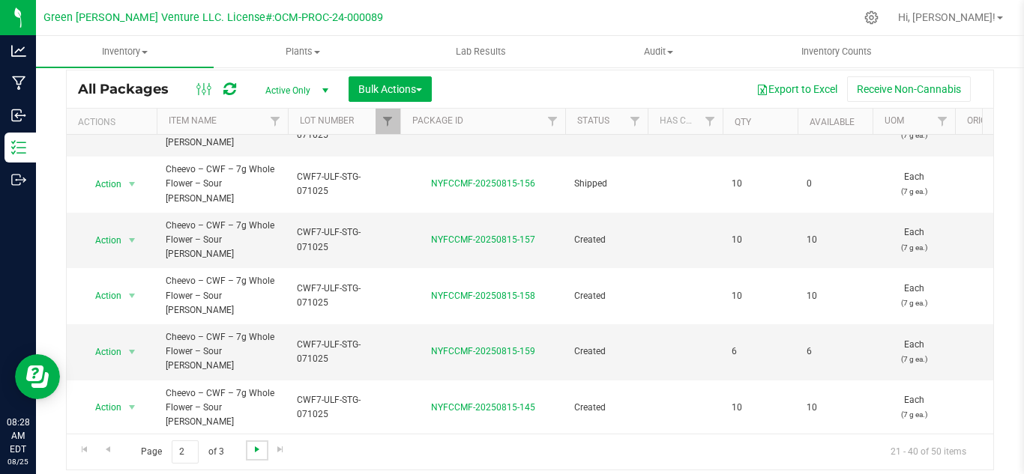
scroll to position [542, 0]
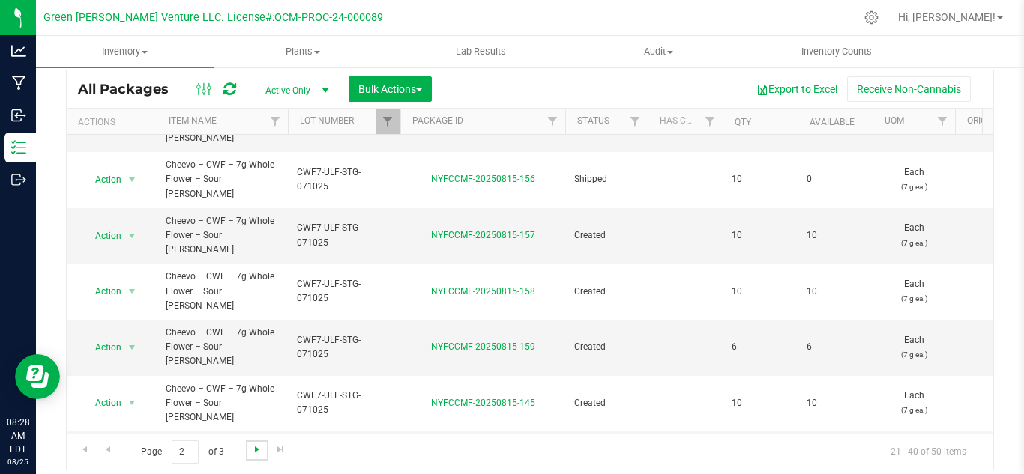
click at [260, 456] on span "Go to the next page" at bounding box center [257, 450] width 12 height 12
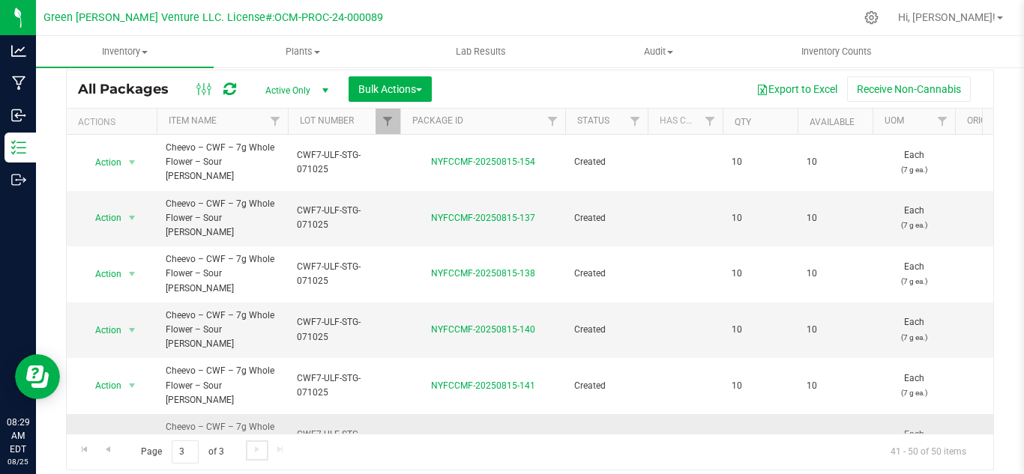
scroll to position [127, 0]
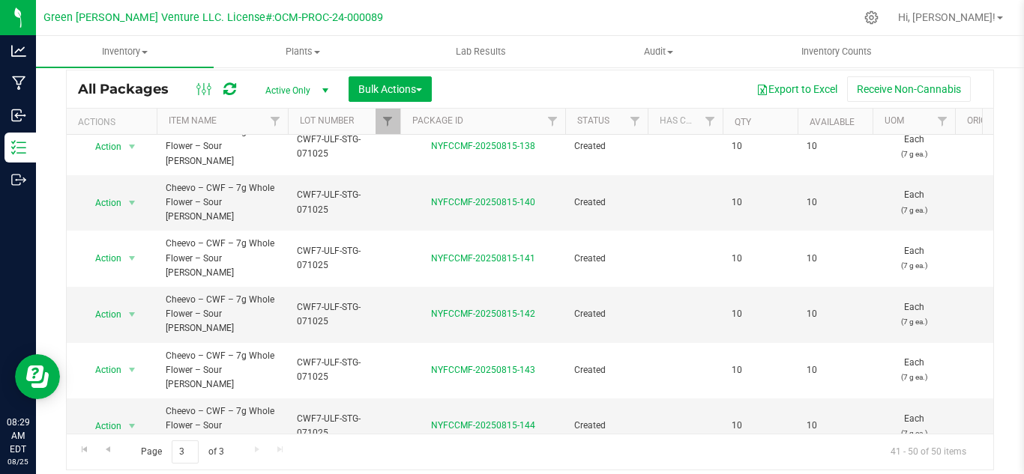
drag, startPoint x: 535, startPoint y: 352, endPoint x: 422, endPoint y: 355, distance: 113.2
click at [422, 468] on div "NYFCCMF-20250813-018" at bounding box center [482, 482] width 169 height 29
copy link "NYFCCMF-20250813-018"
click at [528, 436] on div "Page 3 of 3 41 - 50 of 50 items" at bounding box center [530, 452] width 926 height 36
